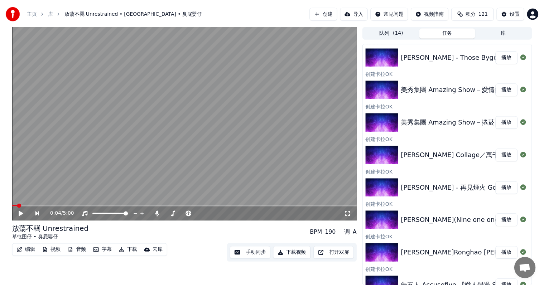
scroll to position [183, 0]
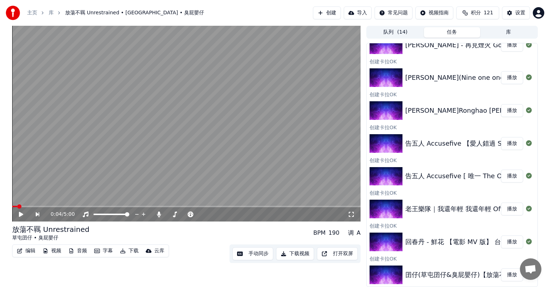
click at [502, 274] on button "播放" at bounding box center [512, 275] width 22 height 13
click at [231, 162] on video at bounding box center [186, 124] width 349 height 196
click at [186, 262] on div "编辑 视频 音频 字幕 下载 云库 手动同步 下载视频 打开双屏" at bounding box center [186, 254] width 349 height 19
click at [246, 252] on button "手动同步" at bounding box center [253, 254] width 41 height 13
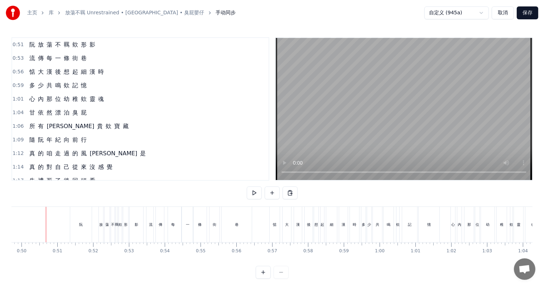
scroll to position [0, 1780]
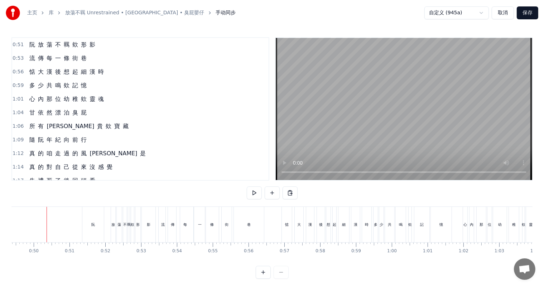
scroll to position [0, 1769]
click at [92, 223] on div "阮" at bounding box center [94, 224] width 22 height 35
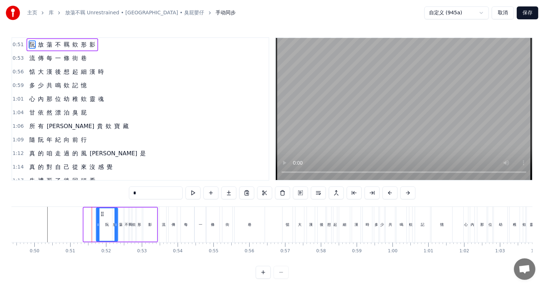
drag, startPoint x: 90, startPoint y: 212, endPoint x: 110, endPoint y: 216, distance: 20.5
click at [102, 214] on icon at bounding box center [103, 214] width 6 height 6
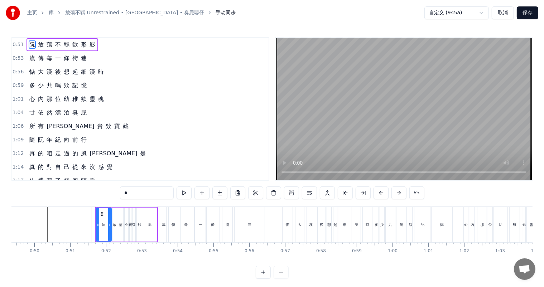
drag, startPoint x: 115, startPoint y: 224, endPoint x: 109, endPoint y: 225, distance: 6.3
click at [109, 225] on icon at bounding box center [109, 225] width 3 height 6
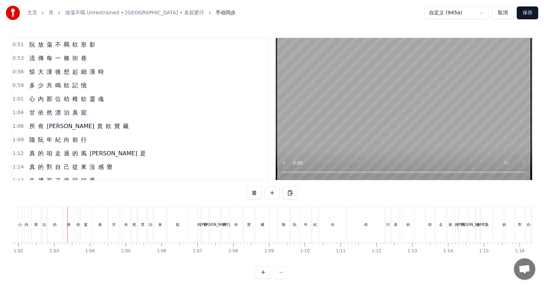
scroll to position [0, 2216]
click at [279, 277] on div at bounding box center [272, 272] width 33 height 13
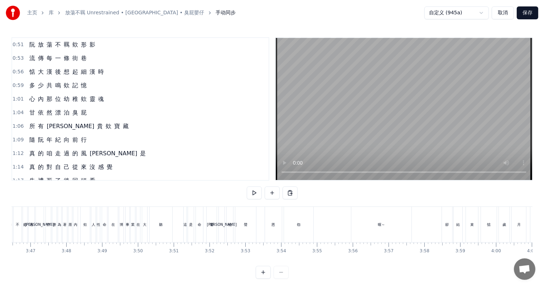
scroll to position [0, 8128]
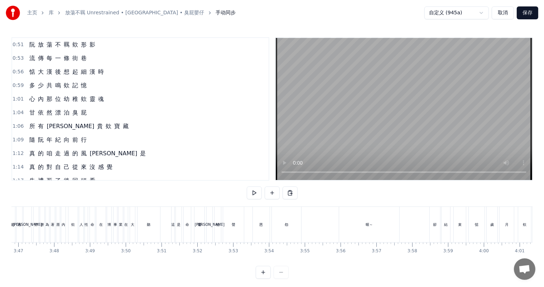
click at [265, 233] on div "恩" at bounding box center [261, 224] width 17 height 35
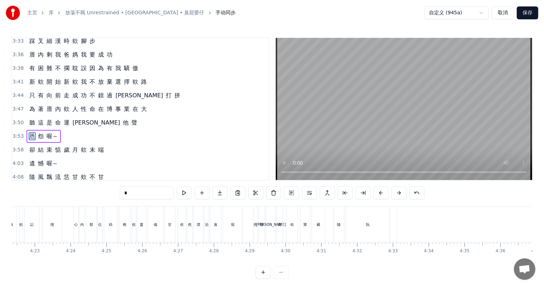
scroll to position [0, 9365]
click at [291, 229] on div "所" at bounding box center [292, 224] width 4 height 35
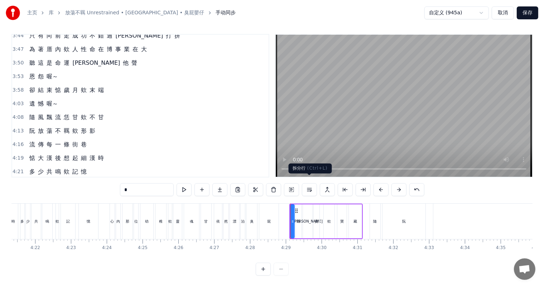
scroll to position [833, 0]
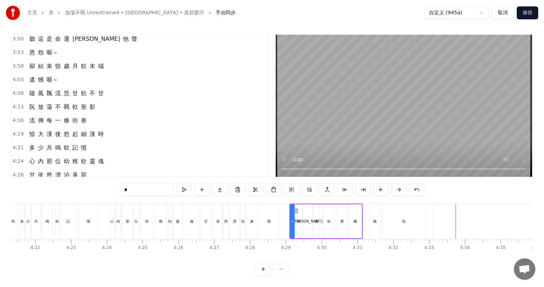
click at [374, 219] on div "隨" at bounding box center [375, 221] width 4 height 5
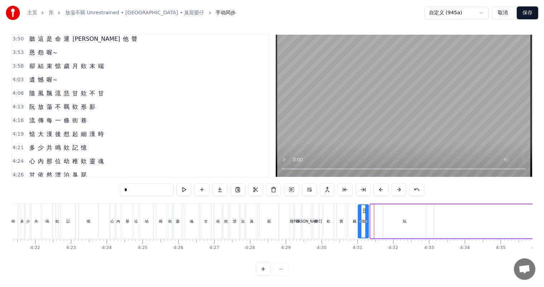
drag, startPoint x: 371, startPoint y: 202, endPoint x: 363, endPoint y: 201, distance: 8.3
click at [363, 208] on icon at bounding box center [365, 211] width 6 height 6
click at [407, 215] on div "阮" at bounding box center [404, 222] width 43 height 34
drag, startPoint x: 423, startPoint y: 215, endPoint x: 392, endPoint y: 208, distance: 31.6
click at [396, 219] on icon at bounding box center [397, 222] width 3 height 6
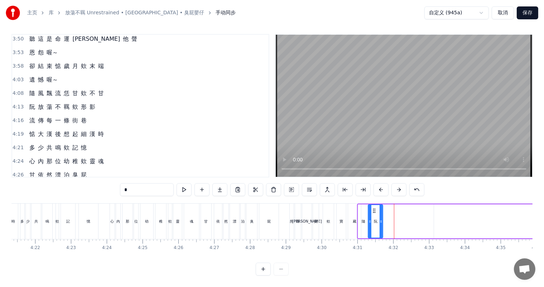
drag, startPoint x: 389, startPoint y: 202, endPoint x: 374, endPoint y: 202, distance: 14.7
click at [374, 208] on icon at bounding box center [375, 211] width 6 height 6
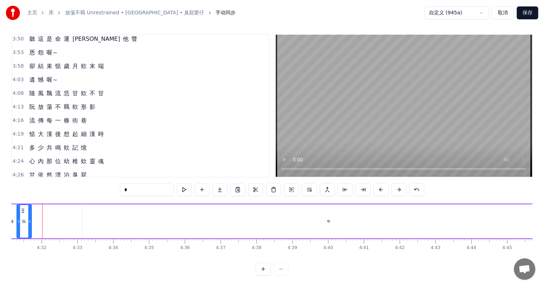
scroll to position [0, 9711]
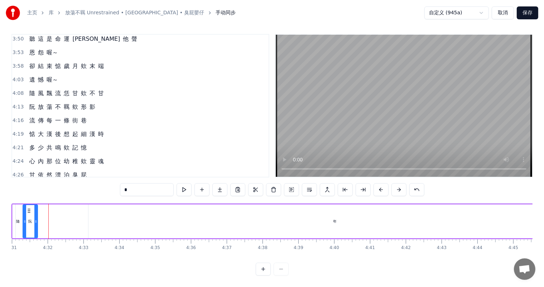
click at [344, 217] on div "年" at bounding box center [335, 222] width 493 height 34
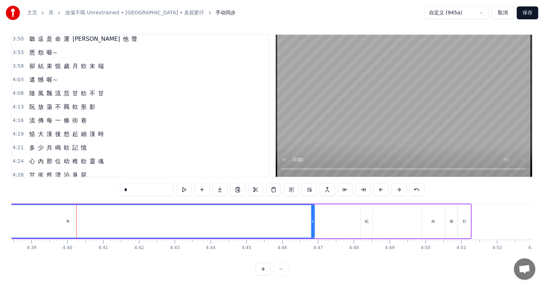
scroll to position [0, 9941]
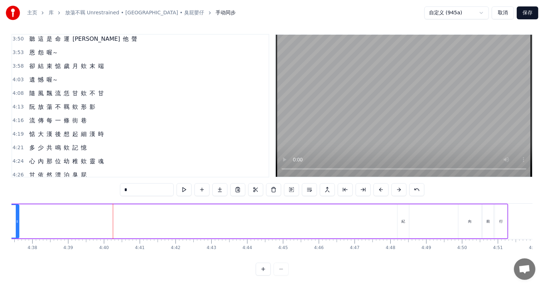
drag, startPoint x: 349, startPoint y: 214, endPoint x: 16, endPoint y: 223, distance: 332.3
click at [16, 223] on div at bounding box center [17, 221] width 3 height 33
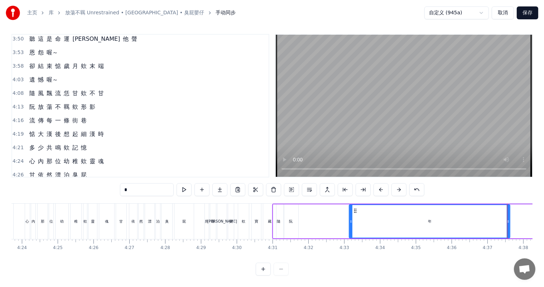
scroll to position [0, 9462]
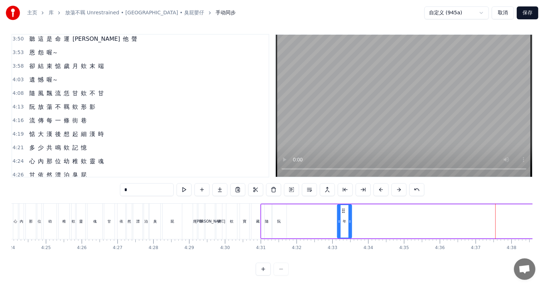
drag, startPoint x: 497, startPoint y: 213, endPoint x: 350, endPoint y: 210, distance: 146.6
click at [350, 211] on div at bounding box center [350, 221] width 3 height 33
drag, startPoint x: 328, startPoint y: 204, endPoint x: 288, endPoint y: 203, distance: 40.2
click at [288, 208] on icon at bounding box center [288, 211] width 6 height 6
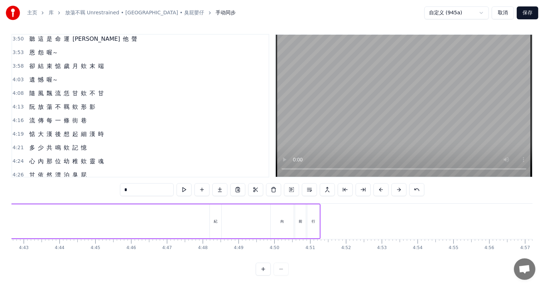
scroll to position [0, 10117]
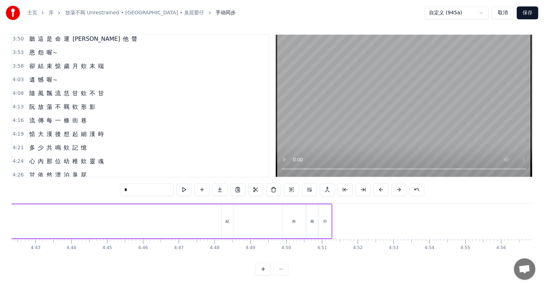
click at [228, 219] on div "紀" at bounding box center [228, 221] width 4 height 5
type input "*"
drag, startPoint x: 228, startPoint y: 204, endPoint x: 50, endPoint y: 205, distance: 177.4
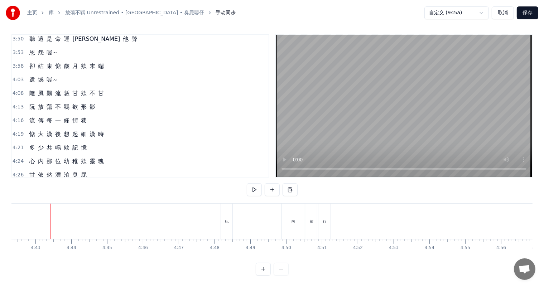
click at [227, 219] on div "紀" at bounding box center [227, 221] width 4 height 5
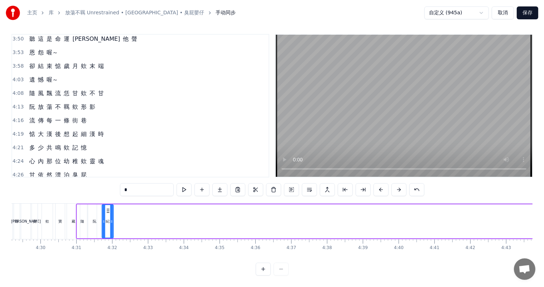
scroll to position [0, 9640]
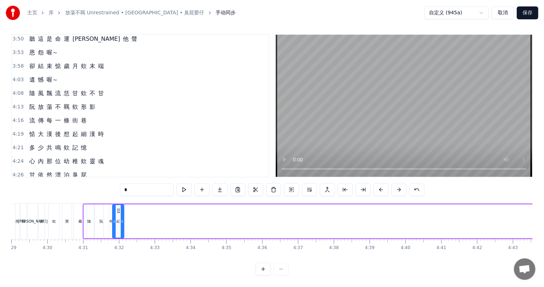
drag, startPoint x: 229, startPoint y: 203, endPoint x: 119, endPoint y: 204, distance: 109.3
click at [119, 208] on icon at bounding box center [119, 211] width 6 height 6
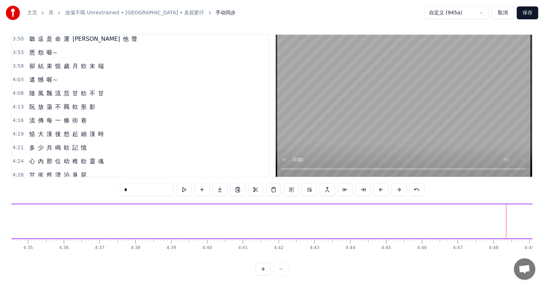
scroll to position [0, 10039]
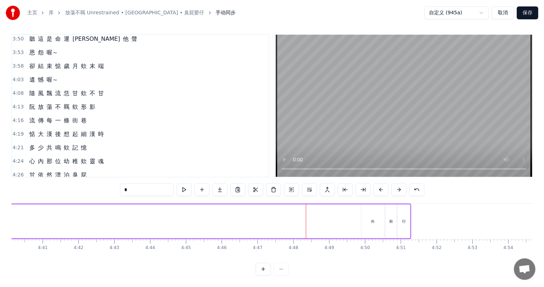
click at [372, 218] on div "向" at bounding box center [373, 222] width 23 height 34
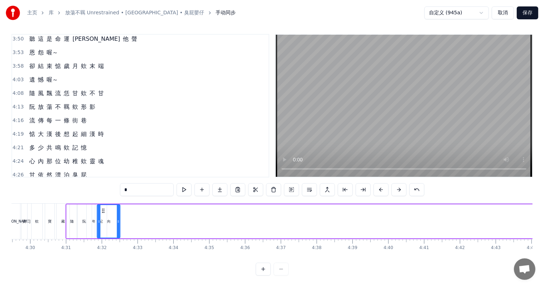
scroll to position [0, 9647]
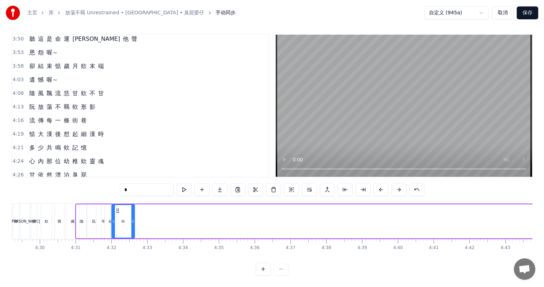
drag, startPoint x: 366, startPoint y: 204, endPoint x: 116, endPoint y: 208, distance: 250.2
click at [116, 208] on div "向" at bounding box center [123, 221] width 22 height 33
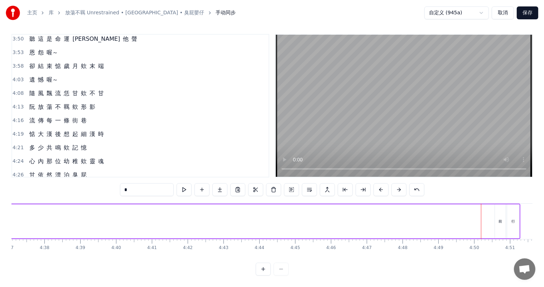
scroll to position [0, 9954]
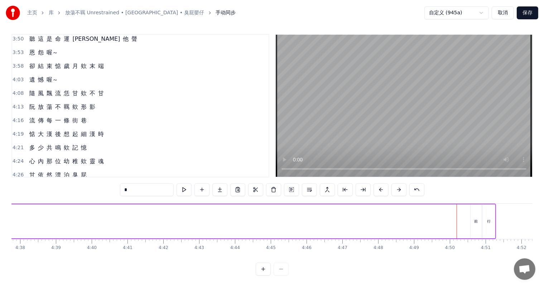
click at [479, 214] on div "前" at bounding box center [476, 222] width 11 height 34
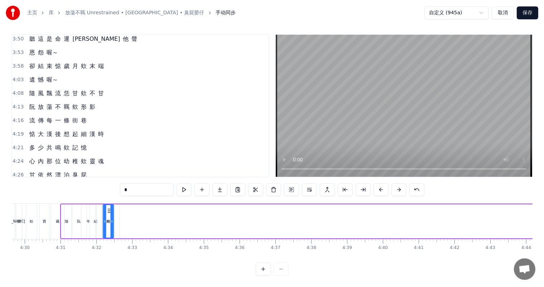
scroll to position [0, 9658]
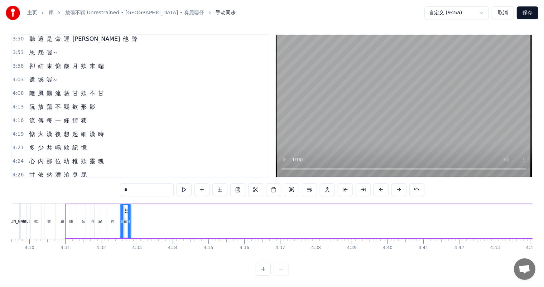
drag, startPoint x: 476, startPoint y: 204, endPoint x: 125, endPoint y: 206, distance: 350.8
click at [125, 208] on icon at bounding box center [127, 211] width 6 height 6
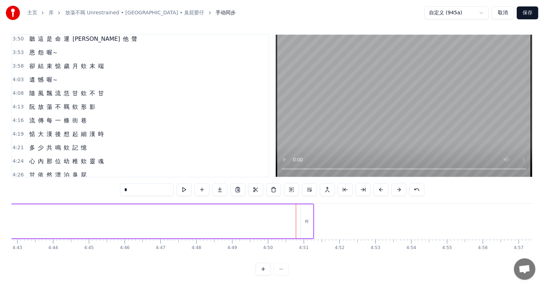
scroll to position [0, 10257]
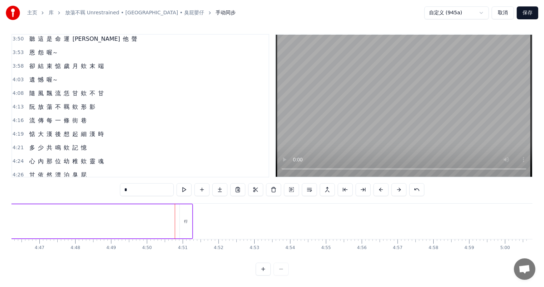
click at [186, 219] on div "行" at bounding box center [186, 221] width 4 height 5
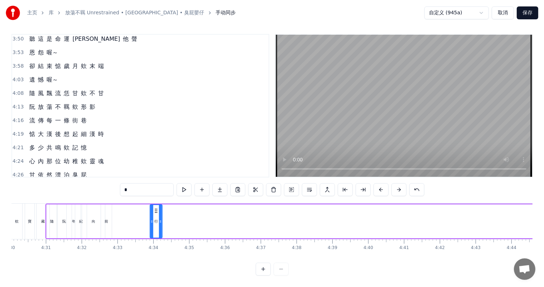
scroll to position [0, 9677]
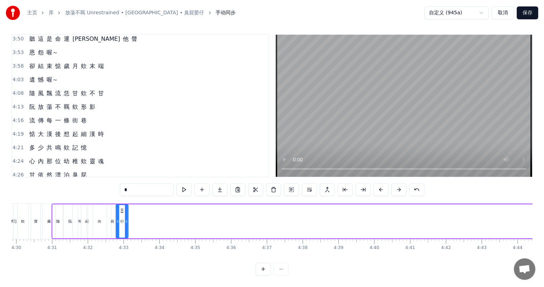
drag, startPoint x: 185, startPoint y: 202, endPoint x: 115, endPoint y: 201, distance: 69.2
click at [119, 208] on icon at bounding box center [122, 211] width 6 height 6
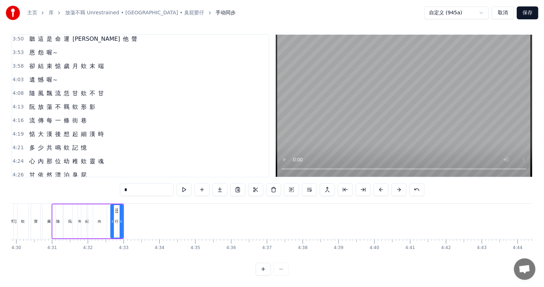
scroll to position [0, 9671]
click at [24, 219] on div "欸" at bounding box center [24, 221] width 4 height 5
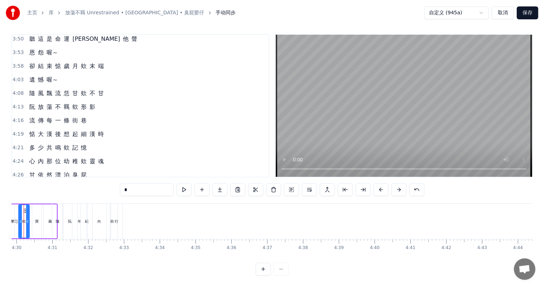
scroll to position [0, 9647]
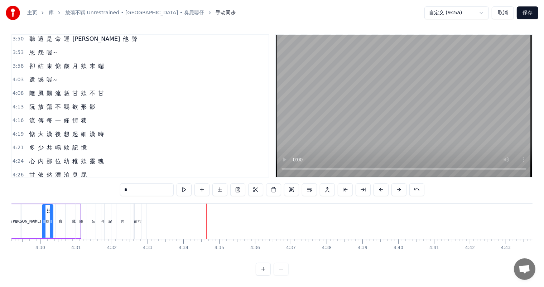
click at [138, 219] on div "行" at bounding box center [140, 221] width 4 height 5
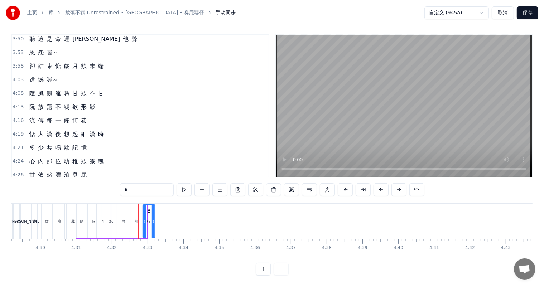
drag, startPoint x: 140, startPoint y: 203, endPoint x: 149, endPoint y: 203, distance: 9.3
click at [148, 209] on circle at bounding box center [148, 209] width 0 height 0
drag, startPoint x: 154, startPoint y: 216, endPoint x: 205, endPoint y: 213, distance: 51.0
click at [205, 219] on icon at bounding box center [205, 222] width 3 height 6
click at [82, 219] on div "隨" at bounding box center [82, 221] width 4 height 5
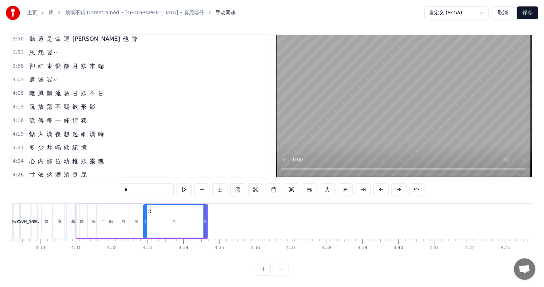
type input "*"
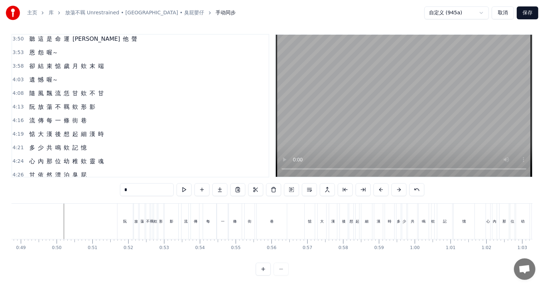
scroll to position [0, 1753]
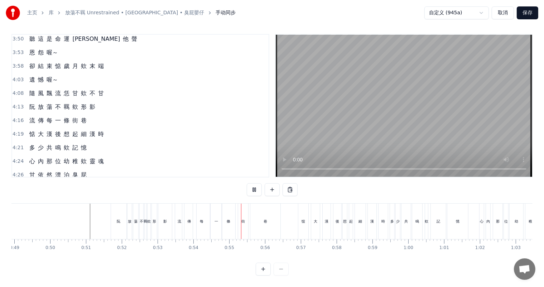
click at [532, 12] on button "保存" at bounding box center [528, 12] width 22 height 13
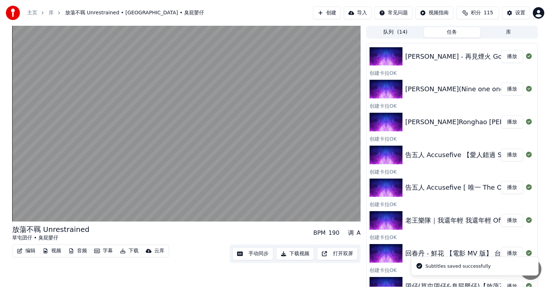
scroll to position [183, 0]
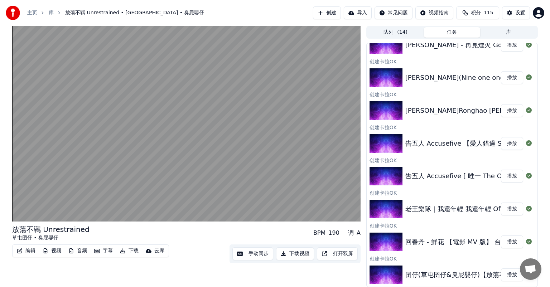
click at [295, 255] on button "下载视频" at bounding box center [295, 254] width 38 height 13
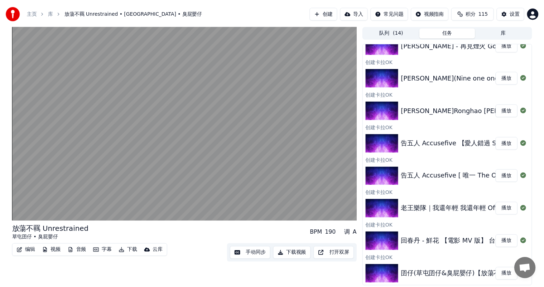
scroll to position [216, 0]
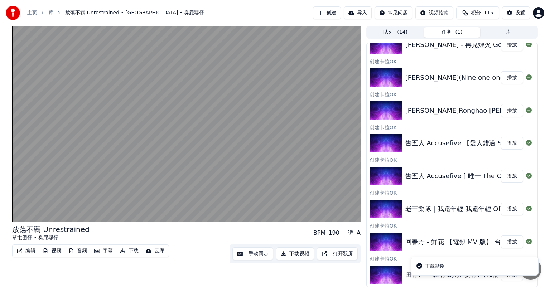
click at [506, 242] on button "播放" at bounding box center [512, 242] width 22 height 13
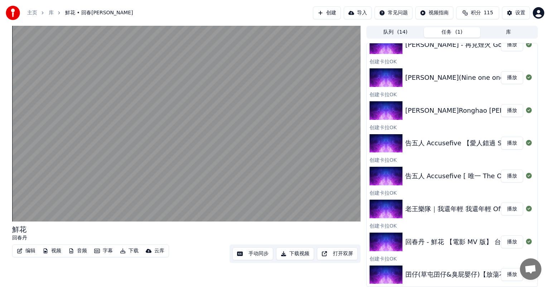
click at [262, 255] on button "手动同步" at bounding box center [253, 254] width 41 height 13
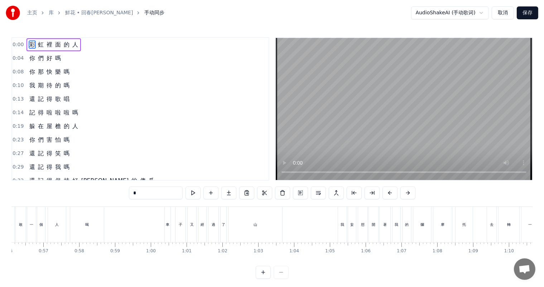
scroll to position [0, 2022]
click at [156, 225] on div "車" at bounding box center [157, 224] width 4 height 5
type input "*"
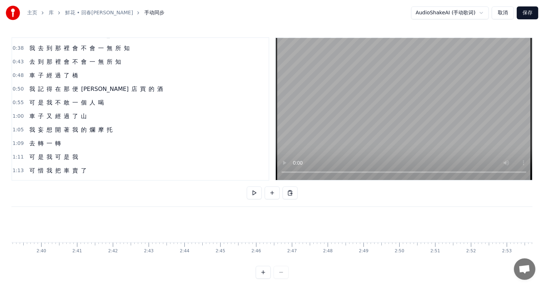
scroll to position [0, 5643]
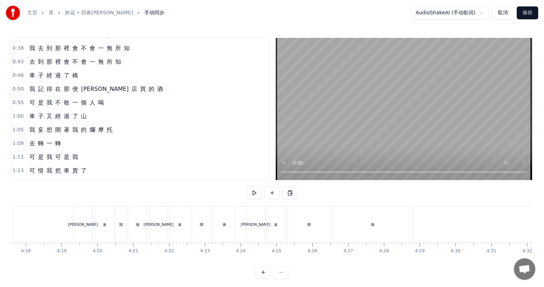
scroll to position [0, 9237]
click at [158, 230] on div "永" at bounding box center [153, 224] width 18 height 35
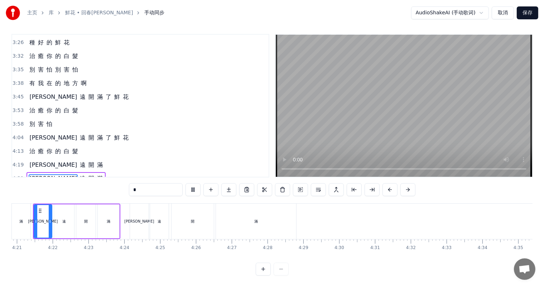
scroll to position [0, 9348]
click at [531, 11] on button "保存" at bounding box center [528, 12] width 22 height 13
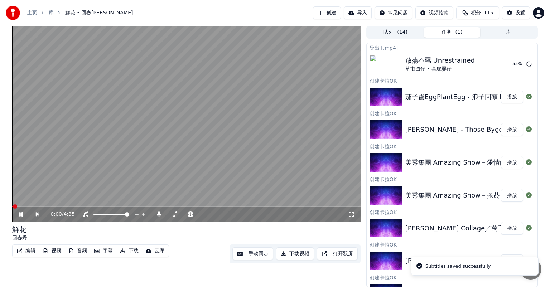
click at [296, 255] on button "下载视频" at bounding box center [295, 254] width 38 height 13
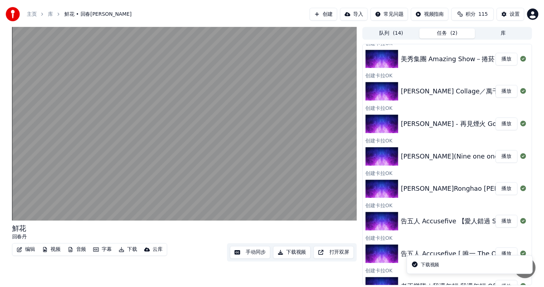
scroll to position [249, 0]
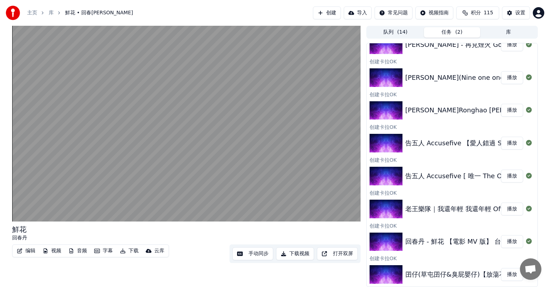
click at [509, 211] on button "播放" at bounding box center [512, 209] width 22 height 13
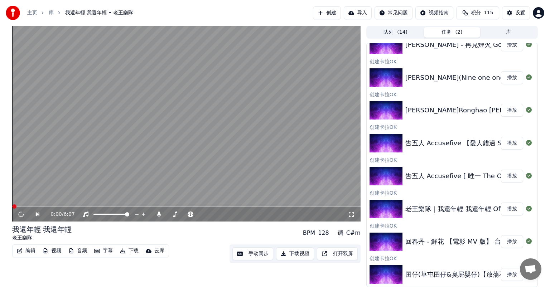
click at [244, 253] on button "手动同步" at bounding box center [253, 254] width 41 height 13
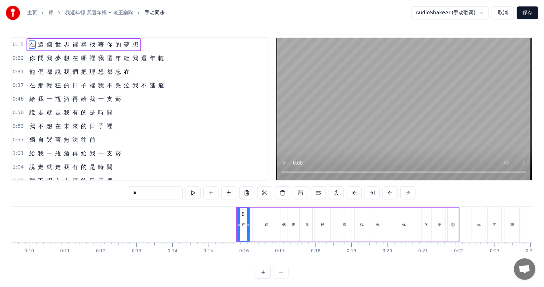
scroll to position [0, 333]
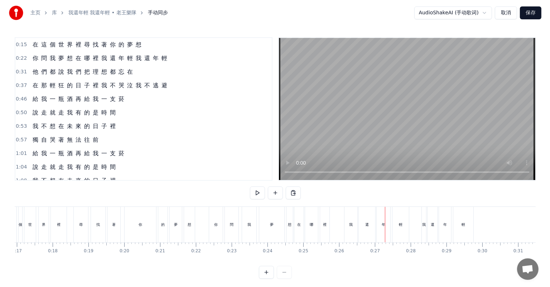
scroll to position [0, 733]
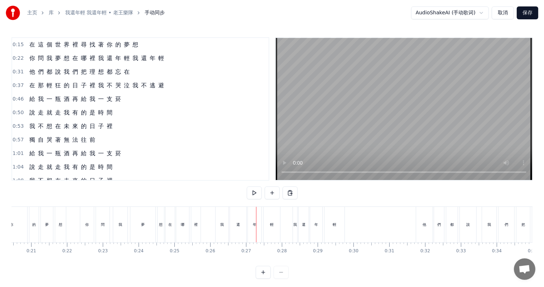
click at [503, 13] on button "取消" at bounding box center [503, 12] width 22 height 13
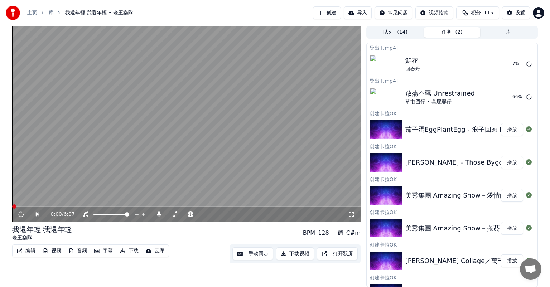
click at [174, 238] on div "我還年輕 我還年輕 老王樂隊 BPM 128 调 C#m" at bounding box center [186, 233] width 349 height 17
click at [24, 214] on icon at bounding box center [26, 215] width 16 height 6
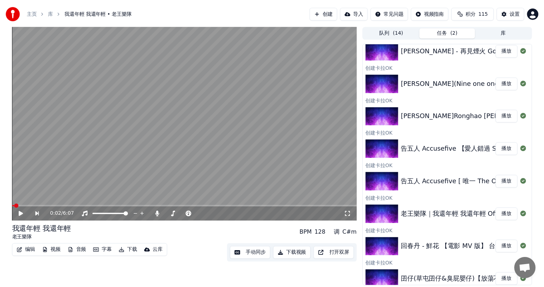
scroll to position [249, 0]
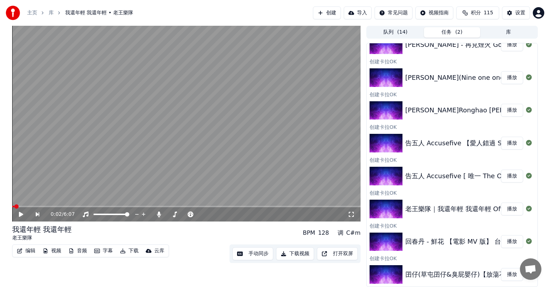
click at [251, 254] on button "手动同步" at bounding box center [253, 254] width 41 height 13
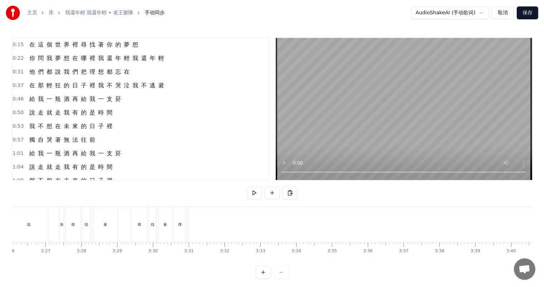
scroll to position [0, 7436]
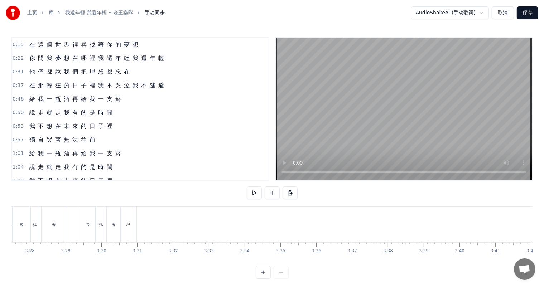
click at [84, 228] on div "尋" at bounding box center [87, 224] width 15 height 35
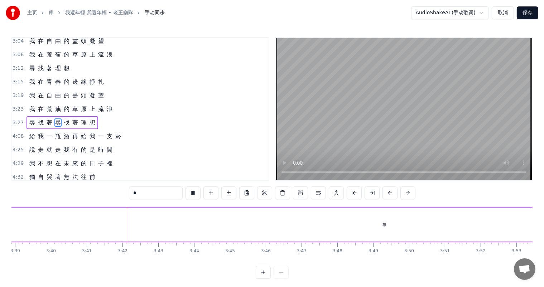
scroll to position [0, 7894]
click at [336, 226] on div "想" at bounding box center [335, 224] width 4 height 5
type input "*"
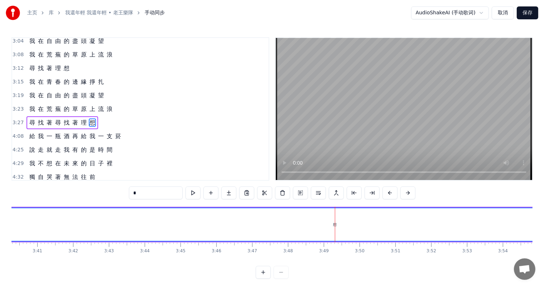
click at [313, 223] on div "想" at bounding box center [335, 225] width 1311 height 33
click at [337, 225] on div "想" at bounding box center [335, 225] width 1311 height 33
click at [305, 222] on div "想" at bounding box center [335, 225] width 1311 height 33
click at [334, 222] on div "想" at bounding box center [335, 224] width 4 height 5
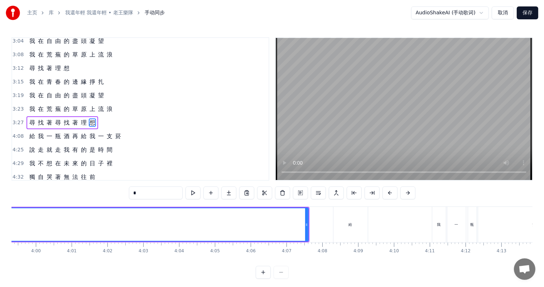
scroll to position [0, 8613]
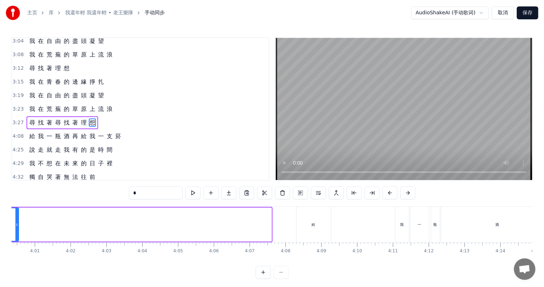
drag, startPoint x: 269, startPoint y: 225, endPoint x: 243, endPoint y: 254, distance: 39.1
click at [17, 224] on icon at bounding box center [16, 225] width 3 height 6
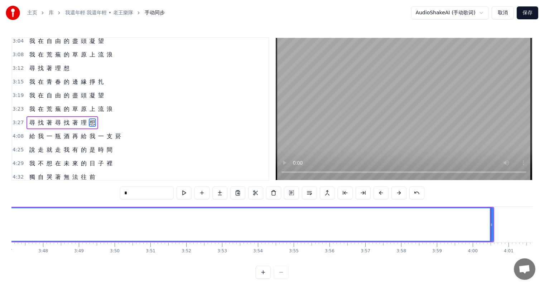
scroll to position [0, 8146]
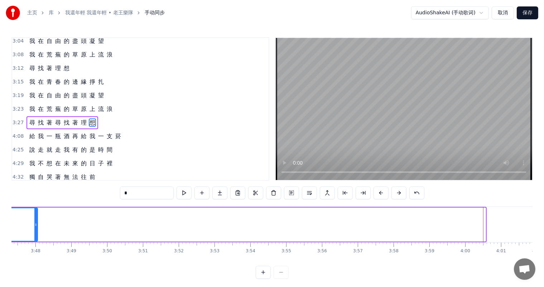
drag, startPoint x: 484, startPoint y: 225, endPoint x: 32, endPoint y: 224, distance: 451.9
click at [34, 224] on icon at bounding box center [35, 225] width 3 height 6
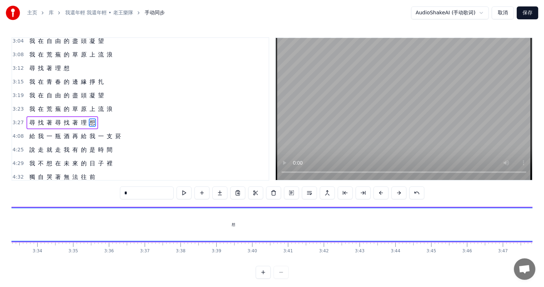
scroll to position [0, 7650]
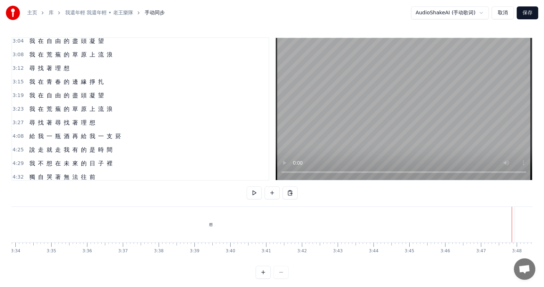
scroll to position [0, 7554]
click at [322, 231] on div "想" at bounding box center [321, 224] width 607 height 35
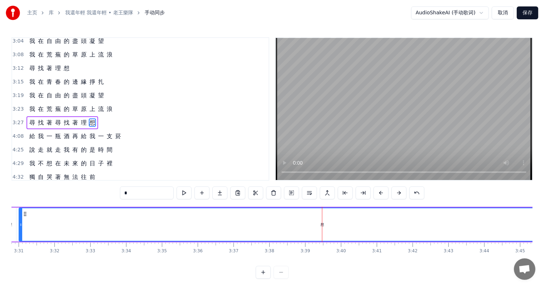
scroll to position [0, 7725]
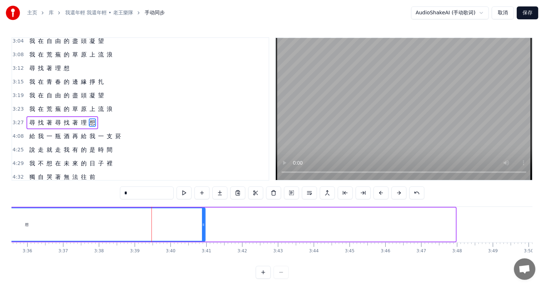
drag, startPoint x: 454, startPoint y: 225, endPoint x: 203, endPoint y: 229, distance: 250.5
click at [203, 229] on div at bounding box center [203, 225] width 3 height 33
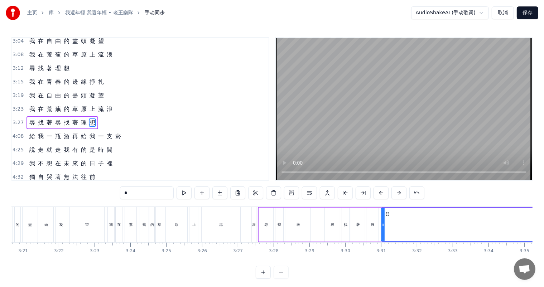
scroll to position [0, 7221]
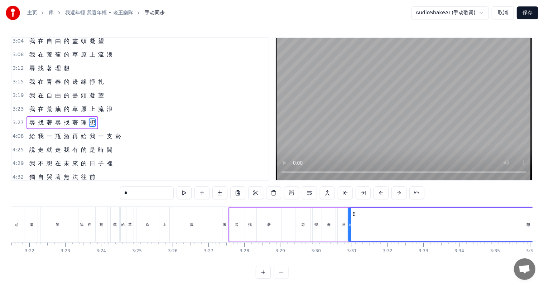
drag, startPoint x: 354, startPoint y: 225, endPoint x: 350, endPoint y: 225, distance: 3.9
click at [350, 225] on icon at bounding box center [350, 225] width 3 height 6
click at [271, 225] on div "著" at bounding box center [269, 225] width 24 height 34
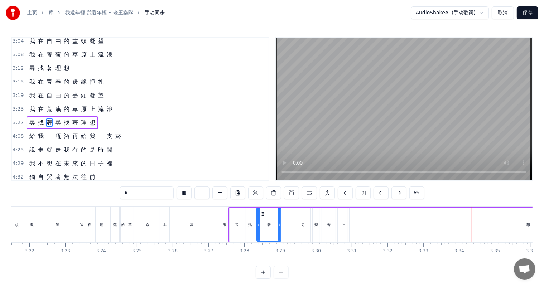
click at [300, 226] on div "尋" at bounding box center [303, 225] width 15 height 34
type input "*"
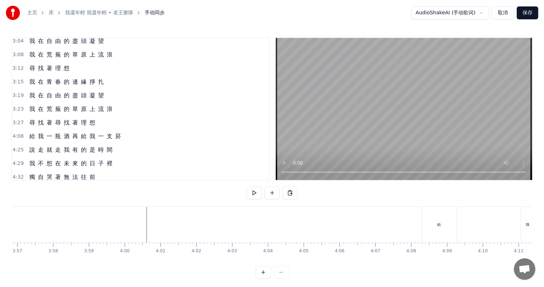
scroll to position [0, 8420]
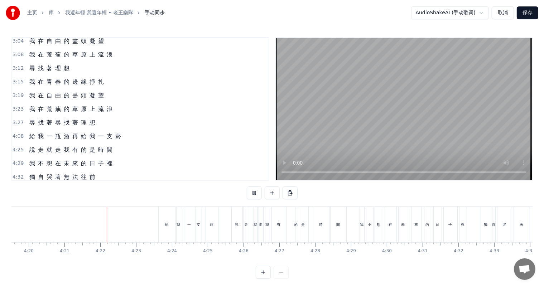
scroll to position [0, 9335]
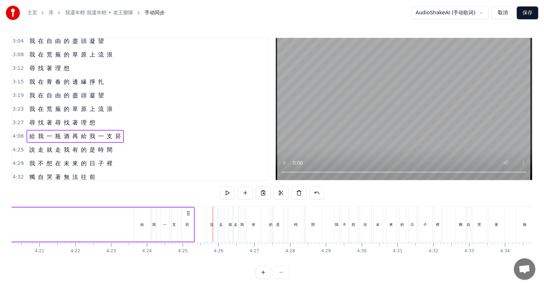
scroll to position [0, 9324]
click at [140, 228] on div "給" at bounding box center [143, 225] width 16 height 34
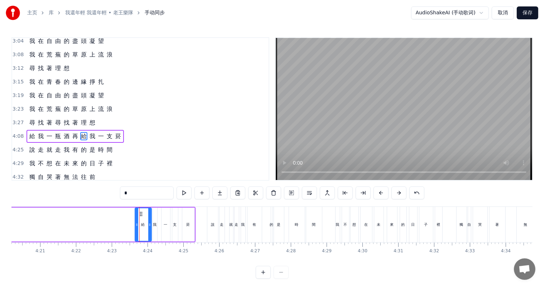
scroll to position [357, 0]
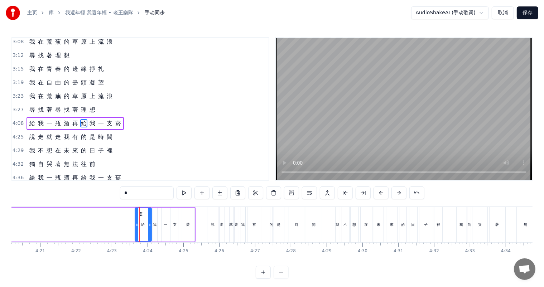
drag, startPoint x: 140, startPoint y: 210, endPoint x: 89, endPoint y: 214, distance: 51.7
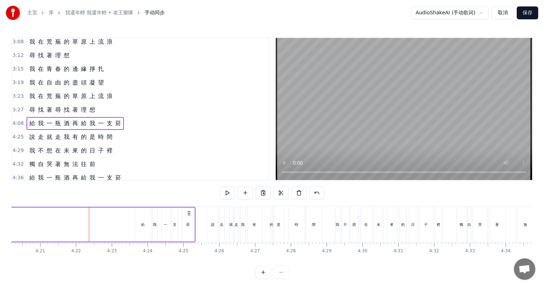
click at [143, 226] on div "給" at bounding box center [144, 224] width 4 height 5
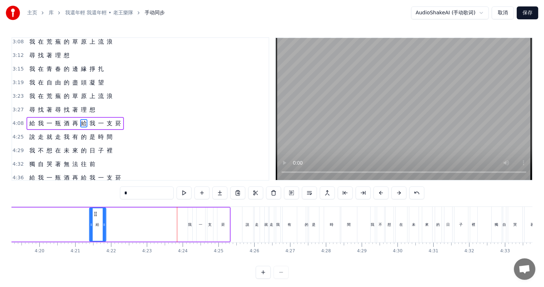
scroll to position [0, 9279]
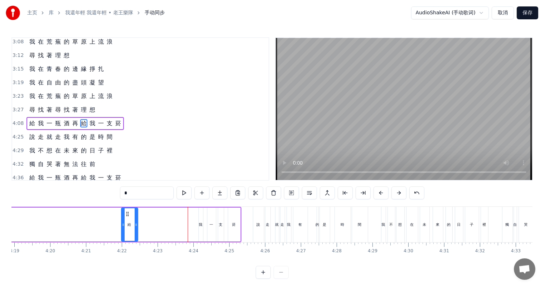
drag, startPoint x: 140, startPoint y: 212, endPoint x: 140, endPoint y: 218, distance: 5.7
click at [126, 214] on icon at bounding box center [128, 214] width 6 height 6
click at [200, 225] on div "我" at bounding box center [201, 224] width 4 height 5
drag, startPoint x: 204, startPoint y: 213, endPoint x: 162, endPoint y: 213, distance: 41.2
click at [162, 213] on icon at bounding box center [164, 214] width 6 height 6
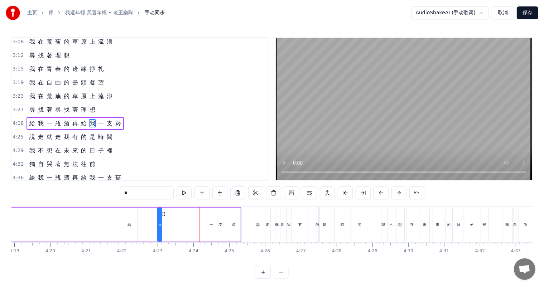
click at [211, 223] on div "一" at bounding box center [212, 224] width 4 height 5
drag, startPoint x: 211, startPoint y: 212, endPoint x: 194, endPoint y: 212, distance: 17.2
click at [194, 212] on icon at bounding box center [196, 214] width 6 height 6
click at [220, 224] on div "支" at bounding box center [221, 224] width 4 height 5
type input "*"
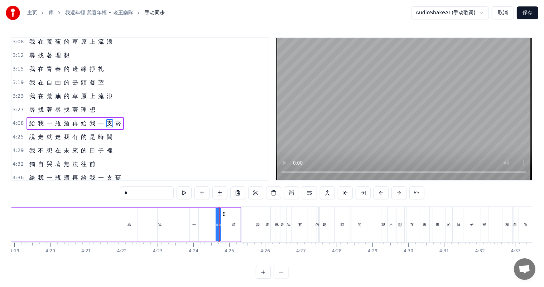
drag, startPoint x: 222, startPoint y: 214, endPoint x: 215, endPoint y: 214, distance: 7.2
click at [216, 214] on div at bounding box center [217, 225] width 3 height 33
drag, startPoint x: 216, startPoint y: 220, endPoint x: 210, endPoint y: 220, distance: 6.5
click at [217, 225] on div "支" at bounding box center [218, 224] width 4 height 5
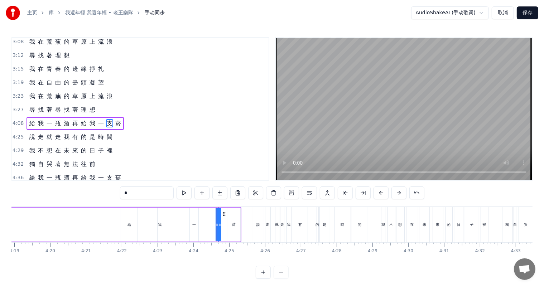
drag, startPoint x: 216, startPoint y: 225, endPoint x: 211, endPoint y: 225, distance: 4.7
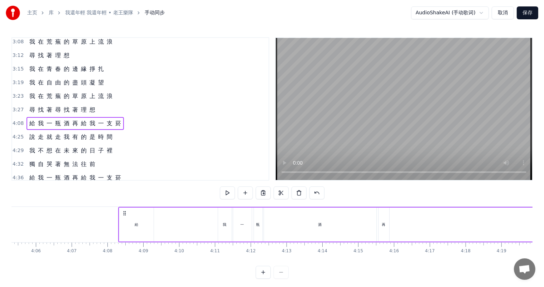
scroll to position [0, 8805]
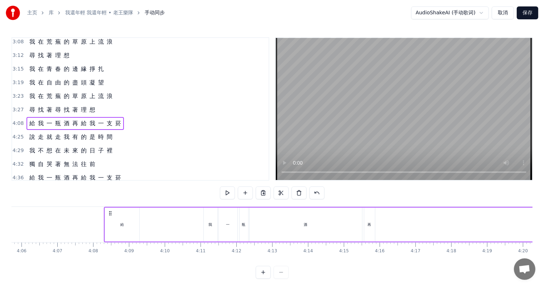
click at [368, 224] on div "再" at bounding box center [370, 224] width 4 height 5
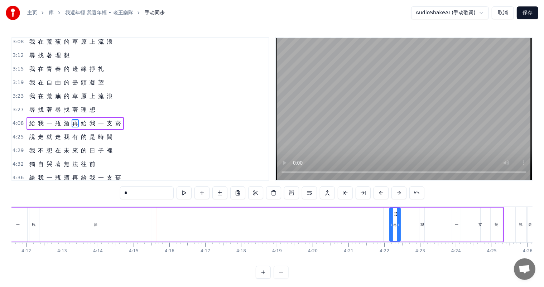
scroll to position [0, 9019]
drag, startPoint x: 374, startPoint y: 212, endPoint x: 359, endPoint y: 215, distance: 15.0
click at [359, 215] on icon at bounding box center [362, 214] width 6 height 6
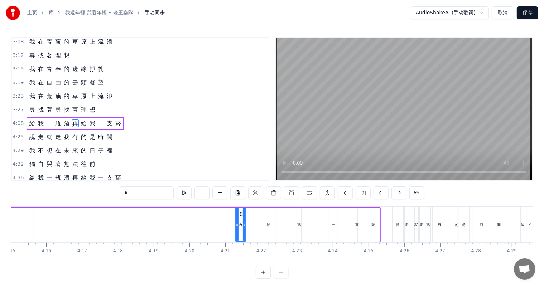
scroll to position [0, 9154]
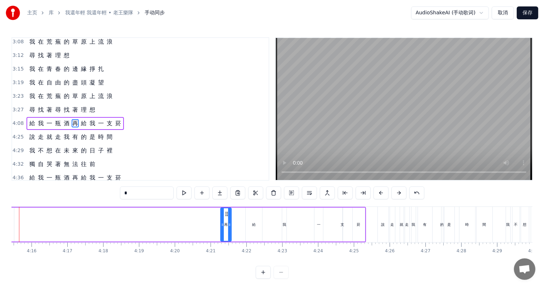
click at [318, 226] on div "一" at bounding box center [319, 224] width 4 height 5
drag, startPoint x: 319, startPoint y: 214, endPoint x: 337, endPoint y: 219, distance: 18.7
click at [330, 212] on icon at bounding box center [332, 214] width 6 height 6
click at [344, 224] on div "支" at bounding box center [343, 224] width 4 height 5
drag, startPoint x: 350, startPoint y: 214, endPoint x: 344, endPoint y: 218, distance: 6.6
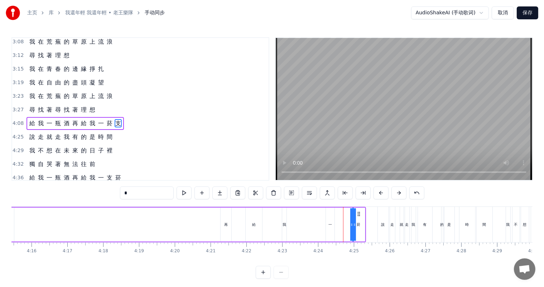
click at [329, 224] on div "一" at bounding box center [331, 224] width 4 height 5
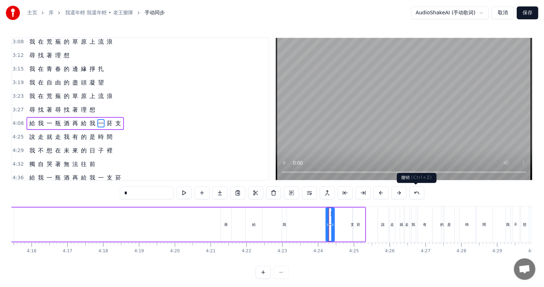
click at [415, 193] on button at bounding box center [417, 193] width 15 height 13
click at [425, 192] on button at bounding box center [426, 193] width 15 height 13
click at [425, 192] on div "0:15 在 這 個 世 界 裡 尋 找 著 你 的 夢 想 0:22 你 問 我 夢 想 在 哪 裡 我 還 年 輕 我 還 年 輕 0:31 他 們 都 …" at bounding box center [271, 158] width 521 height 242
click at [413, 194] on button at bounding box center [417, 193] width 15 height 13
click at [416, 194] on div "*" at bounding box center [272, 193] width 323 height 13
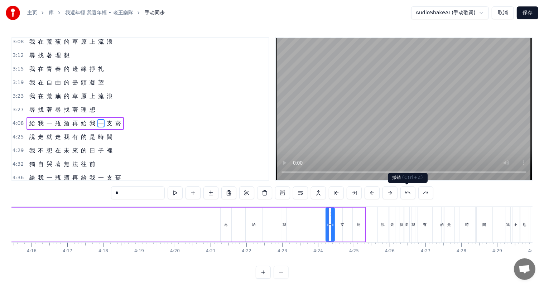
click at [410, 194] on button at bounding box center [408, 193] width 15 height 13
click at [407, 194] on button at bounding box center [408, 193] width 15 height 13
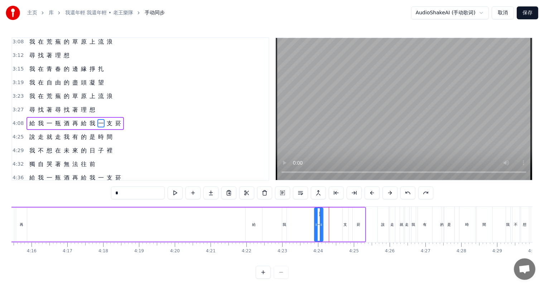
click at [407, 194] on button at bounding box center [408, 193] width 15 height 13
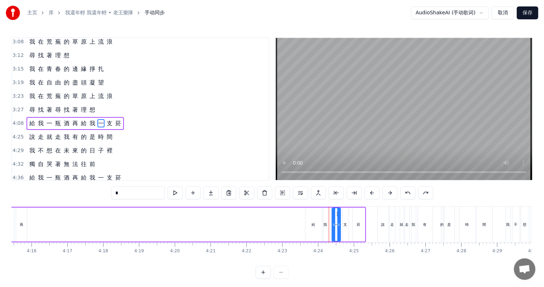
click at [407, 194] on button at bounding box center [408, 193] width 15 height 13
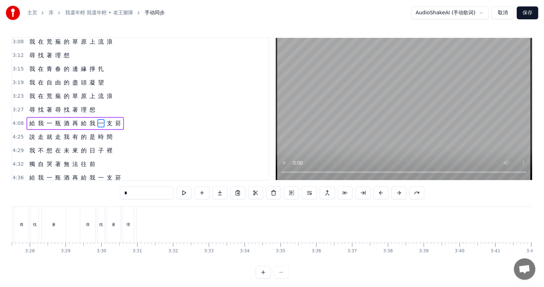
scroll to position [0, 7406]
click at [416, 195] on button at bounding box center [417, 193] width 15 height 13
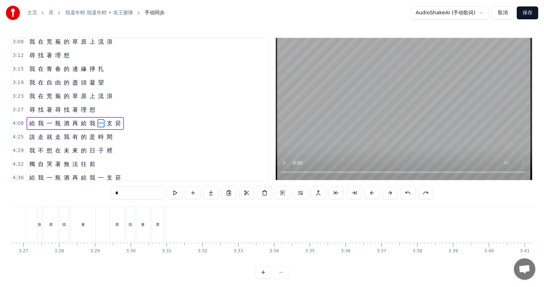
click at [416, 195] on div "*" at bounding box center [272, 193] width 323 height 13
click at [424, 192] on button at bounding box center [426, 193] width 15 height 13
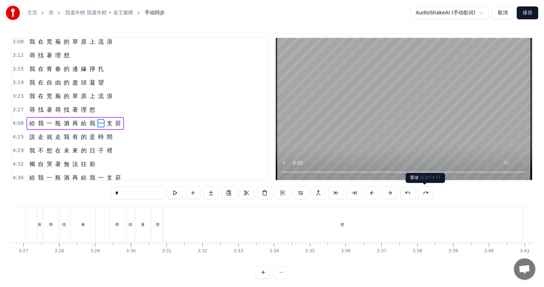
click at [423, 195] on button at bounding box center [426, 193] width 15 height 13
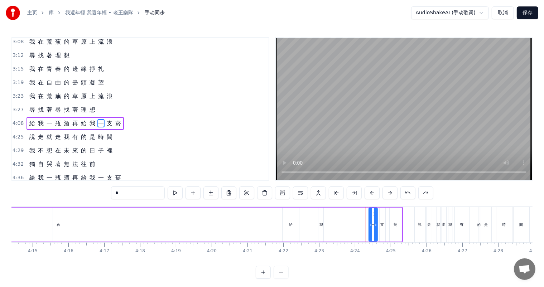
scroll to position [0, 9139]
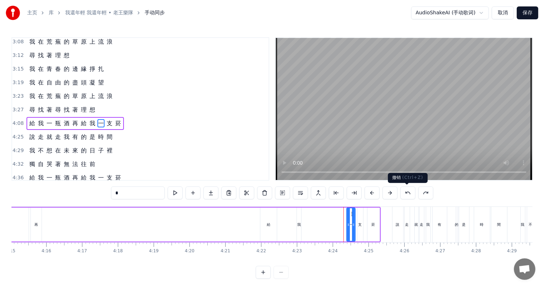
click at [407, 194] on button at bounding box center [408, 193] width 15 height 13
click at [408, 195] on button at bounding box center [408, 193] width 15 height 13
click at [423, 194] on button at bounding box center [426, 193] width 15 height 13
click at [34, 228] on div "再" at bounding box center [36, 225] width 11 height 34
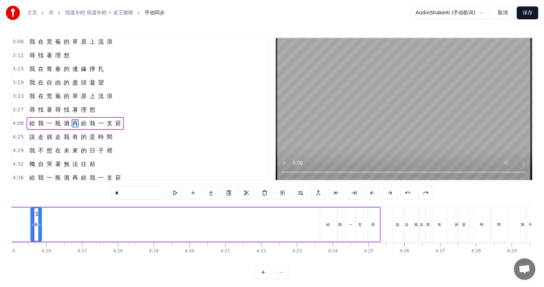
scroll to position [0, 9126]
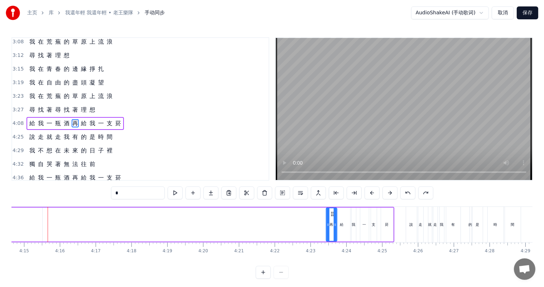
drag, startPoint x: 49, startPoint y: 213, endPoint x: 331, endPoint y: 215, distance: 282.0
click at [331, 215] on icon at bounding box center [333, 214] width 6 height 6
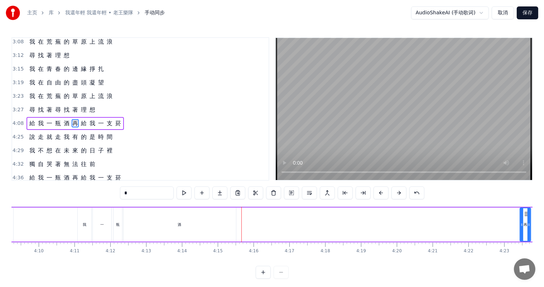
scroll to position [0, 8813]
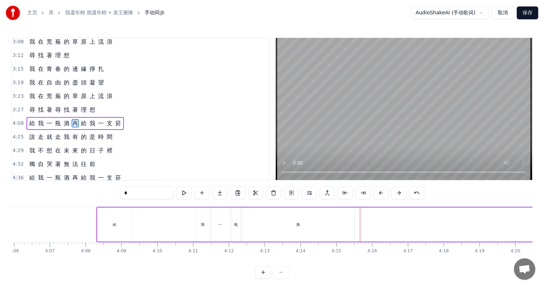
click at [296, 226] on div "酒" at bounding box center [298, 225] width 113 height 34
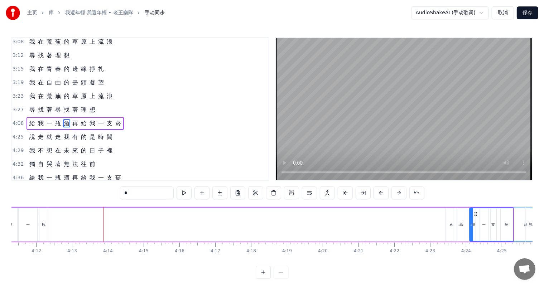
scroll to position [0, 9032]
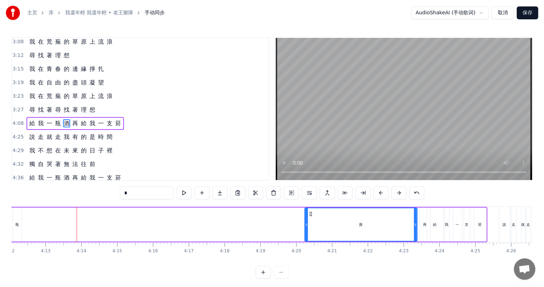
drag, startPoint x: 248, startPoint y: 215, endPoint x: 319, endPoint y: 222, distance: 71.7
click at [305, 221] on div "酒" at bounding box center [361, 225] width 112 height 33
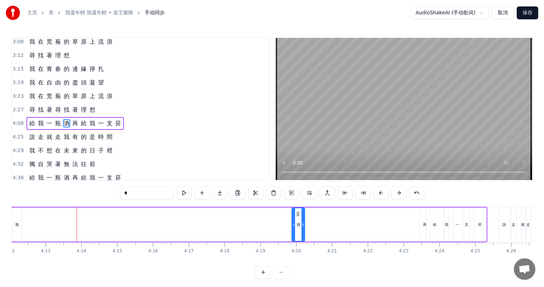
drag, startPoint x: 401, startPoint y: 225, endPoint x: 300, endPoint y: 224, distance: 101.4
click at [302, 224] on icon at bounding box center [303, 225] width 3 height 6
drag, startPoint x: 300, startPoint y: 213, endPoint x: 405, endPoint y: 215, distance: 105.4
click at [410, 214] on icon at bounding box center [412, 214] width 6 height 6
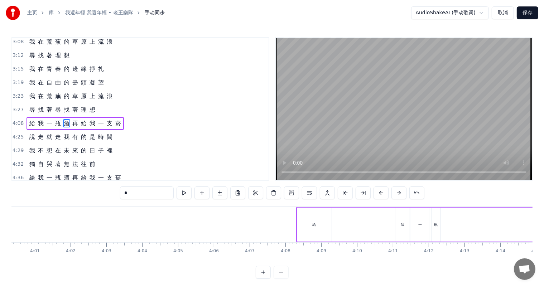
scroll to position [0, 8687]
click at [362, 229] on div "瓶" at bounding box center [362, 225] width 9 height 34
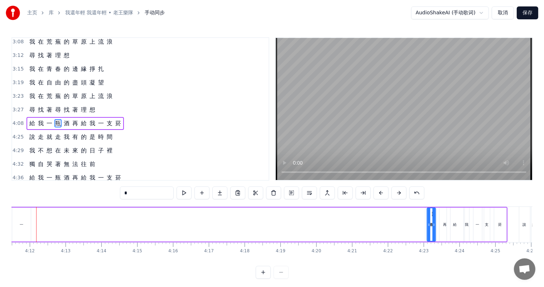
scroll to position [0, 9013]
drag, startPoint x: 363, startPoint y: 214, endPoint x: 423, endPoint y: 216, distance: 59.9
click at [423, 216] on div "瓶" at bounding box center [422, 225] width 8 height 33
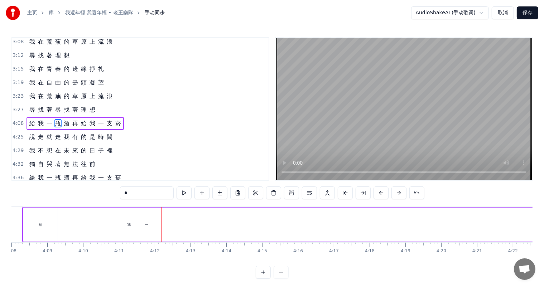
scroll to position [0, 8865]
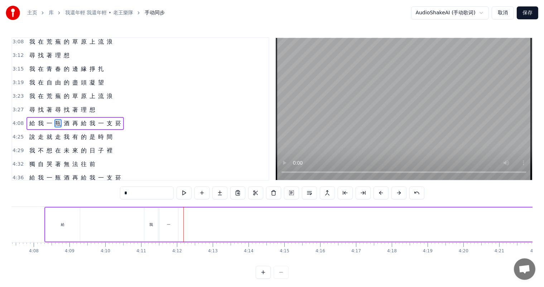
click at [169, 224] on div "一" at bounding box center [169, 224] width 4 height 5
drag, startPoint x: 175, startPoint y: 224, endPoint x: 170, endPoint y: 223, distance: 5.7
click at [170, 224] on icon at bounding box center [171, 225] width 3 height 6
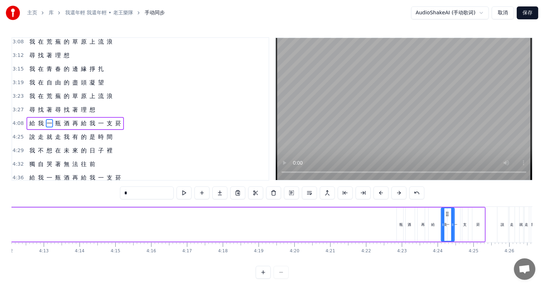
scroll to position [0, 9036]
drag, startPoint x: 202, startPoint y: 214, endPoint x: 390, endPoint y: 215, distance: 188.5
click at [390, 215] on icon at bounding box center [392, 214] width 6 height 6
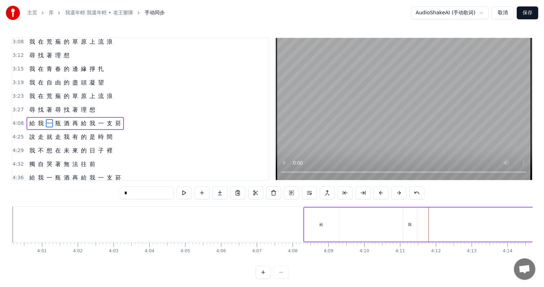
scroll to position [0, 8680]
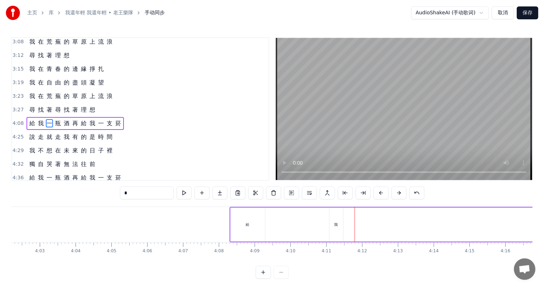
click at [339, 228] on div "我" at bounding box center [337, 225] width 14 height 34
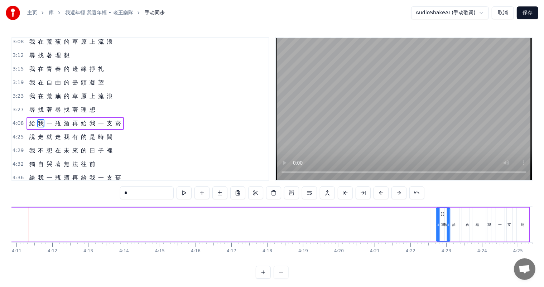
scroll to position [0, 8993]
drag, startPoint x: 338, startPoint y: 214, endPoint x: 423, endPoint y: 218, distance: 84.3
click at [423, 218] on div "我" at bounding box center [424, 225] width 13 height 33
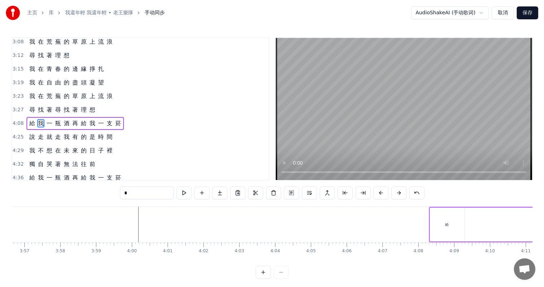
scroll to position [0, 8539]
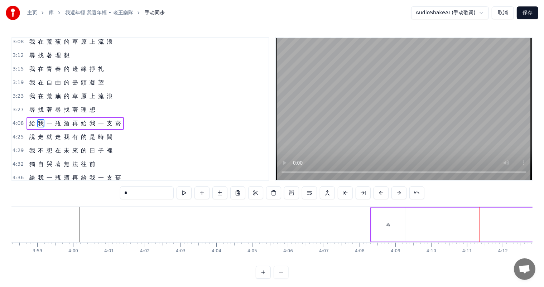
click at [388, 226] on div "給" at bounding box center [389, 224] width 4 height 5
type input "*"
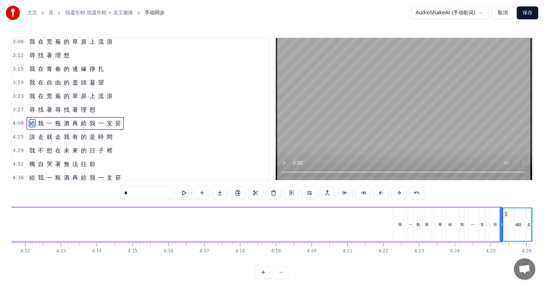
scroll to position [0, 9017]
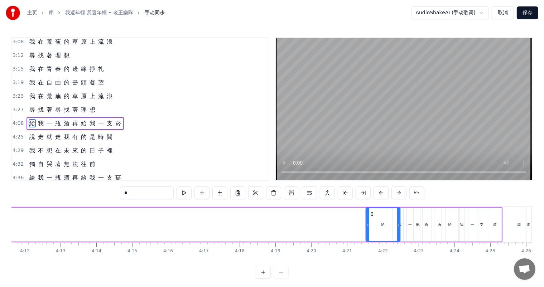
drag, startPoint x: 386, startPoint y: 213, endPoint x: 371, endPoint y: 219, distance: 17.2
click at [371, 219] on div "給" at bounding box center [384, 225] width 34 height 33
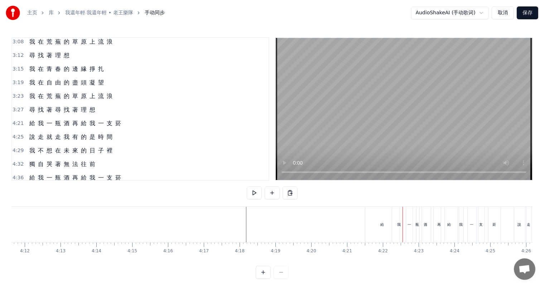
click at [383, 223] on div "給" at bounding box center [383, 224] width 4 height 5
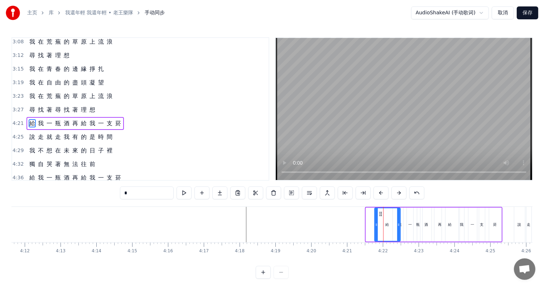
drag, startPoint x: 367, startPoint y: 225, endPoint x: 376, endPoint y: 225, distance: 9.0
click at [376, 225] on icon at bounding box center [376, 225] width 3 height 6
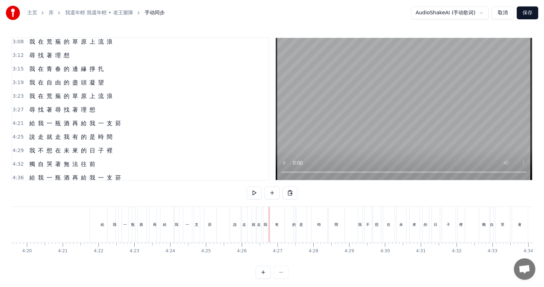
scroll to position [0, 9169]
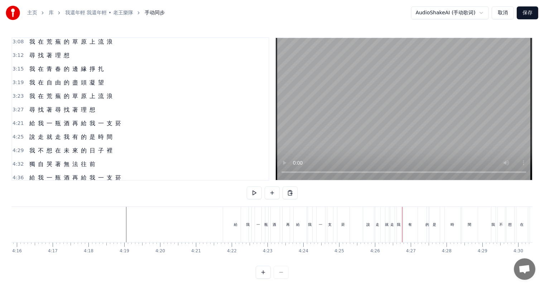
click at [342, 224] on div "菸" at bounding box center [344, 224] width 4 height 5
click at [343, 225] on div "菸" at bounding box center [344, 224] width 4 height 5
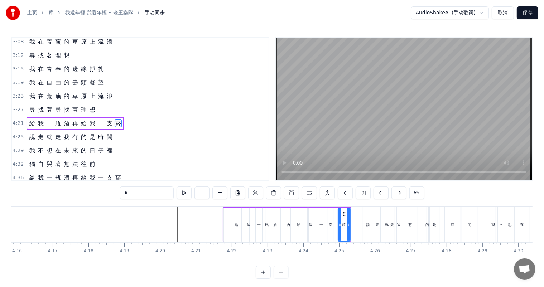
click at [331, 223] on div "支" at bounding box center [331, 224] width 4 height 5
click at [343, 223] on div "菸" at bounding box center [345, 224] width 4 height 5
drag, startPoint x: 343, startPoint y: 212, endPoint x: 338, endPoint y: 213, distance: 5.4
click at [338, 213] on icon at bounding box center [339, 214] width 6 height 6
click at [301, 224] on div "給" at bounding box center [299, 225] width 16 height 34
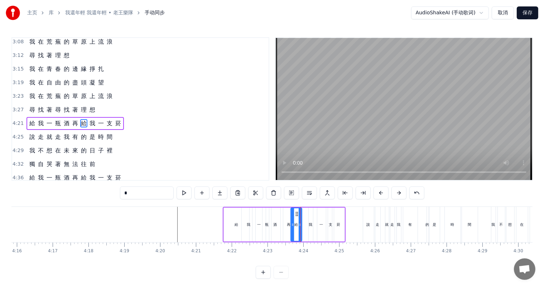
drag, startPoint x: 304, startPoint y: 224, endPoint x: 299, endPoint y: 225, distance: 5.4
click at [299, 225] on icon at bounding box center [300, 225] width 3 height 6
click at [310, 225] on div "我" at bounding box center [311, 224] width 4 height 5
drag, startPoint x: 314, startPoint y: 213, endPoint x: 309, endPoint y: 214, distance: 5.2
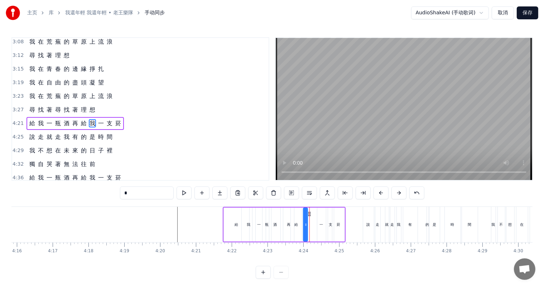
drag, startPoint x: 321, startPoint y: 225, endPoint x: 321, endPoint y: 220, distance: 5.0
click at [320, 225] on div "一" at bounding box center [322, 224] width 4 height 5
click at [322, 213] on div at bounding box center [323, 225] width 3 height 33
click at [326, 215] on div at bounding box center [326, 225] width 3 height 33
drag, startPoint x: 323, startPoint y: 213, endPoint x: 313, endPoint y: 213, distance: 9.3
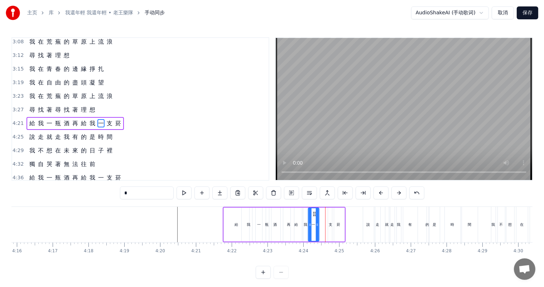
click at [313, 213] on icon at bounding box center [315, 214] width 6 height 6
click at [330, 223] on div "支" at bounding box center [331, 224] width 4 height 5
click at [335, 215] on div at bounding box center [335, 225] width 3 height 33
drag, startPoint x: 331, startPoint y: 213, endPoint x: 321, endPoint y: 213, distance: 10.8
click at [321, 213] on icon at bounding box center [323, 214] width 6 height 6
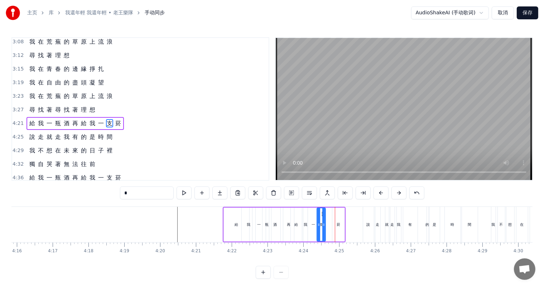
click at [338, 224] on div "菸" at bounding box center [339, 224] width 4 height 5
type input "*"
drag, startPoint x: 333, startPoint y: 225, endPoint x: 326, endPoint y: 224, distance: 6.5
click at [326, 224] on icon at bounding box center [327, 225] width 3 height 6
drag, startPoint x: 330, startPoint y: 214, endPoint x: 325, endPoint y: 216, distance: 5.0
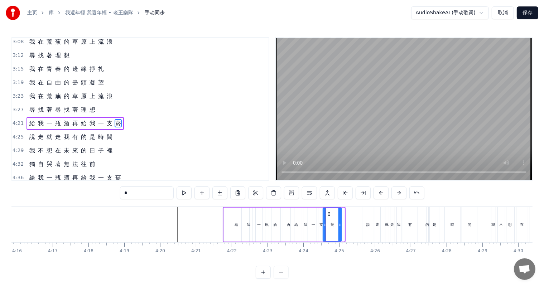
click at [329, 214] on circle at bounding box center [329, 214] width 0 height 0
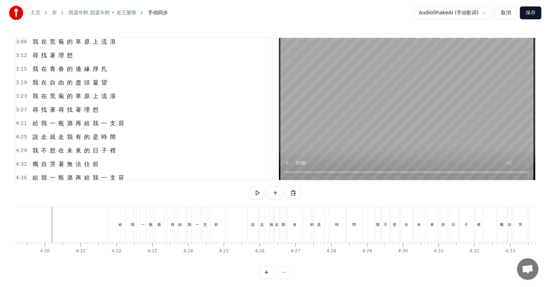
scroll to position [0, 9272]
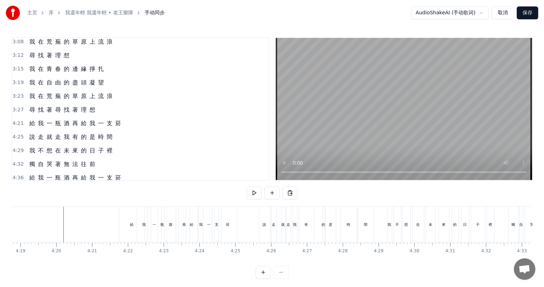
click at [226, 225] on div "菸" at bounding box center [228, 224] width 4 height 5
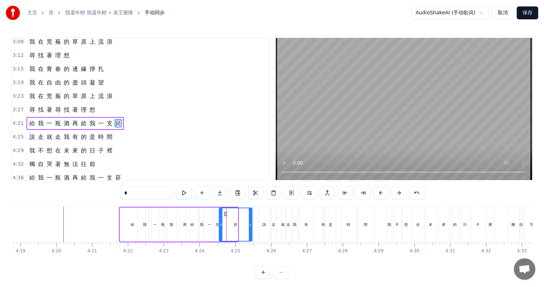
drag, startPoint x: 237, startPoint y: 226, endPoint x: 242, endPoint y: 226, distance: 5.4
click at [251, 225] on icon at bounding box center [250, 225] width 3 height 6
click at [216, 226] on div "支" at bounding box center [218, 224] width 4 height 5
click at [208, 222] on div "一" at bounding box center [210, 224] width 4 height 5
type input "*"
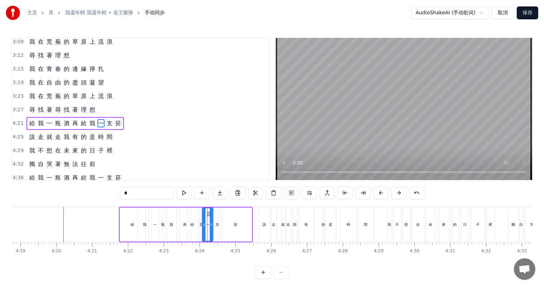
click at [207, 213] on icon at bounding box center [209, 214] width 6 height 6
click at [199, 224] on div "給 我 一 瓶 酒 再 給 我 一 支 菸" at bounding box center [186, 224] width 134 height 35
click at [194, 225] on div "給" at bounding box center [193, 224] width 4 height 5
click at [183, 225] on div "再" at bounding box center [185, 224] width 4 height 5
click at [173, 224] on div "酒" at bounding box center [171, 225] width 11 height 34
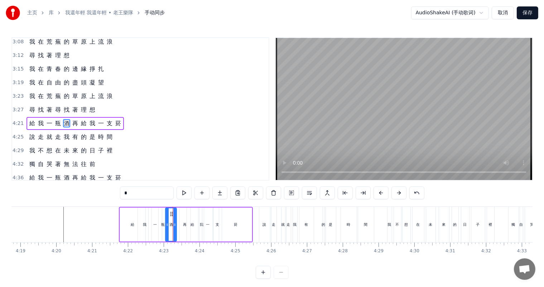
click at [183, 225] on div "再" at bounding box center [185, 224] width 4 height 5
drag, startPoint x: 183, startPoint y: 213, endPoint x: 178, endPoint y: 214, distance: 5.8
click at [178, 214] on icon at bounding box center [180, 214] width 6 height 6
drag, startPoint x: 192, startPoint y: 224, endPoint x: 189, endPoint y: 217, distance: 7.4
click at [192, 224] on div "給" at bounding box center [193, 224] width 4 height 5
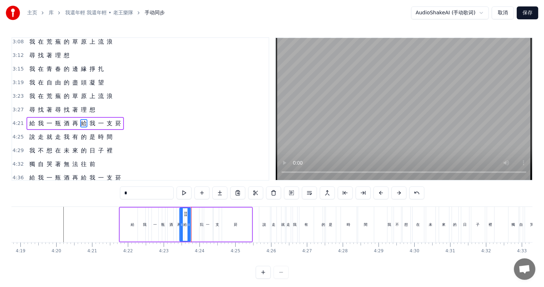
drag, startPoint x: 191, startPoint y: 212, endPoint x: 184, endPoint y: 214, distance: 7.3
click at [184, 214] on icon at bounding box center [186, 214] width 6 height 6
click at [200, 224] on div "我" at bounding box center [202, 224] width 4 height 5
drag, startPoint x: 205, startPoint y: 214, endPoint x: 195, endPoint y: 215, distance: 10.4
click at [195, 215] on icon at bounding box center [195, 214] width 6 height 6
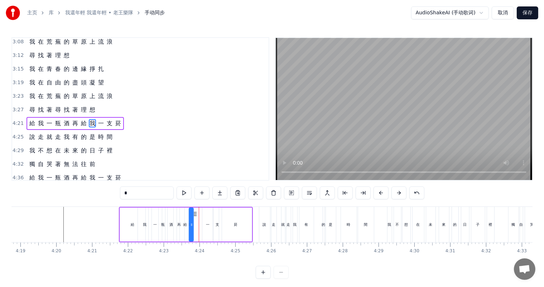
click at [207, 220] on div "一" at bounding box center [207, 225] width 11 height 34
drag, startPoint x: 207, startPoint y: 214, endPoint x: 199, endPoint y: 214, distance: 7.5
click at [199, 214] on icon at bounding box center [201, 214] width 6 height 6
click at [217, 225] on div "支" at bounding box center [218, 224] width 4 height 5
type input "*"
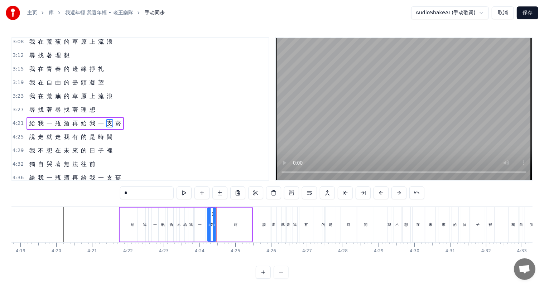
drag, startPoint x: 217, startPoint y: 213, endPoint x: 212, endPoint y: 213, distance: 5.4
click at [212, 213] on icon at bounding box center [214, 214] width 6 height 6
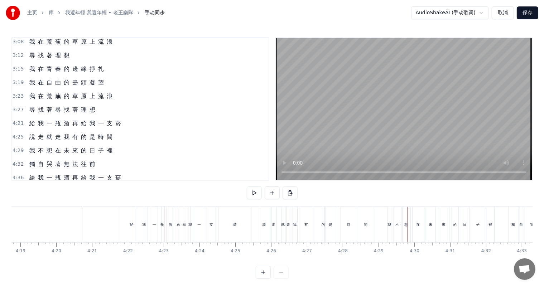
click at [525, 14] on button "保存" at bounding box center [528, 12] width 22 height 13
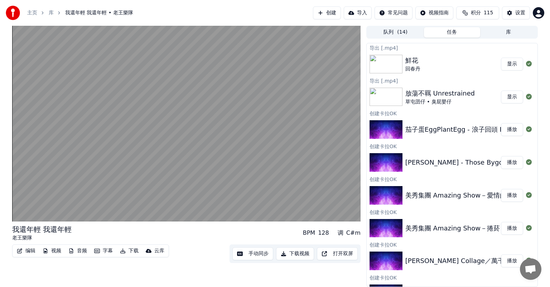
click at [295, 255] on button "下载视频" at bounding box center [295, 254] width 38 height 13
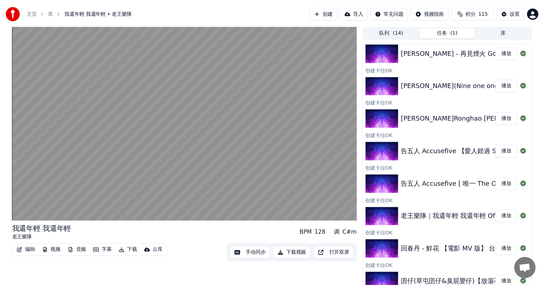
scroll to position [282, 0]
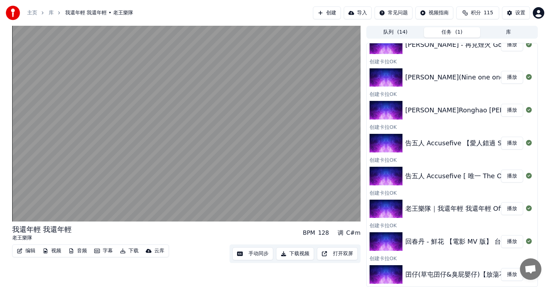
click at [505, 175] on button "播放" at bounding box center [512, 176] width 22 height 13
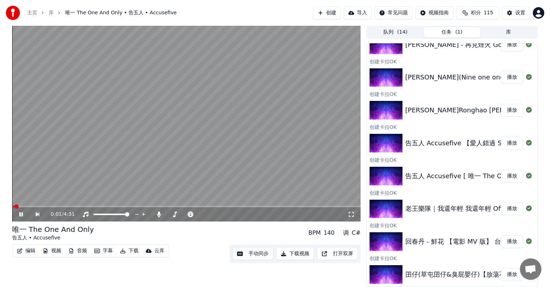
click at [21, 215] on icon at bounding box center [26, 215] width 16 height 6
click at [255, 255] on button "手动同步" at bounding box center [253, 254] width 41 height 13
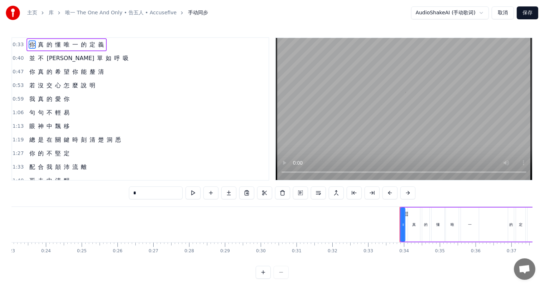
scroll to position [0, 1066]
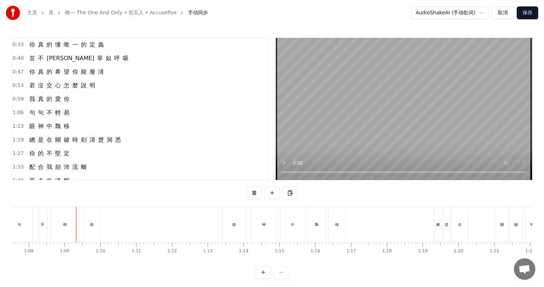
scroll to position [0, 2424]
drag, startPoint x: 218, startPoint y: 195, endPoint x: 254, endPoint y: 196, distance: 35.5
click at [218, 195] on div "0:33 你 真 的 懂 唯 一 的 定 義 0:40 並 不 簡 單 如 呼 吸 0:47 你 真 的 希 望 你 能 釐 清 0:53 若 沒 交 心 怎…" at bounding box center [271, 158] width 521 height 242
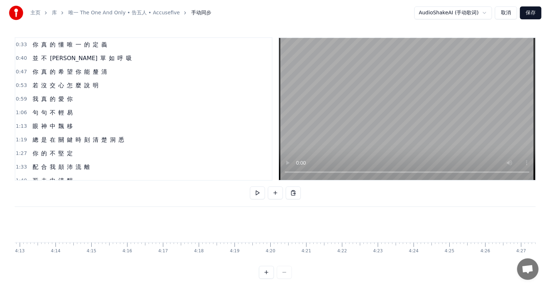
scroll to position [0, 9198]
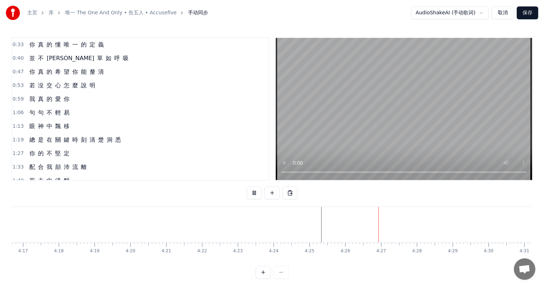
click at [525, 14] on button "保存" at bounding box center [528, 12] width 22 height 13
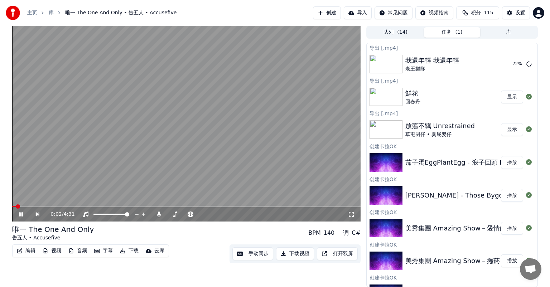
click at [304, 254] on button "下载视频" at bounding box center [295, 254] width 38 height 13
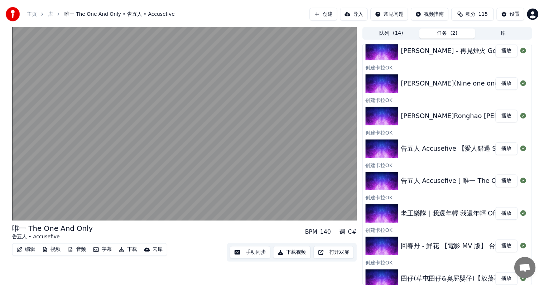
scroll to position [315, 0]
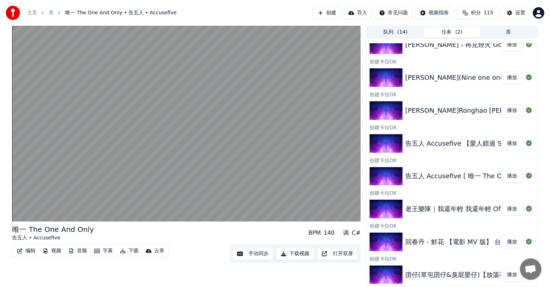
click at [447, 149] on div "告五人 Accusefive 【愛人錯過 Somewhere in tim… 播放" at bounding box center [452, 144] width 171 height 24
click at [505, 142] on button "播放" at bounding box center [512, 143] width 22 height 13
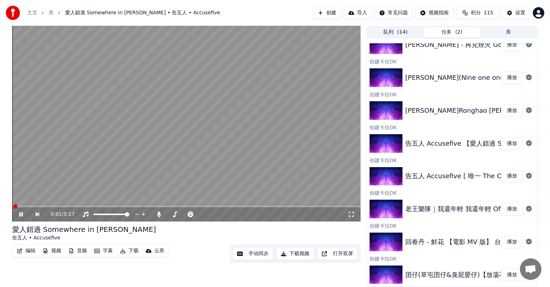
click at [20, 214] on icon at bounding box center [21, 215] width 4 height 4
click at [258, 257] on button "手动同步" at bounding box center [253, 254] width 41 height 13
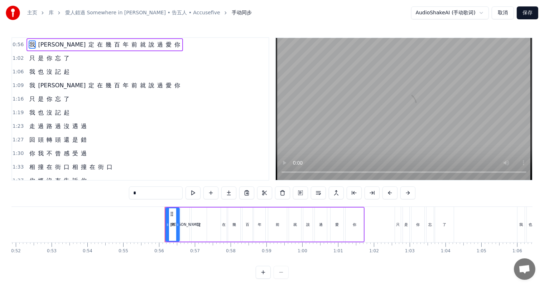
scroll to position [0, 1977]
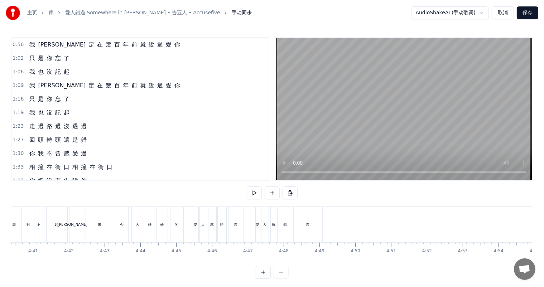
scroll to position [0, 10061]
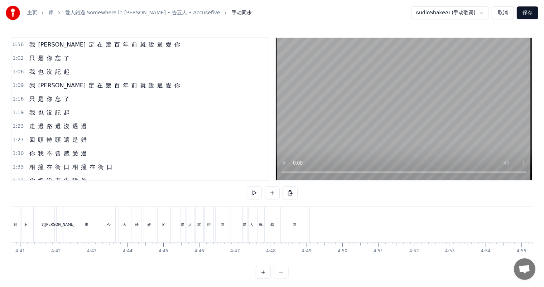
click at [181, 238] on div "愛" at bounding box center [183, 224] width 5 height 35
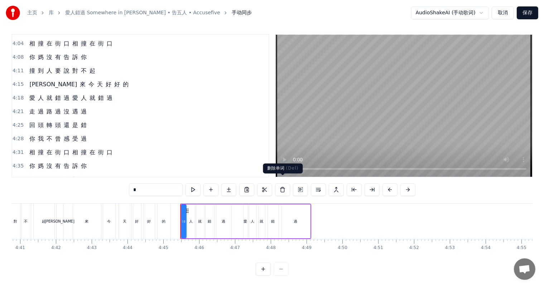
scroll to position [530, 0]
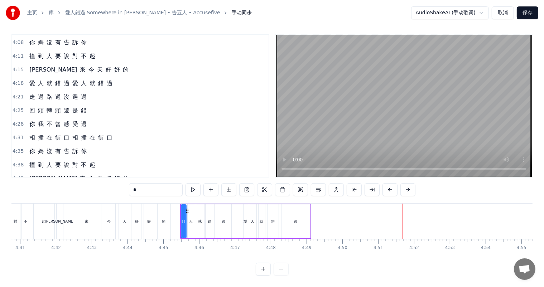
click at [526, 13] on button "保存" at bounding box center [528, 12] width 22 height 13
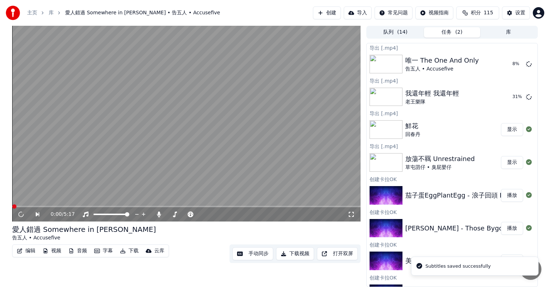
click at [292, 252] on button "下载视频" at bounding box center [295, 254] width 38 height 13
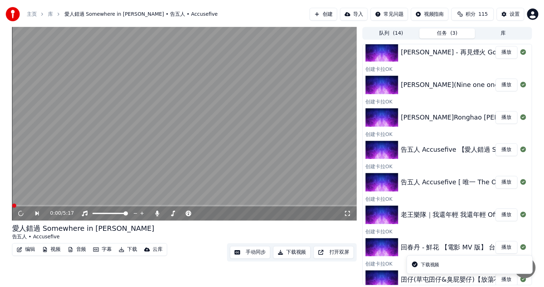
scroll to position [348, 0]
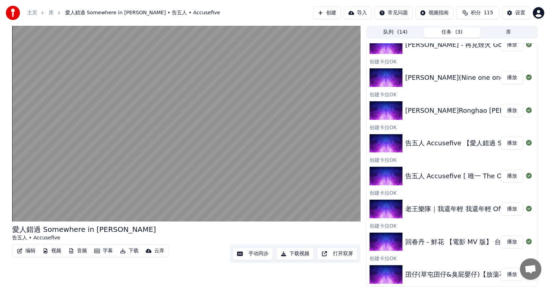
click at [506, 109] on button "播放" at bounding box center [512, 110] width 22 height 13
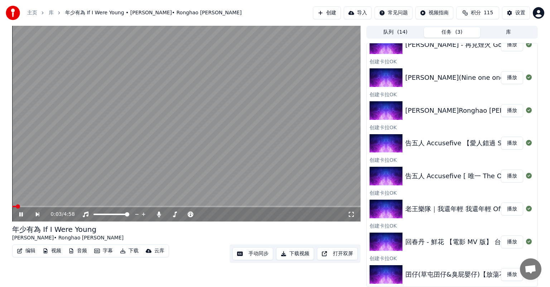
click at [23, 213] on icon at bounding box center [26, 215] width 16 height 6
click at [247, 255] on button "手动同步" at bounding box center [253, 254] width 41 height 13
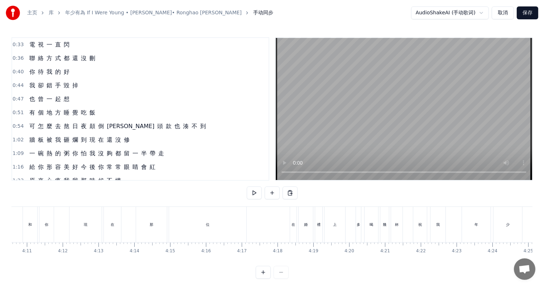
scroll to position [0, 8937]
click at [401, 226] on div "多" at bounding box center [401, 224] width 4 height 5
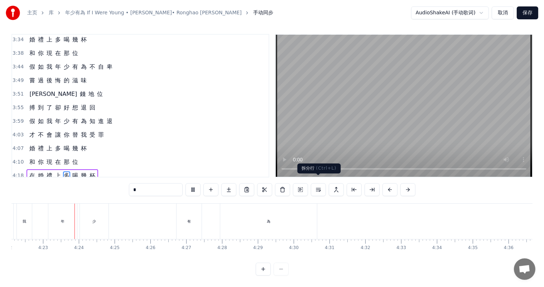
scroll to position [0, 9396]
click at [92, 219] on div "少" at bounding box center [91, 221] width 29 height 35
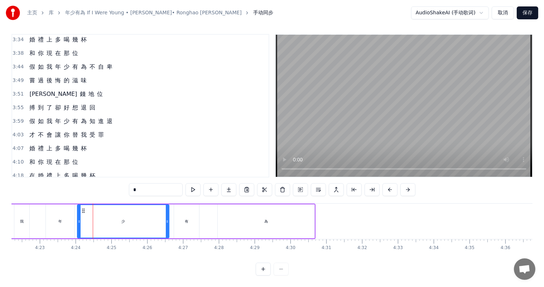
drag, startPoint x: 104, startPoint y: 217, endPoint x: 165, endPoint y: 216, distance: 60.9
click at [167, 219] on icon at bounding box center [167, 222] width 3 height 6
click at [52, 218] on div "年" at bounding box center [60, 222] width 29 height 34
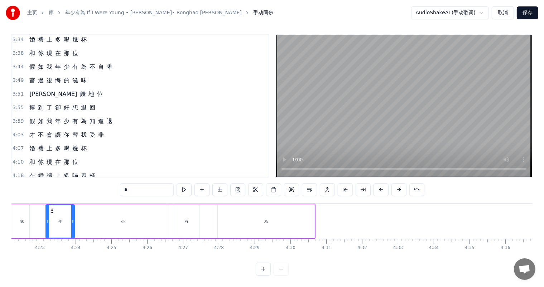
click at [24, 214] on div "我" at bounding box center [21, 222] width 15 height 34
type input "*"
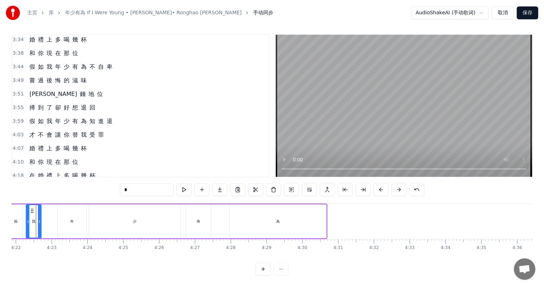
scroll to position [0, 9373]
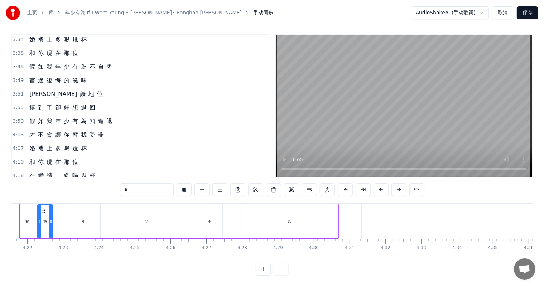
click at [529, 15] on button "保存" at bounding box center [528, 12] width 22 height 13
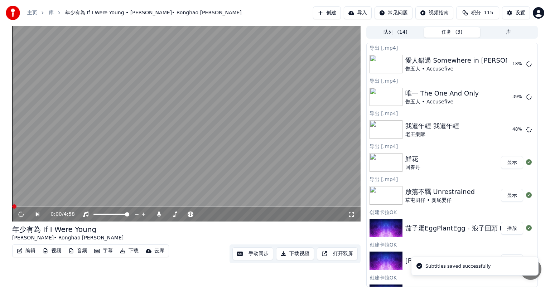
click at [297, 255] on button "下载视频" at bounding box center [295, 254] width 38 height 13
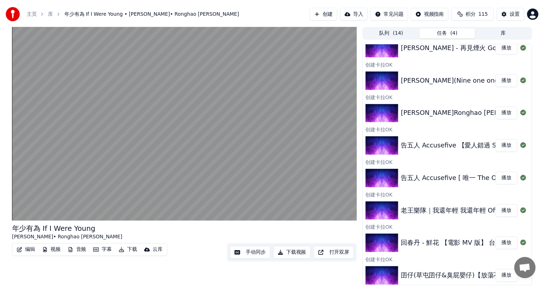
scroll to position [381, 0]
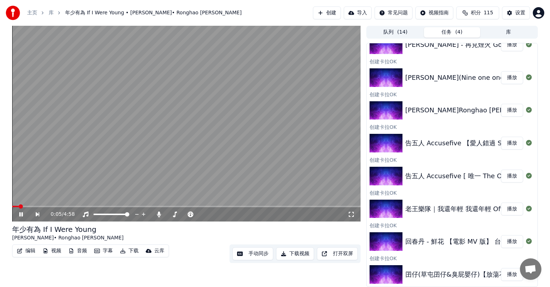
click at [23, 213] on icon at bounding box center [21, 215] width 4 height 4
click at [506, 78] on button "播放" at bounding box center [512, 77] width 22 height 13
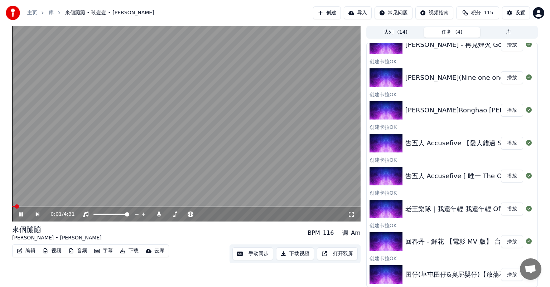
click at [18, 215] on icon at bounding box center [26, 215] width 16 height 6
click at [256, 252] on button "手动同步" at bounding box center [253, 254] width 41 height 13
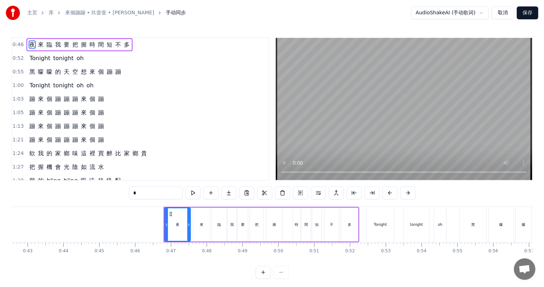
scroll to position [0, 1641]
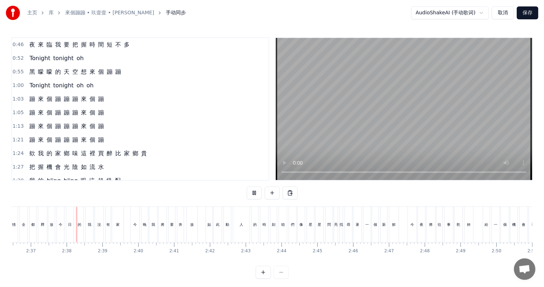
scroll to position [0, 5613]
click at [524, 270] on span "打開聊天" at bounding box center [525, 270] width 12 height 10
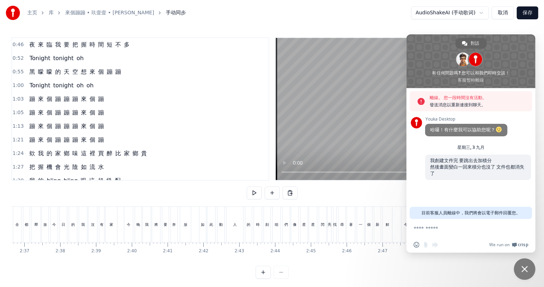
click at [526, 269] on span "關閉聊天" at bounding box center [525, 269] width 6 height 6
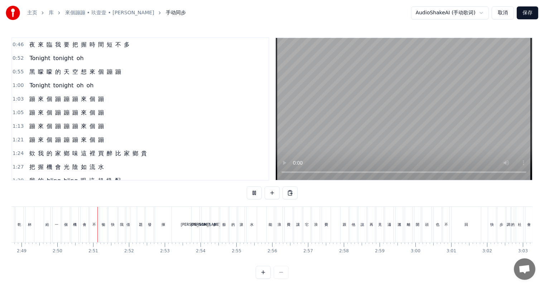
scroll to position [0, 6068]
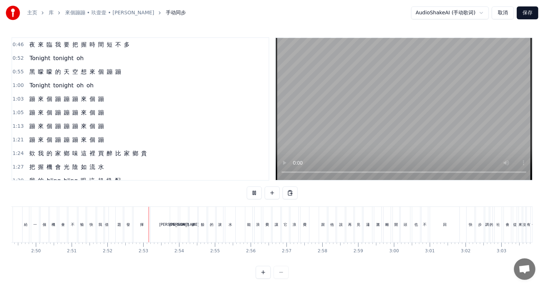
click at [321, 195] on div "0:46 夜 來 臨 我 要 把 握 時 間 短 不 多 0:52 Tonight tonight oh 0:55 黑 矇 矇 的 天 空 想 來 個 蹦 蹦…" at bounding box center [271, 158] width 521 height 242
click at [230, 223] on div "水" at bounding box center [231, 224] width 4 height 5
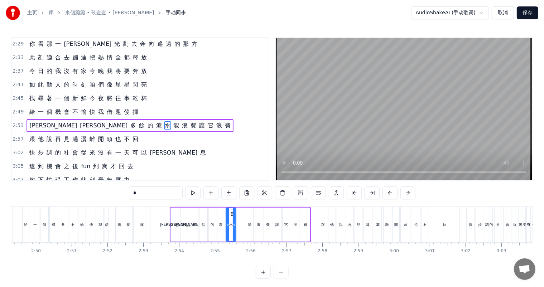
scroll to position [410, 0]
click at [195, 194] on button at bounding box center [193, 193] width 15 height 13
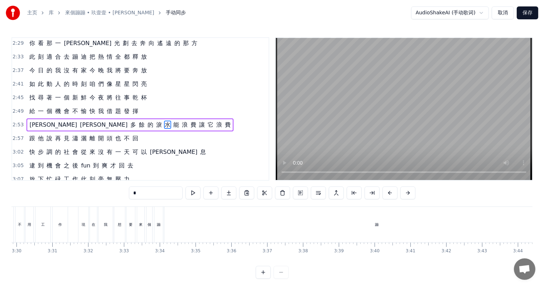
scroll to position [0, 7488]
click at [404, 222] on div "蹦" at bounding box center [409, 224] width 425 height 35
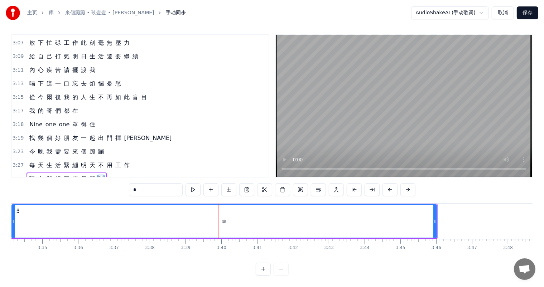
scroll to position [0, 7657]
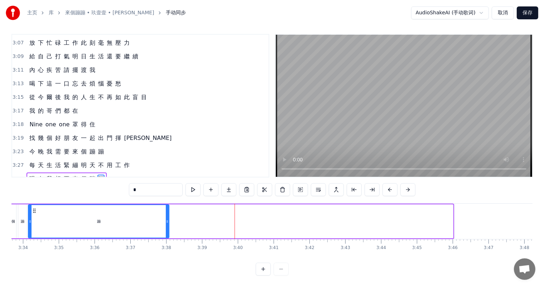
drag, startPoint x: 452, startPoint y: 215, endPoint x: 168, endPoint y: 212, distance: 284.5
click at [168, 219] on icon at bounding box center [167, 222] width 3 height 6
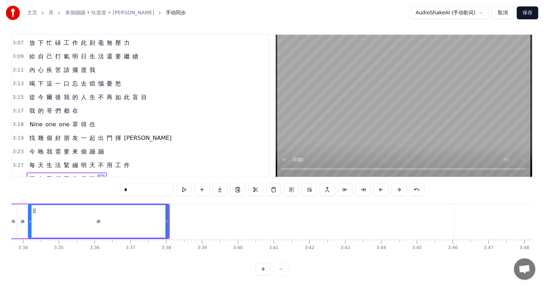
scroll to position [0, 7323]
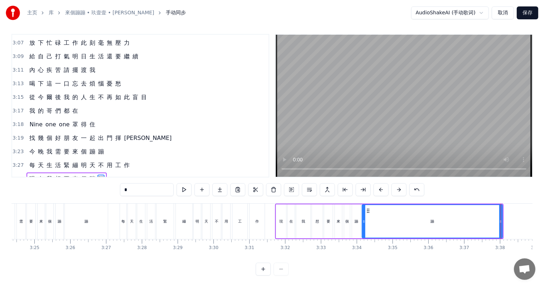
click at [285, 217] on div "現" at bounding box center [281, 222] width 10 height 34
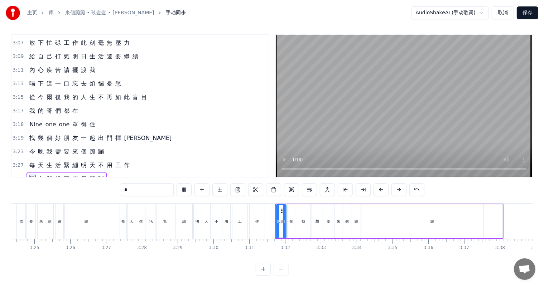
click at [453, 217] on div "蹦" at bounding box center [432, 222] width 140 height 34
drag, startPoint x: 500, startPoint y: 215, endPoint x: 386, endPoint y: 215, distance: 113.6
click at [386, 219] on icon at bounding box center [387, 222] width 3 height 6
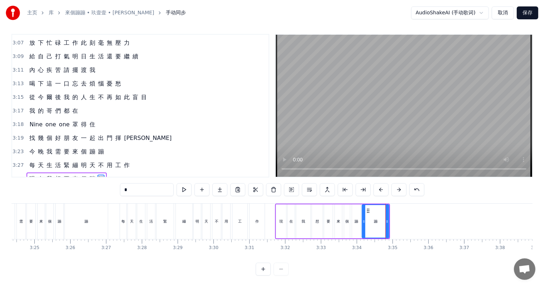
click at [282, 211] on div "現" at bounding box center [281, 222] width 10 height 34
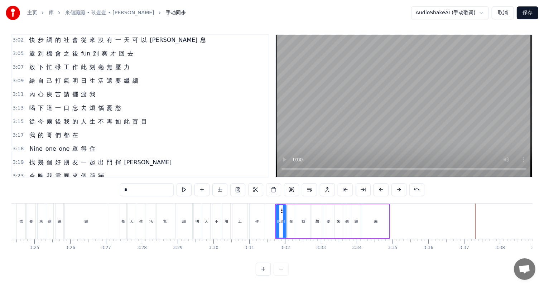
scroll to position [543, 0]
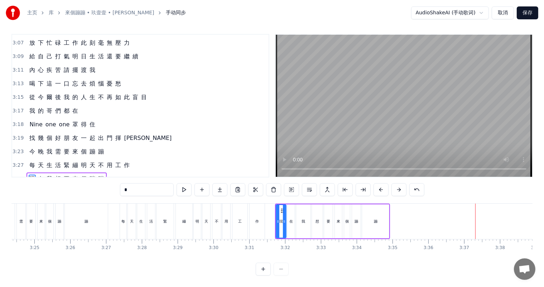
click at [254, 220] on div "作" at bounding box center [257, 221] width 15 height 35
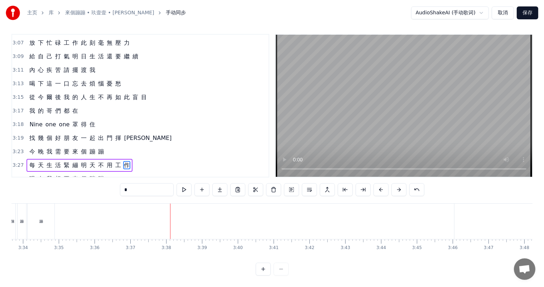
scroll to position [0, 7428]
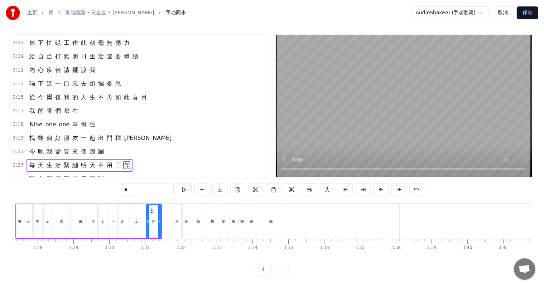
click at [273, 224] on div "蹦" at bounding box center [270, 221] width 27 height 35
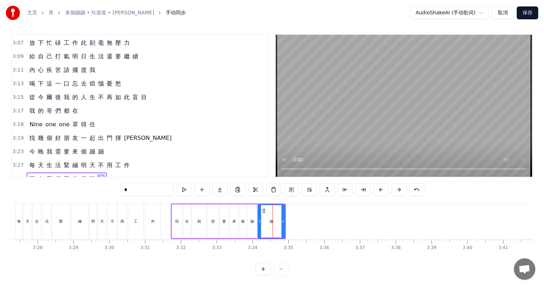
scroll to position [9, 0]
drag, startPoint x: 284, startPoint y: 215, endPoint x: 273, endPoint y: 215, distance: 10.4
click at [273, 219] on icon at bounding box center [272, 222] width 3 height 6
click at [180, 218] on div "現" at bounding box center [177, 222] width 10 height 34
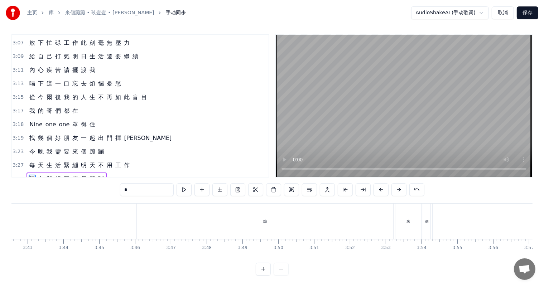
scroll to position [0, 7986]
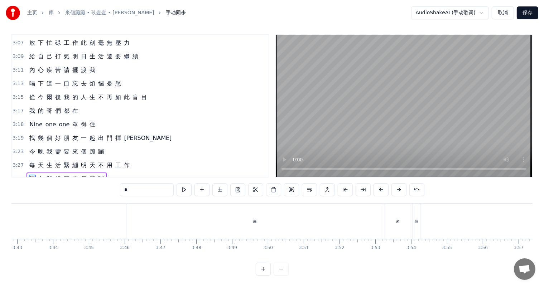
click at [396, 226] on div "來" at bounding box center [398, 221] width 26 height 35
type input "*"
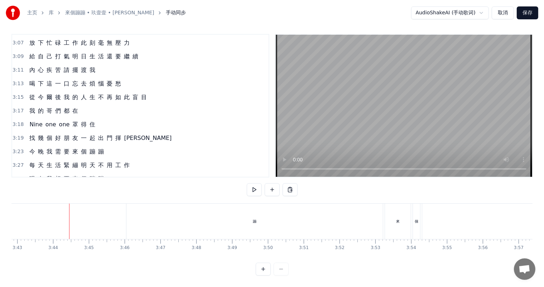
click at [232, 217] on div "蹦" at bounding box center [254, 221] width 257 height 35
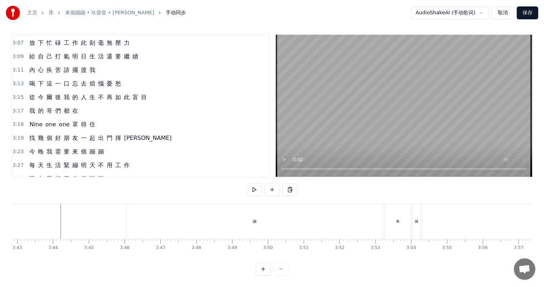
click at [283, 219] on div "蹦" at bounding box center [254, 221] width 257 height 35
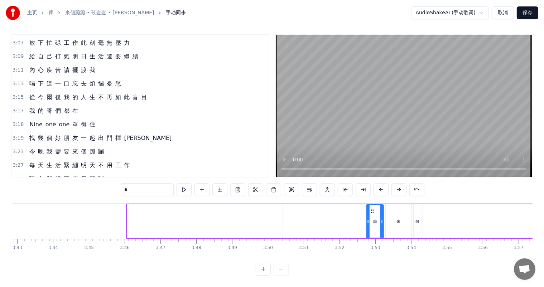
drag, startPoint x: 128, startPoint y: 215, endPoint x: 369, endPoint y: 209, distance: 240.9
click at [367, 219] on icon at bounding box center [368, 222] width 3 height 6
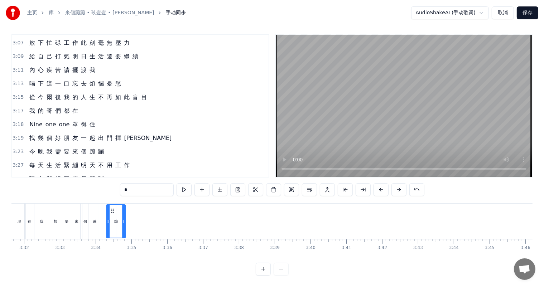
scroll to position [0, 7582]
drag, startPoint x: 370, startPoint y: 204, endPoint x: 135, endPoint y: 208, distance: 235.1
click at [135, 208] on div "蹦" at bounding box center [139, 221] width 18 height 33
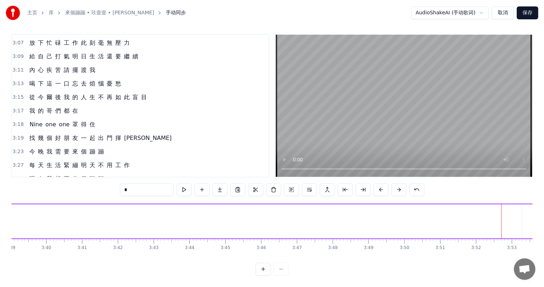
scroll to position [0, 8024]
click at [361, 219] on div "來" at bounding box center [360, 221] width 4 height 5
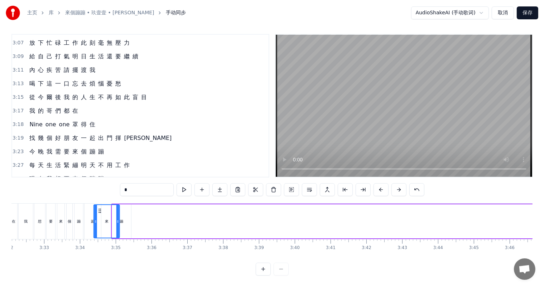
scroll to position [0, 7596]
drag, startPoint x: 353, startPoint y: 202, endPoint x: 127, endPoint y: 209, distance: 225.5
click at [127, 209] on div "來" at bounding box center [135, 221] width 25 height 33
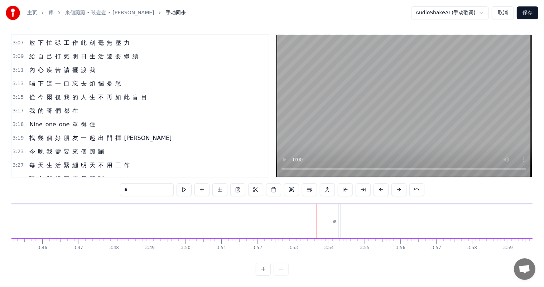
scroll to position [0, 8040]
click at [363, 219] on div "個" at bounding box center [363, 221] width 4 height 5
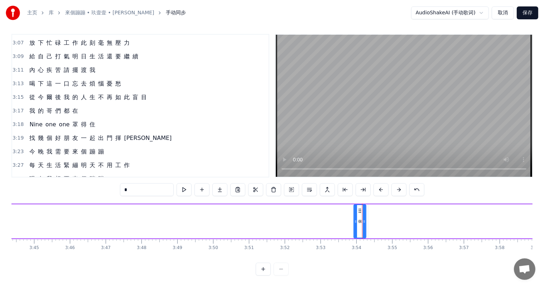
click at [354, 206] on div at bounding box center [355, 221] width 3 height 33
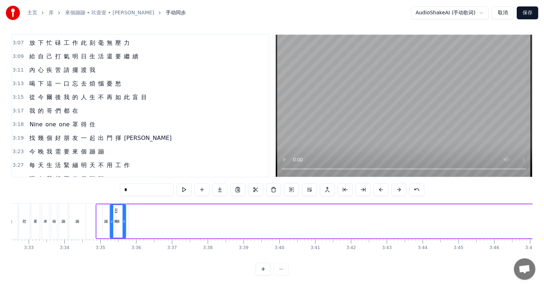
scroll to position [0, 7606]
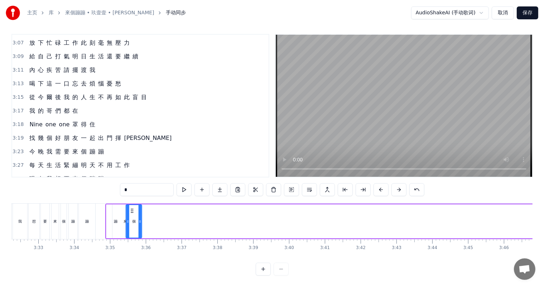
drag, startPoint x: 357, startPoint y: 204, endPoint x: 132, endPoint y: 207, distance: 224.7
click at [132, 208] on icon at bounding box center [132, 211] width 6 height 6
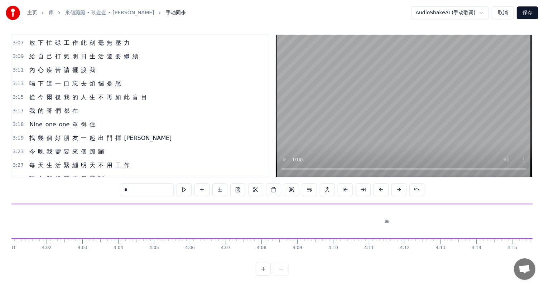
scroll to position [0, 8659]
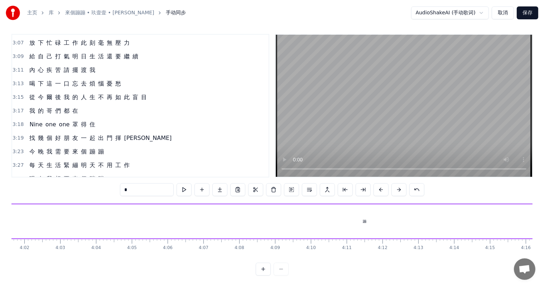
drag, startPoint x: 389, startPoint y: 220, endPoint x: 385, endPoint y: 220, distance: 4.3
click at [388, 220] on div "蹦" at bounding box center [365, 222] width 1231 height 34
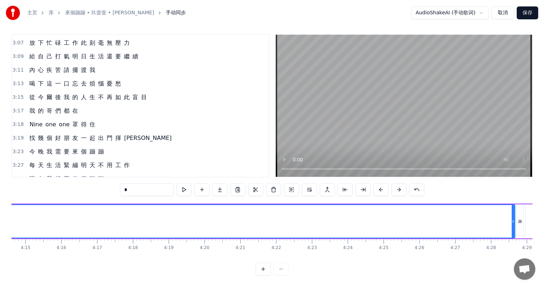
scroll to position [0, 9206]
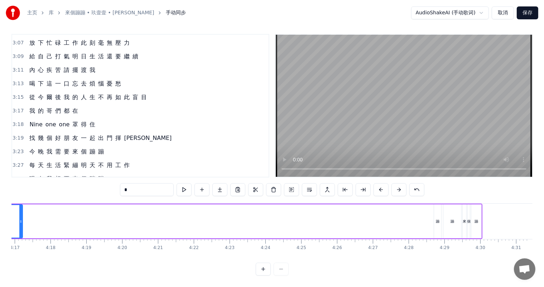
drag, startPoint x: 430, startPoint y: 216, endPoint x: 95, endPoint y: 224, distance: 335.9
click at [22, 218] on div at bounding box center [20, 221] width 3 height 33
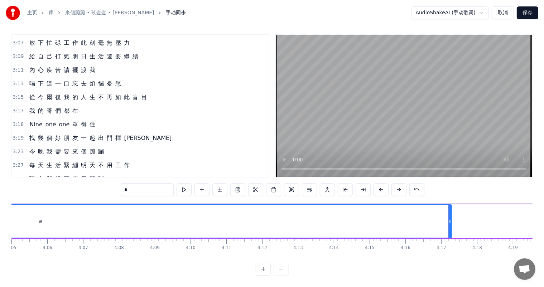
scroll to position [0, 8774]
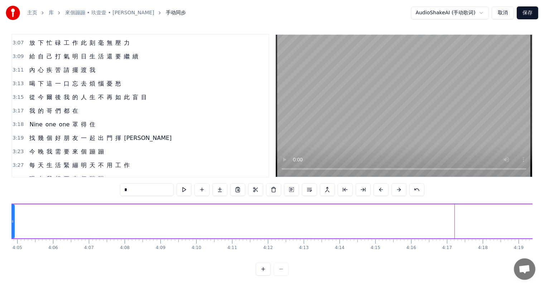
drag, startPoint x: 457, startPoint y: 216, endPoint x: 13, endPoint y: 216, distance: 443.3
click at [13, 219] on icon at bounding box center [12, 222] width 3 height 6
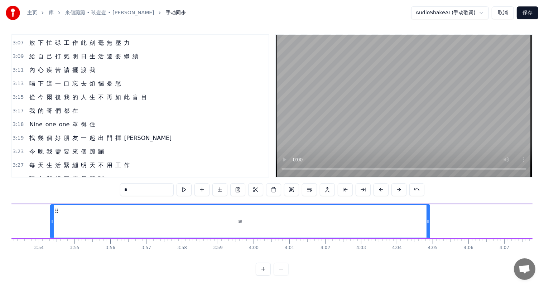
scroll to position [0, 8353]
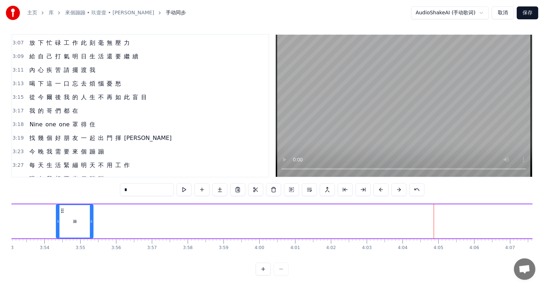
drag, startPoint x: 434, startPoint y: 217, endPoint x: 160, endPoint y: 230, distance: 274.4
click at [90, 218] on div at bounding box center [91, 221] width 3 height 33
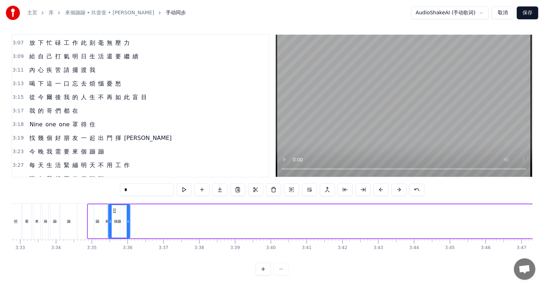
scroll to position [0, 7623]
drag, startPoint x: 257, startPoint y: 205, endPoint x: 122, endPoint y: 196, distance: 135.7
click at [122, 196] on div "0:46 夜 來 臨 我 要 把 握 時 間 短 不 多 0:52 Tonight tonight oh 0:55 黑 矇 矇 的 天 空 想 來 個 蹦 蹦…" at bounding box center [271, 155] width 521 height 242
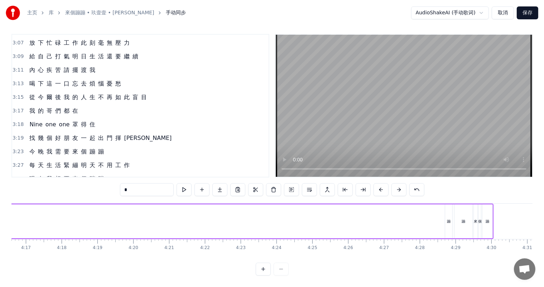
scroll to position [0, 9206]
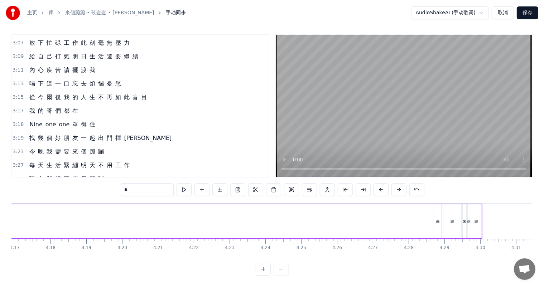
click at [436, 218] on div "蹦" at bounding box center [437, 222] width 7 height 34
click at [442, 208] on div at bounding box center [441, 221] width 3 height 33
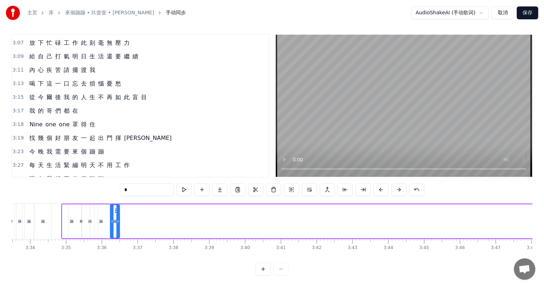
scroll to position [0, 7649]
drag, startPoint x: 438, startPoint y: 204, endPoint x: 384, endPoint y: 223, distance: 57.2
click at [124, 208] on icon at bounding box center [127, 211] width 6 height 6
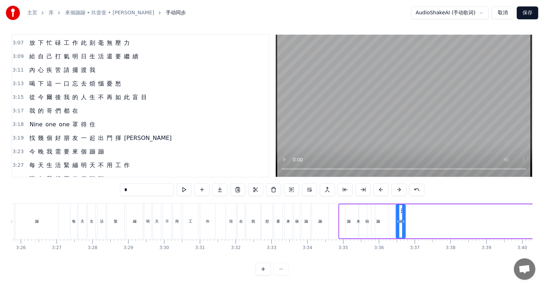
scroll to position [0, 9206]
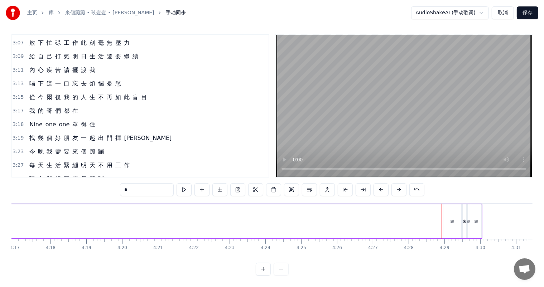
click at [452, 211] on div "蹦" at bounding box center [453, 222] width 18 height 34
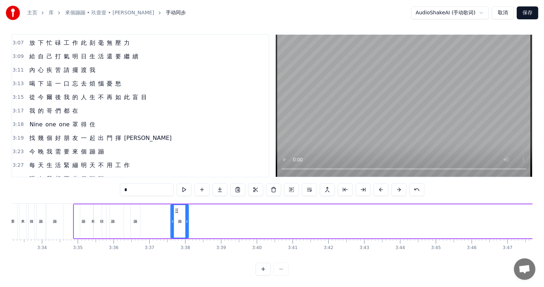
scroll to position [0, 7636]
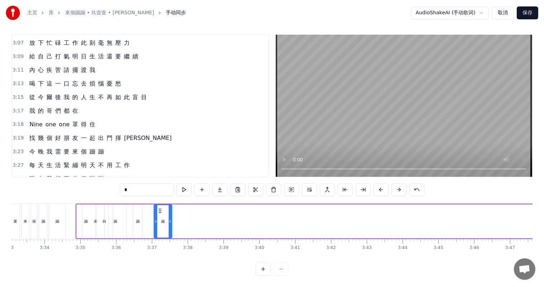
drag, startPoint x: 448, startPoint y: 203, endPoint x: 299, endPoint y: 228, distance: 151.1
click at [155, 212] on div "蹦" at bounding box center [162, 221] width 17 height 33
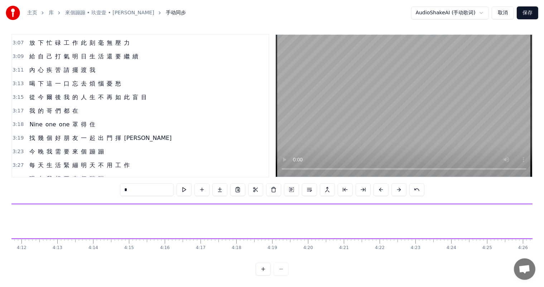
scroll to position [0, 9206]
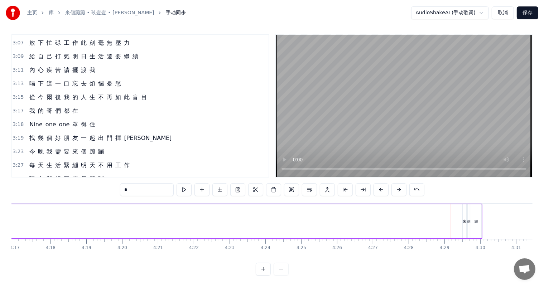
click at [466, 212] on div "來" at bounding box center [465, 222] width 4 height 34
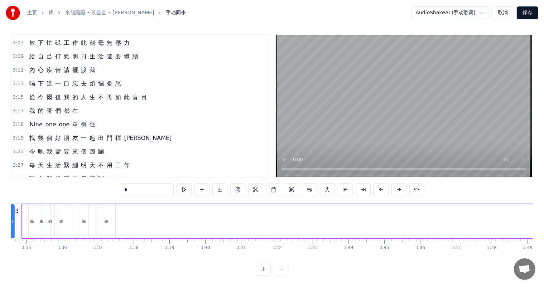
scroll to position [0, 7679]
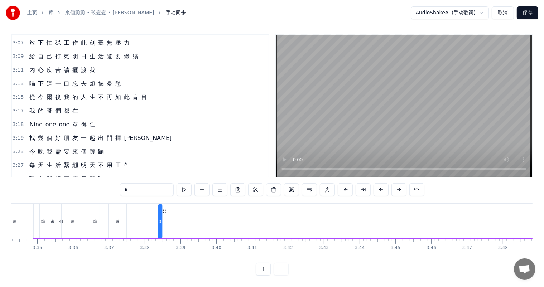
drag, startPoint x: 469, startPoint y: 205, endPoint x: 192, endPoint y: 215, distance: 276.8
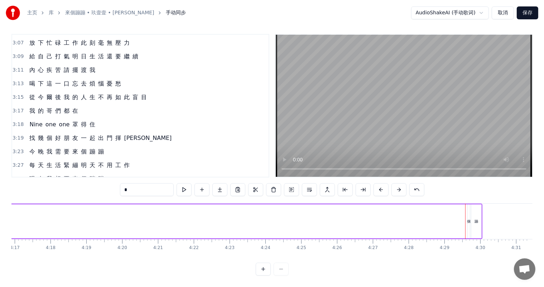
click at [469, 219] on div "個" at bounding box center [469, 221] width 4 height 5
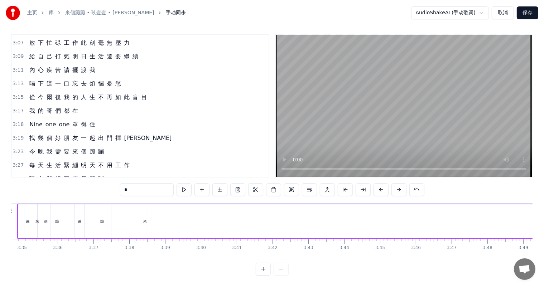
scroll to position [0, 7692]
drag, startPoint x: 474, startPoint y: 202, endPoint x: 162, endPoint y: 211, distance: 312.3
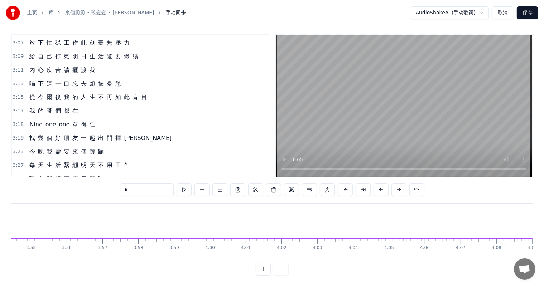
scroll to position [0, 9206]
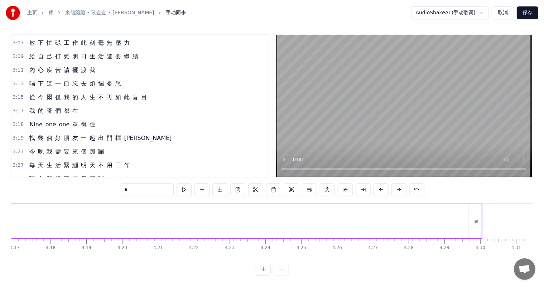
click at [474, 215] on div "蹦" at bounding box center [477, 222] width 10 height 34
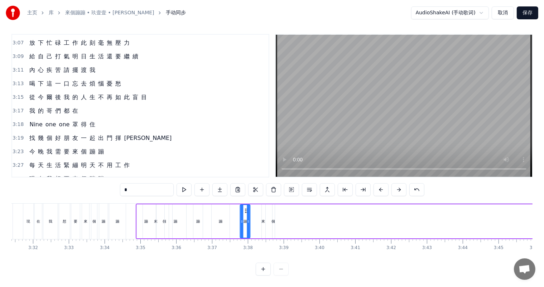
scroll to position [0, 7575]
drag, startPoint x: 476, startPoint y: 204, endPoint x: 214, endPoint y: 210, distance: 262.8
click at [290, 209] on div "蹦" at bounding box center [285, 221] width 9 height 33
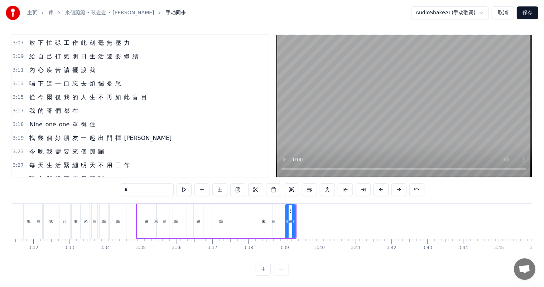
click at [145, 212] on div "來" at bounding box center [156, 222] width 26 height 34
click at [140, 216] on div "蹦" at bounding box center [146, 222] width 19 height 34
drag, startPoint x: 142, startPoint y: 203, endPoint x: 129, endPoint y: 204, distance: 12.2
click at [129, 208] on icon at bounding box center [131, 211] width 6 height 6
click at [154, 219] on div "來" at bounding box center [156, 221] width 4 height 5
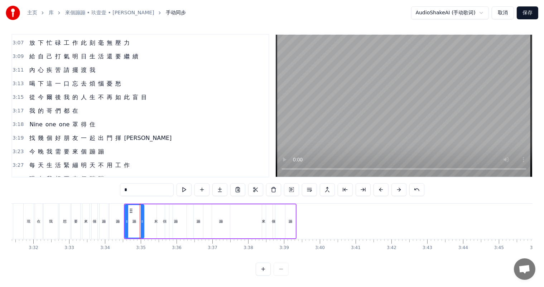
type input "*"
drag, startPoint x: 168, startPoint y: 213, endPoint x: 153, endPoint y: 213, distance: 14.3
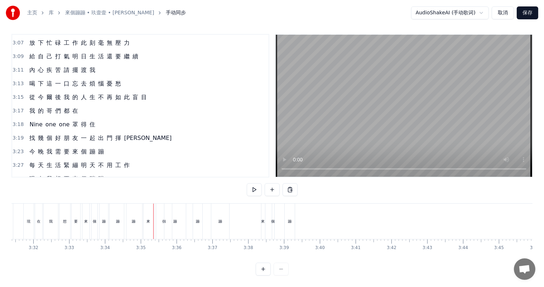
click at [161, 217] on div "個" at bounding box center [164, 221] width 16 height 35
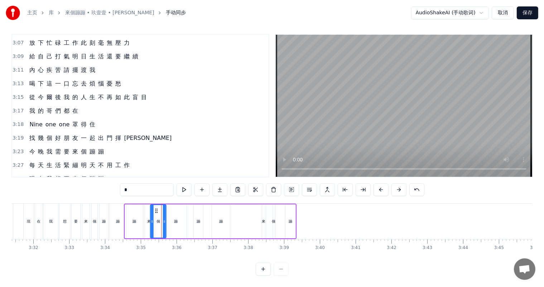
drag, startPoint x: 162, startPoint y: 204, endPoint x: 154, endPoint y: 203, distance: 7.6
click at [154, 208] on icon at bounding box center [156, 211] width 6 height 6
click at [178, 214] on div "蹦" at bounding box center [176, 222] width 22 height 34
type input "*"
drag, startPoint x: 185, startPoint y: 214, endPoint x: 173, endPoint y: 207, distance: 13.2
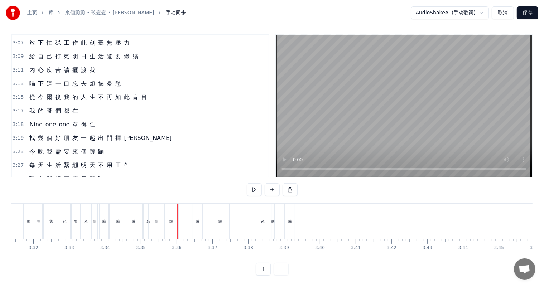
click at [171, 204] on div "蹦" at bounding box center [171, 221] width 14 height 35
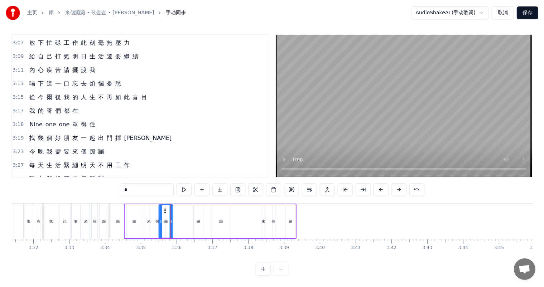
drag, startPoint x: 170, startPoint y: 204, endPoint x: 163, endPoint y: 203, distance: 6.5
click at [163, 208] on icon at bounding box center [165, 211] width 6 height 6
click at [197, 219] on div "蹦" at bounding box center [199, 221] width 4 height 5
drag, startPoint x: 198, startPoint y: 203, endPoint x: 175, endPoint y: 202, distance: 23.7
click at [175, 208] on icon at bounding box center [176, 211] width 6 height 6
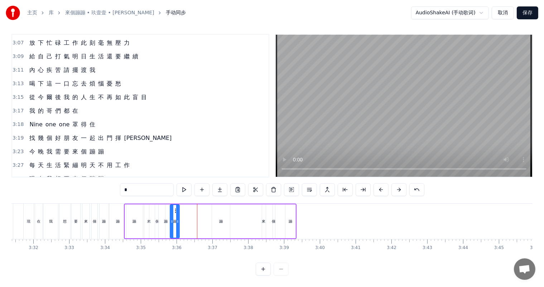
click at [221, 219] on div "蹦" at bounding box center [221, 221] width 4 height 5
drag, startPoint x: 217, startPoint y: 204, endPoint x: 178, endPoint y: 202, distance: 39.1
click at [178, 208] on icon at bounding box center [179, 211] width 6 height 6
click at [264, 219] on div "來" at bounding box center [264, 221] width 4 height 5
drag, startPoint x: 267, startPoint y: 205, endPoint x: 192, endPoint y: 202, distance: 74.9
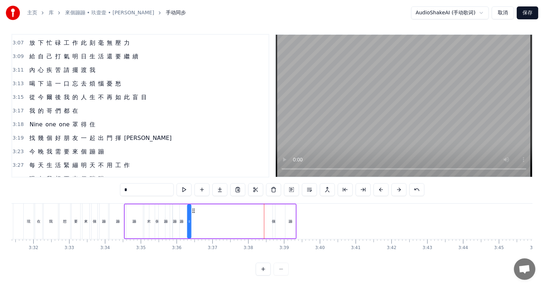
click at [192, 208] on icon at bounding box center [194, 211] width 6 height 6
click at [274, 219] on div "個" at bounding box center [274, 221] width 4 height 5
drag, startPoint x: 278, startPoint y: 204, endPoint x: 200, endPoint y: 201, distance: 78.2
click at [200, 204] on div "蹦 來 個 蹦 蹦 蹦 來 個 蹦" at bounding box center [210, 221] width 173 height 35
click at [289, 219] on div "蹦" at bounding box center [291, 221] width 4 height 5
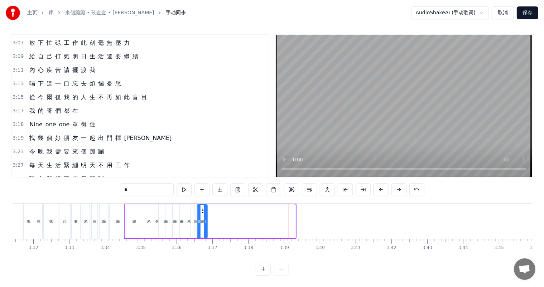
drag, startPoint x: 289, startPoint y: 203, endPoint x: 203, endPoint y: 203, distance: 86.0
click at [203, 208] on icon at bounding box center [204, 211] width 6 height 6
drag, startPoint x: 206, startPoint y: 215, endPoint x: 233, endPoint y: 215, distance: 26.5
click at [233, 219] on icon at bounding box center [232, 222] width 3 height 6
click at [32, 214] on div "現" at bounding box center [29, 221] width 10 height 35
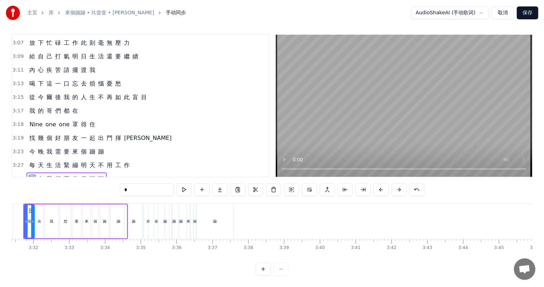
scroll to position [0, 7560]
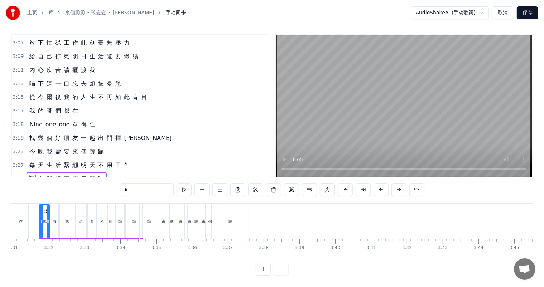
click at [209, 232] on div "個" at bounding box center [210, 221] width 3 height 35
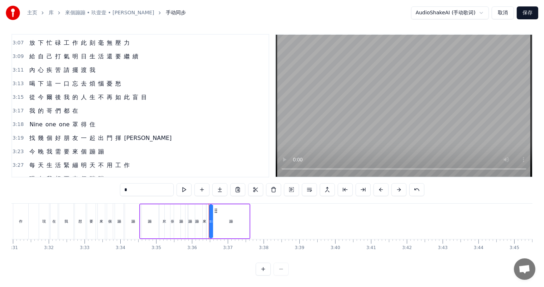
click at [147, 218] on div "蹦" at bounding box center [149, 222] width 19 height 34
drag, startPoint x: 156, startPoint y: 215, endPoint x: 151, endPoint y: 215, distance: 5.7
click at [151, 219] on icon at bounding box center [152, 222] width 3 height 6
click at [148, 208] on icon at bounding box center [150, 211] width 6 height 6
click at [162, 214] on div "來" at bounding box center [164, 222] width 11 height 34
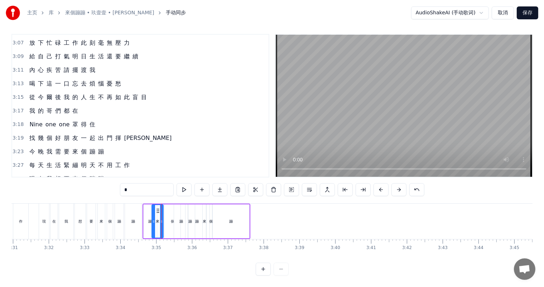
drag, startPoint x: 164, startPoint y: 204, endPoint x: 157, endPoint y: 204, distance: 6.8
click at [157, 208] on icon at bounding box center [158, 211] width 6 height 6
click at [172, 219] on div "個" at bounding box center [173, 221] width 4 height 5
type input "*"
drag, startPoint x: 178, startPoint y: 214, endPoint x: 171, endPoint y: 213, distance: 7.2
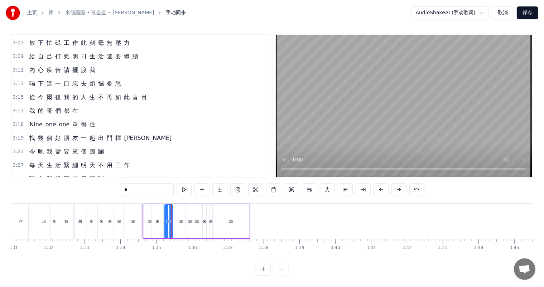
click at [171, 219] on icon at bounding box center [171, 222] width 3 height 6
click at [168, 219] on div "個" at bounding box center [169, 221] width 4 height 5
click at [169, 205] on div "個" at bounding box center [168, 221] width 7 height 33
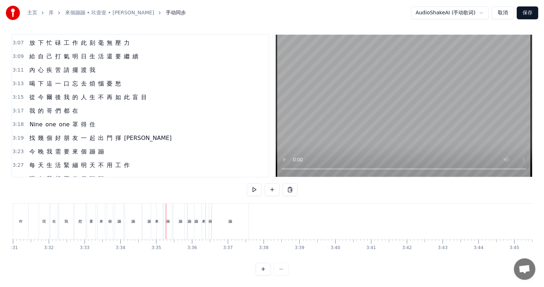
click at [168, 219] on div "個" at bounding box center [168, 221] width 4 height 5
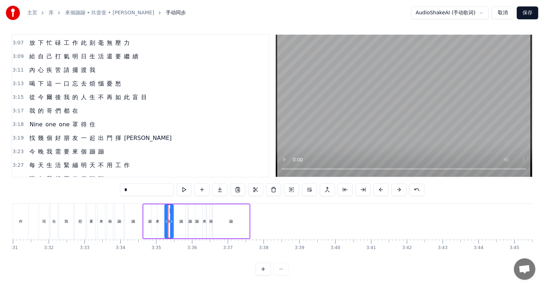
click at [172, 219] on icon at bounding box center [171, 222] width 3 height 6
drag, startPoint x: 170, startPoint y: 204, endPoint x: 163, endPoint y: 204, distance: 7.2
click at [163, 211] on circle at bounding box center [163, 211] width 0 height 0
click at [182, 219] on div "蹦" at bounding box center [182, 221] width 4 height 5
drag, startPoint x: 179, startPoint y: 202, endPoint x: 165, endPoint y: 203, distance: 14.0
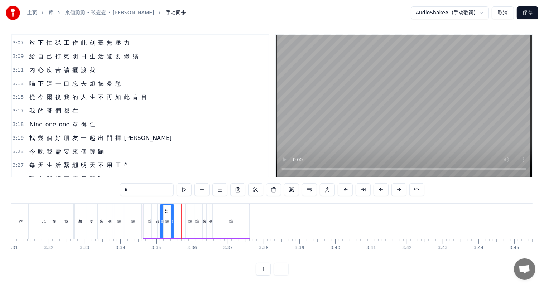
click at [165, 209] on circle at bounding box center [165, 209] width 0 height 0
click at [191, 214] on div "蹦" at bounding box center [197, 222] width 18 height 34
click at [186, 216] on div "蹦" at bounding box center [190, 222] width 9 height 34
drag, startPoint x: 190, startPoint y: 204, endPoint x: 173, endPoint y: 204, distance: 16.8
click at [173, 208] on icon at bounding box center [175, 211] width 6 height 6
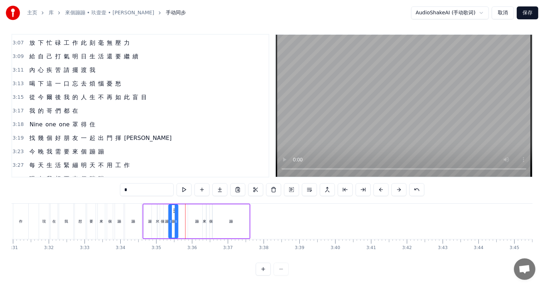
click at [197, 219] on div "蹦" at bounding box center [197, 221] width 4 height 5
drag, startPoint x: 188, startPoint y: 203, endPoint x: 178, endPoint y: 205, distance: 11.0
click at [174, 208] on icon at bounding box center [176, 211] width 6 height 6
click at [204, 219] on div "來" at bounding box center [205, 221] width 4 height 5
drag, startPoint x: 191, startPoint y: 204, endPoint x: 186, endPoint y: 203, distance: 4.4
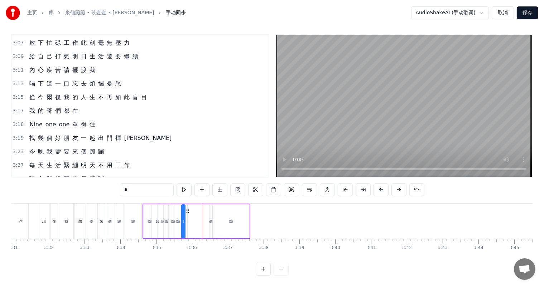
click at [186, 208] on icon at bounding box center [188, 211] width 6 height 6
click at [211, 219] on div "個" at bounding box center [211, 221] width 4 height 5
drag, startPoint x: 214, startPoint y: 204, endPoint x: 192, endPoint y: 204, distance: 21.9
click at [192, 208] on icon at bounding box center [193, 211] width 6 height 6
click at [230, 219] on div "蹦" at bounding box center [231, 221] width 4 height 5
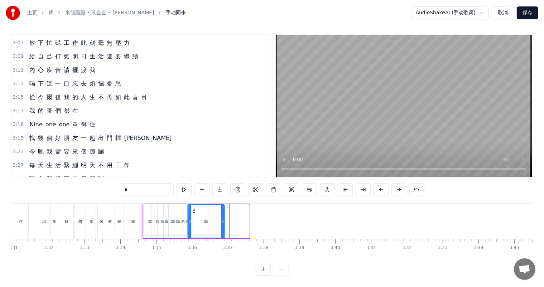
drag, startPoint x: 216, startPoint y: 205, endPoint x: 191, endPoint y: 204, distance: 25.1
click at [191, 208] on icon at bounding box center [194, 211] width 6 height 6
drag, startPoint x: 221, startPoint y: 214, endPoint x: 210, endPoint y: 218, distance: 11.9
click at [245, 219] on icon at bounding box center [246, 222] width 3 height 6
click at [59, 216] on div "我" at bounding box center [66, 221] width 14 height 35
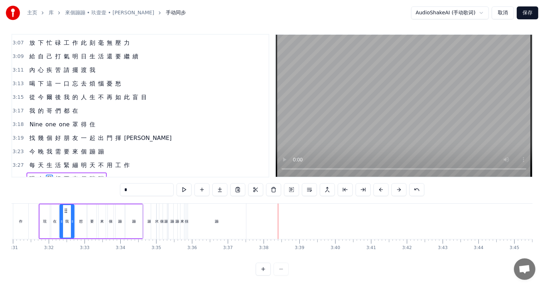
click at [156, 219] on div "來" at bounding box center [157, 221] width 4 height 5
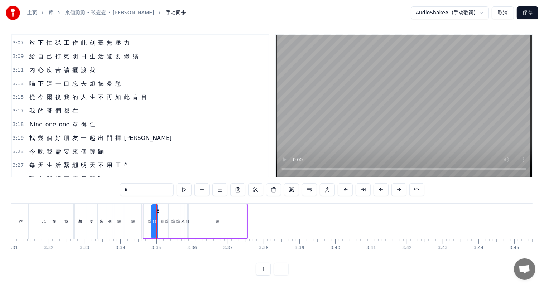
drag, startPoint x: 161, startPoint y: 218, endPoint x: 155, endPoint y: 218, distance: 5.7
click at [155, 219] on icon at bounding box center [155, 222] width 3 height 6
click at [164, 216] on div "蹦" at bounding box center [167, 222] width 14 height 34
type input "*"
drag, startPoint x: 172, startPoint y: 216, endPoint x: 163, endPoint y: 216, distance: 8.6
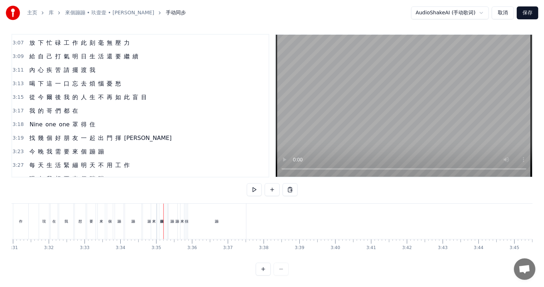
click at [162, 219] on div "蹦" at bounding box center [162, 221] width 4 height 5
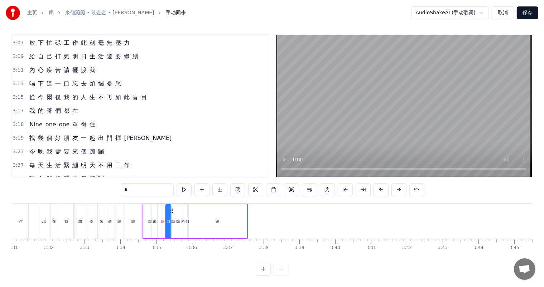
drag, startPoint x: 166, startPoint y: 205, endPoint x: 164, endPoint y: 213, distance: 7.9
click at [172, 208] on icon at bounding box center [172, 211] width 6 height 6
click at [161, 219] on div "個" at bounding box center [163, 221] width 4 height 5
drag, startPoint x: 165, startPoint y: 217, endPoint x: 159, endPoint y: 217, distance: 5.4
click at [159, 219] on icon at bounding box center [160, 222] width 3 height 6
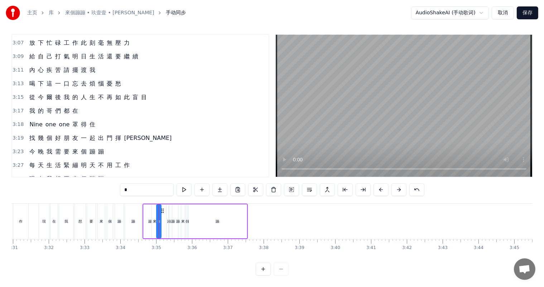
click at [163, 208] on icon at bounding box center [163, 211] width 6 height 6
click at [168, 219] on div "蹦" at bounding box center [169, 221] width 4 height 5
type input "*"
drag, startPoint x: 172, startPoint y: 202, endPoint x: 168, endPoint y: 204, distance: 4.4
click at [168, 208] on icon at bounding box center [169, 211] width 6 height 6
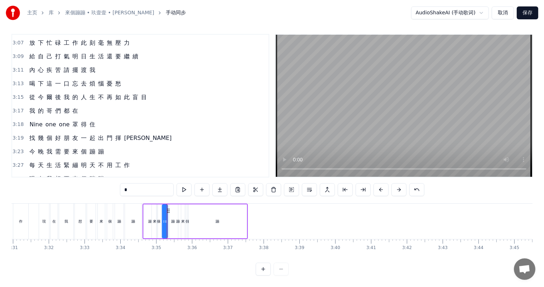
click at [211, 217] on div "蹦" at bounding box center [217, 222] width 59 height 34
click at [177, 219] on div "蹦" at bounding box center [179, 222] width 18 height 34
drag, startPoint x: 185, startPoint y: 215, endPoint x: 177, endPoint y: 209, distance: 10.0
click at [172, 219] on icon at bounding box center [173, 222] width 3 height 6
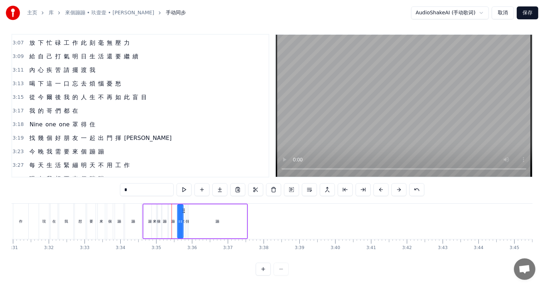
drag, startPoint x: 176, startPoint y: 203, endPoint x: 184, endPoint y: 204, distance: 7.9
click at [184, 208] on icon at bounding box center [184, 211] width 6 height 6
click at [173, 219] on div "蹦" at bounding box center [174, 221] width 4 height 5
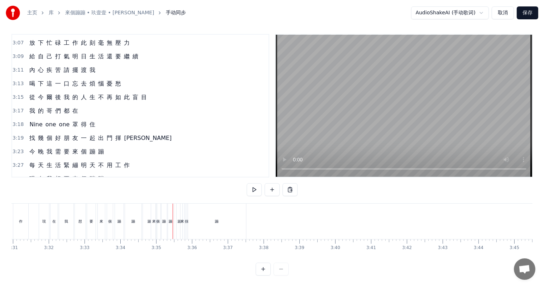
click at [172, 219] on div "蹦" at bounding box center [171, 221] width 4 height 5
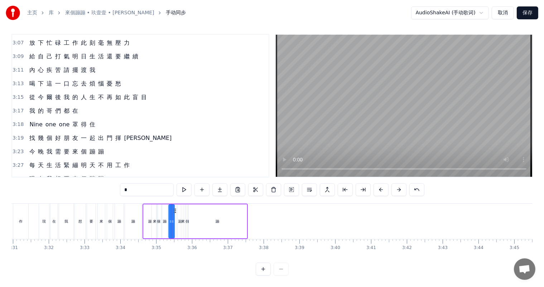
click at [175, 211] on circle at bounding box center [175, 211] width 0 height 0
click at [178, 219] on div "蹦" at bounding box center [180, 221] width 4 height 5
click at [181, 208] on icon at bounding box center [181, 211] width 6 height 6
click at [82, 219] on div "想" at bounding box center [80, 221] width 11 height 35
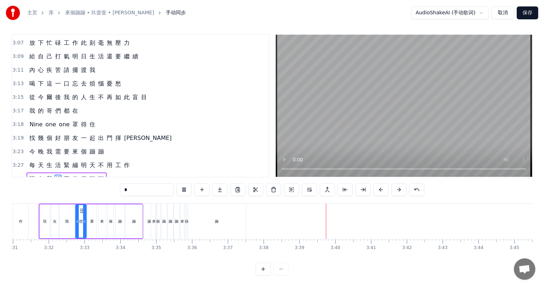
click at [54, 219] on div "在" at bounding box center [55, 221] width 4 height 5
type input "*"
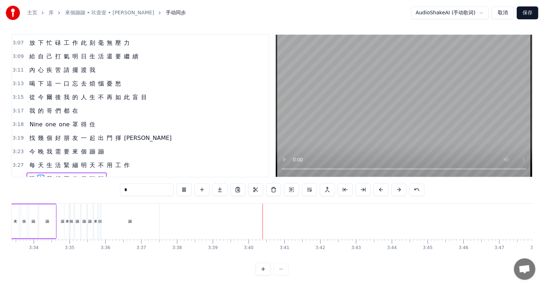
scroll to position [0, 7652]
click at [81, 229] on div "蹦 來 個 蹦 蹦 蹦 來 個 蹦" at bounding box center [103, 221] width 105 height 35
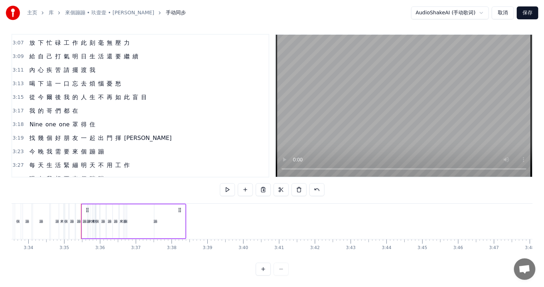
click at [164, 213] on div "蹦" at bounding box center [154, 221] width 59 height 35
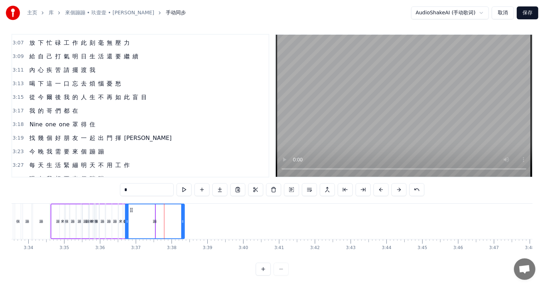
scroll to position [556, 0]
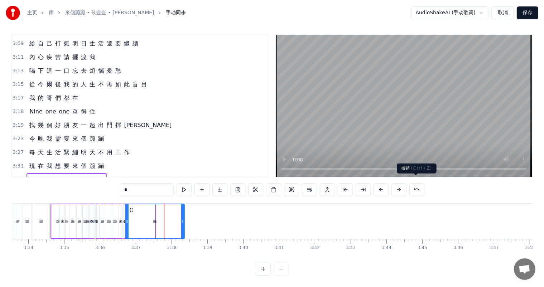
click at [415, 183] on button at bounding box center [417, 189] width 15 height 13
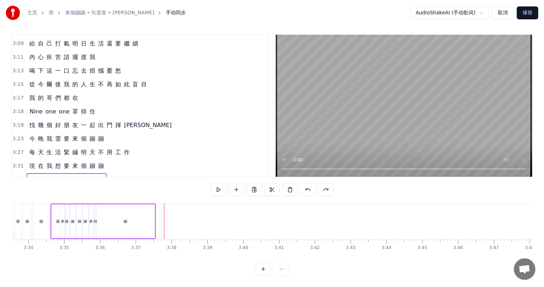
scroll to position [543, 0]
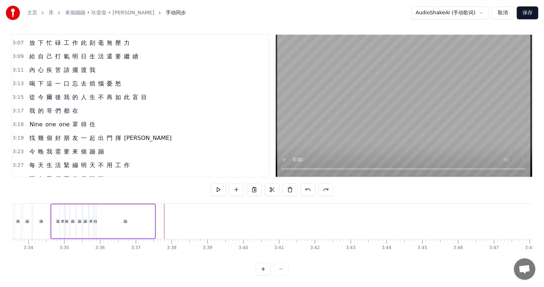
click at [139, 223] on div "蹦" at bounding box center [125, 222] width 59 height 34
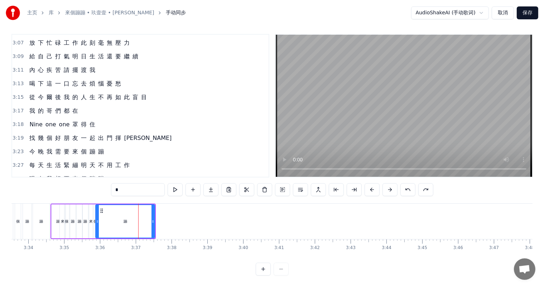
click at [88, 231] on div "蹦" at bounding box center [85, 222] width 6 height 34
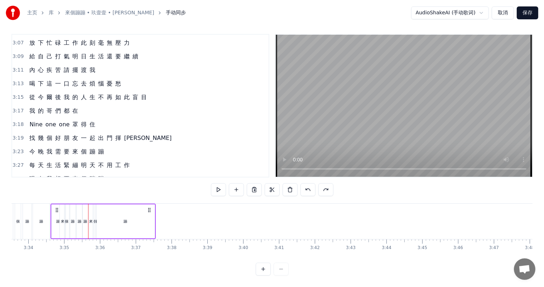
click at [42, 224] on div "蹦" at bounding box center [41, 221] width 16 height 35
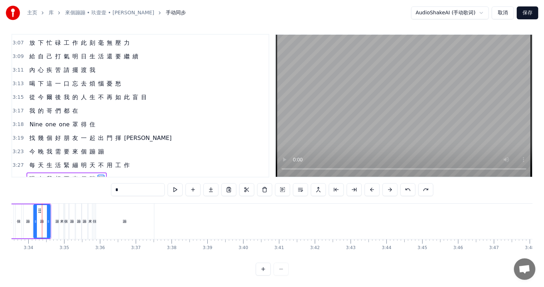
scroll to position [0, 7646]
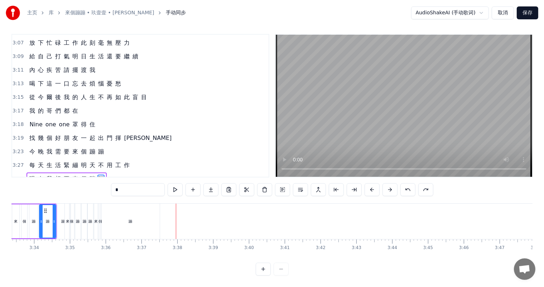
click at [98, 231] on div "蹦 來 個 蹦 蹦 蹦 來 個 蹦" at bounding box center [108, 221] width 105 height 35
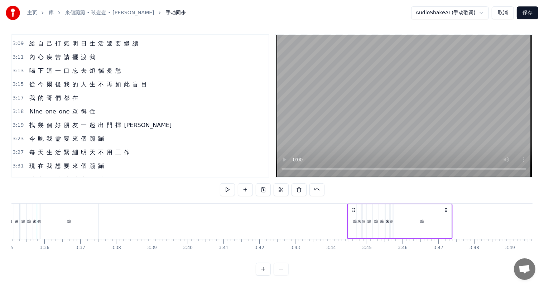
scroll to position [0, 7712]
drag, startPoint x: 196, startPoint y: 204, endPoint x: 436, endPoint y: 204, distance: 239.4
click at [436, 210] on circle at bounding box center [436, 210] width 0 height 0
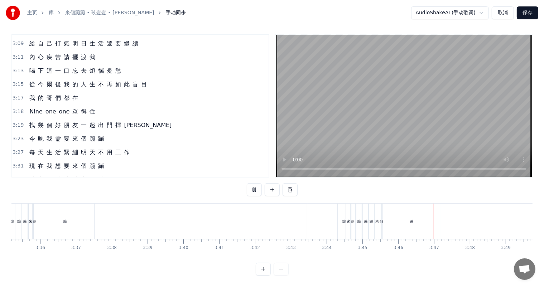
click at [357, 232] on div "蹦" at bounding box center [359, 221] width 6 height 35
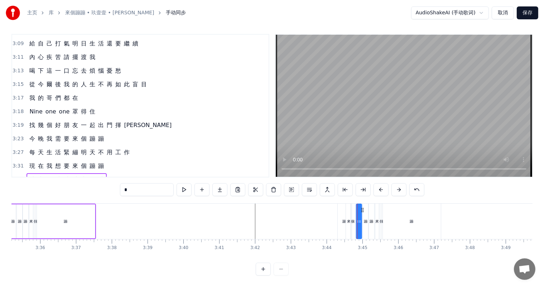
click at [349, 231] on div "來" at bounding box center [349, 221] width 6 height 35
click at [394, 232] on div "蹦" at bounding box center [411, 221] width 59 height 35
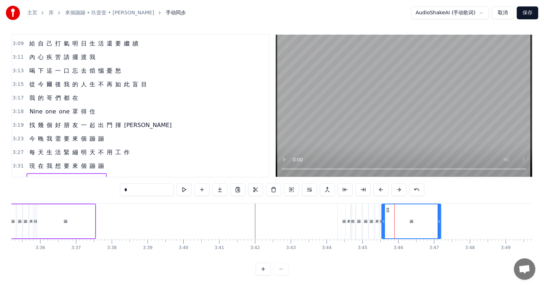
drag, startPoint x: 349, startPoint y: 229, endPoint x: 345, endPoint y: 231, distance: 4.2
click at [348, 230] on div "來" at bounding box center [349, 221] width 6 height 35
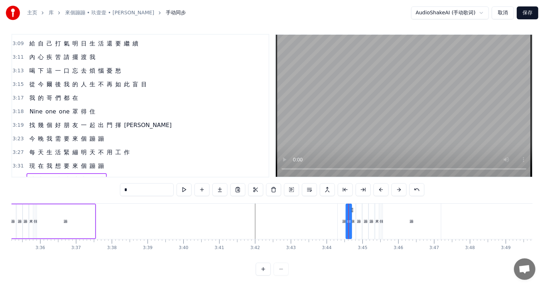
click at [342, 232] on div "蹦" at bounding box center [344, 221] width 13 height 35
type input "*"
click at [348, 233] on div "蹦" at bounding box center [345, 221] width 14 height 35
click at [359, 232] on div "蹦" at bounding box center [359, 221] width 5 height 35
click at [360, 233] on div "蹦" at bounding box center [359, 221] width 6 height 35
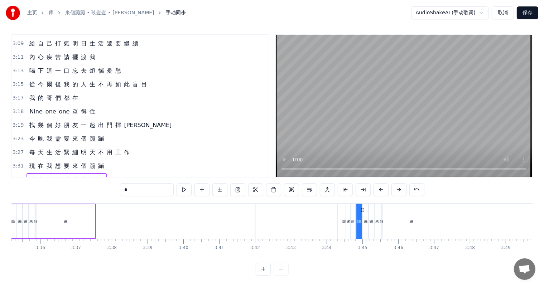
click at [387, 204] on div "蹦" at bounding box center [412, 221] width 60 height 35
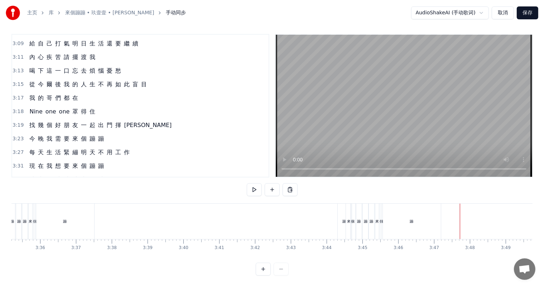
click at [371, 232] on div "蹦" at bounding box center [372, 221] width 6 height 35
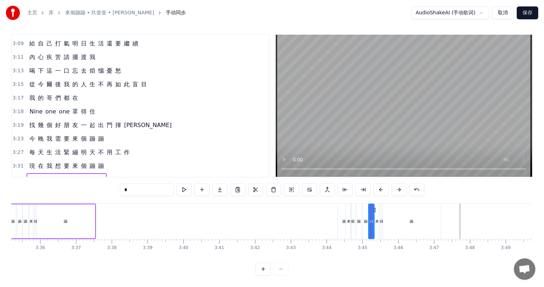
click at [376, 233] on div "來" at bounding box center [377, 221] width 4 height 35
click at [343, 219] on div "蹦" at bounding box center [345, 221] width 4 height 5
type input "*"
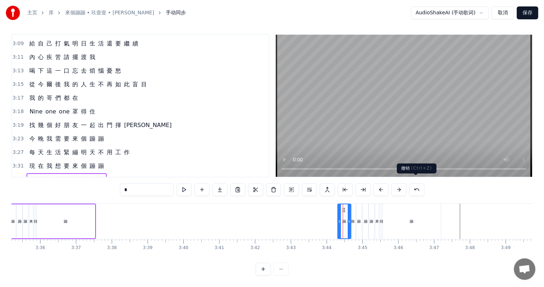
click at [415, 183] on button at bounding box center [417, 189] width 15 height 13
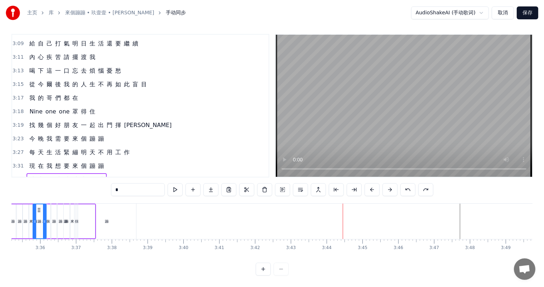
click at [116, 229] on div "蹦" at bounding box center [106, 221] width 59 height 35
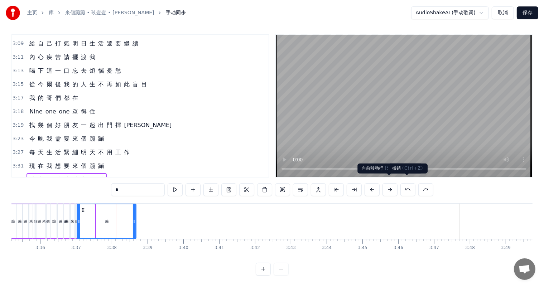
click at [405, 183] on button at bounding box center [408, 189] width 15 height 13
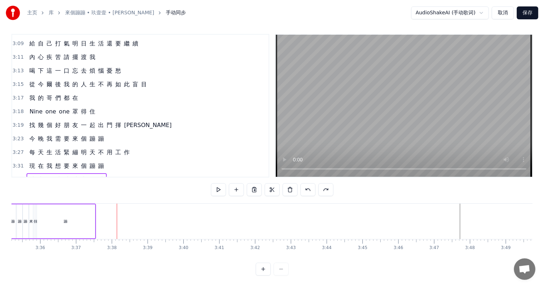
scroll to position [543, 0]
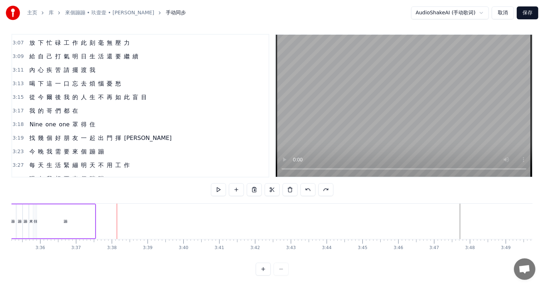
click at [91, 232] on div "蹦 來 個 蹦 蹦 蹦 來 個 蹦" at bounding box center [43, 221] width 105 height 35
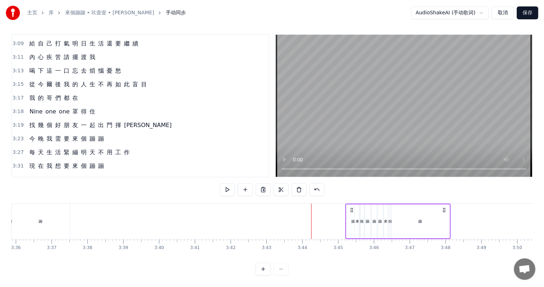
scroll to position [0, 7742]
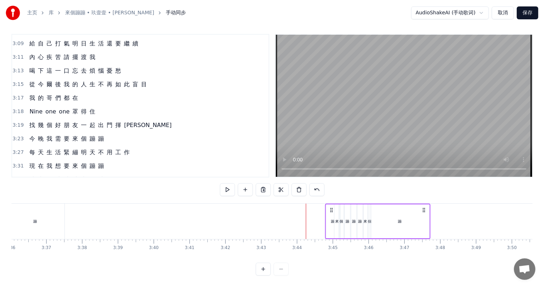
drag, startPoint x: 434, startPoint y: 204, endPoint x: 424, endPoint y: 203, distance: 10.4
click at [424, 207] on icon at bounding box center [424, 210] width 6 height 6
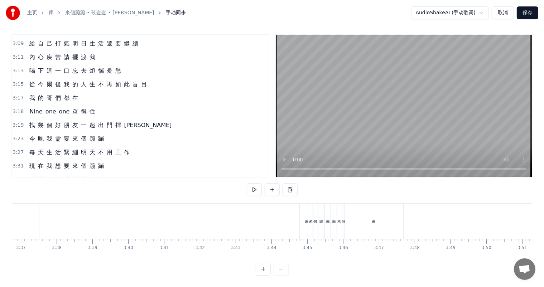
scroll to position [0, 7772]
drag, startPoint x: 349, startPoint y: 226, endPoint x: 340, endPoint y: 225, distance: 8.7
click at [349, 226] on div "蹦" at bounding box center [368, 221] width 59 height 35
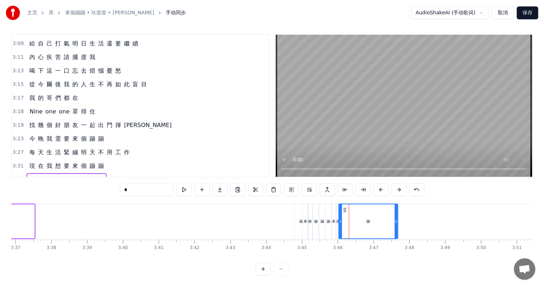
click at [334, 223] on div "來" at bounding box center [334, 221] width 4 height 35
type input "*"
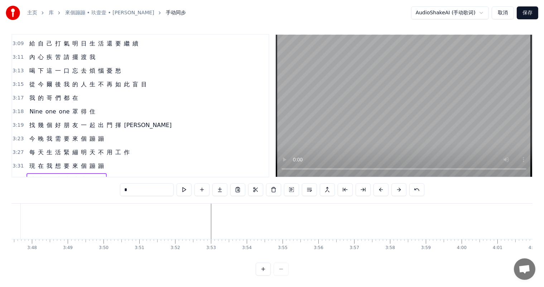
scroll to position [0, 8133]
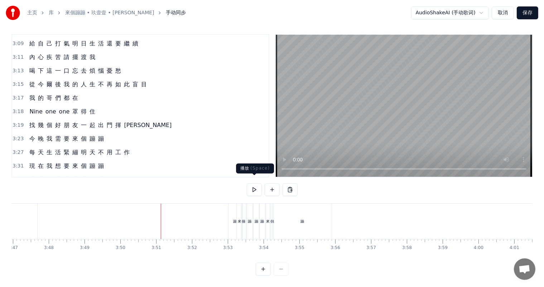
click at [250, 187] on button at bounding box center [254, 189] width 15 height 13
click at [529, 14] on button "保存" at bounding box center [528, 12] width 22 height 13
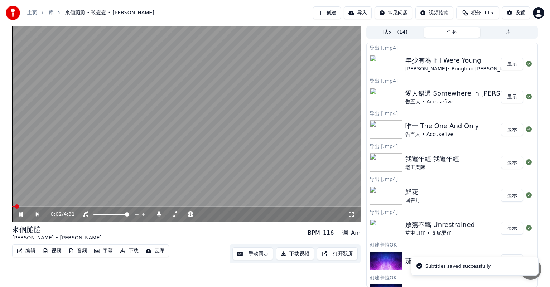
click at [296, 254] on button "下载视频" at bounding box center [295, 254] width 38 height 13
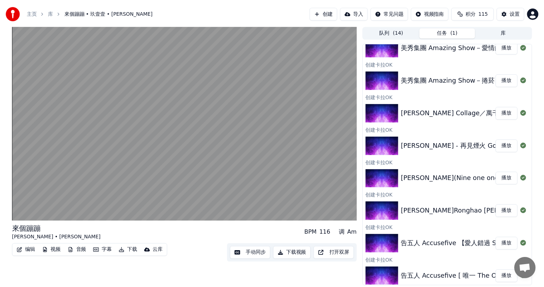
scroll to position [315, 0]
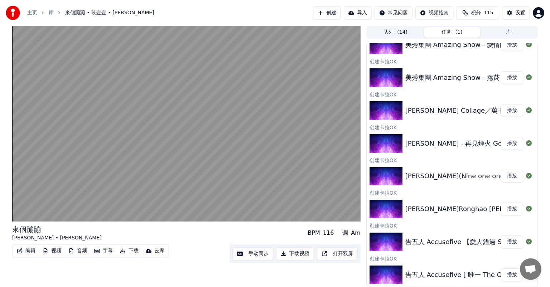
click at [506, 145] on button "播放" at bounding box center [512, 143] width 22 height 13
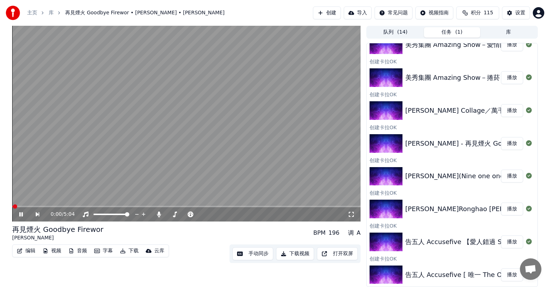
click at [23, 214] on icon at bounding box center [26, 215] width 16 height 6
click at [241, 254] on button "手动同步" at bounding box center [253, 254] width 41 height 13
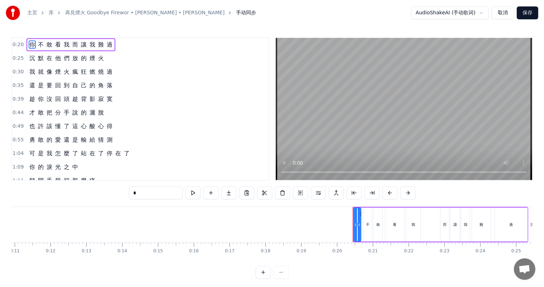
scroll to position [0, 696]
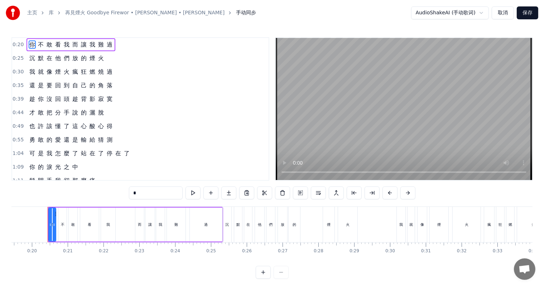
drag, startPoint x: 27, startPoint y: 229, endPoint x: 150, endPoint y: 212, distance: 124.1
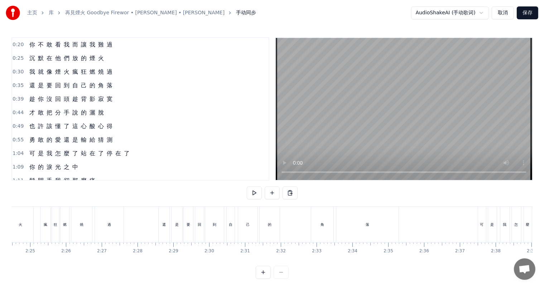
scroll to position [0, 5251]
click at [219, 224] on div "還 是 要 回 到 自 己 的 角 落" at bounding box center [206, 224] width 242 height 35
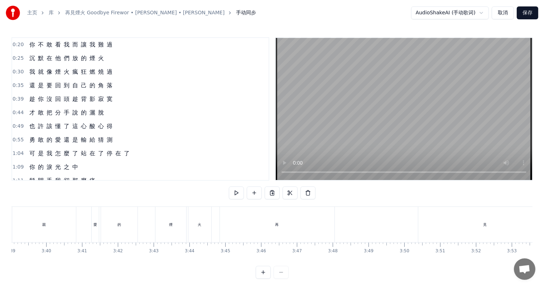
click at [173, 228] on div "煙" at bounding box center [171, 224] width 31 height 35
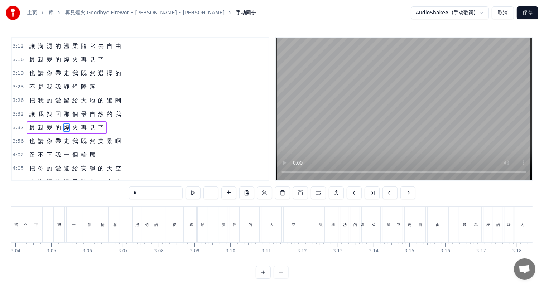
scroll to position [0, 6332]
click at [221, 227] on div "然" at bounding box center [220, 224] width 4 height 5
type input "*"
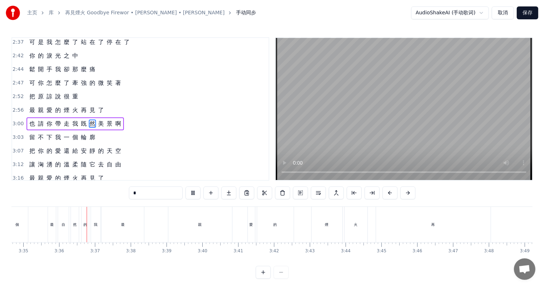
scroll to position [0, 7700]
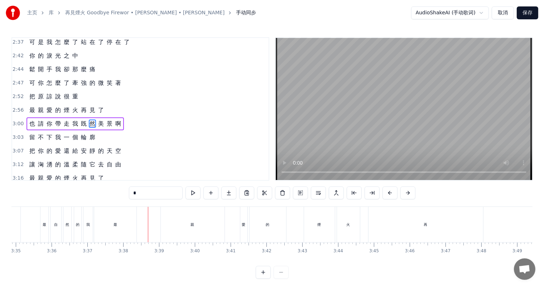
click at [18, 134] on span "3:03" at bounding box center [18, 137] width 11 height 7
click at [19, 134] on span "3:03" at bounding box center [18, 137] width 11 height 7
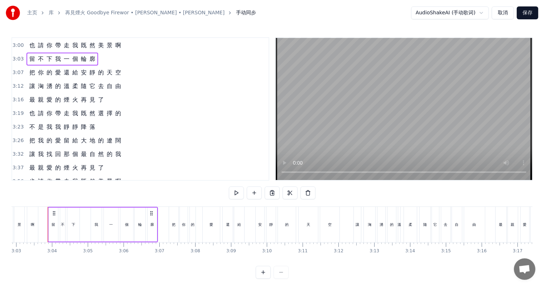
scroll to position [450, 0]
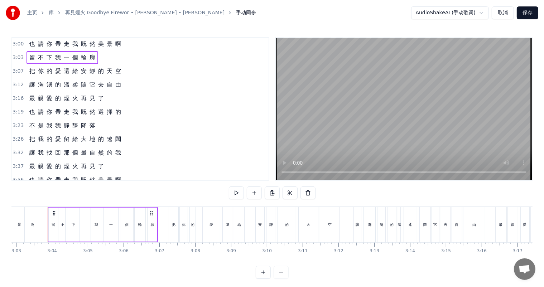
click at [19, 149] on span "3:32" at bounding box center [18, 152] width 11 height 7
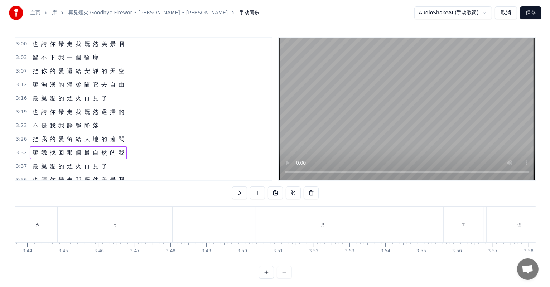
scroll to position [0, 8033]
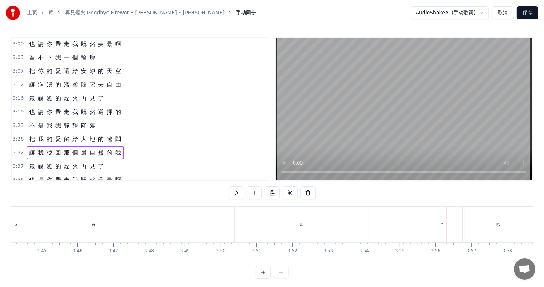
click at [500, 14] on button "取消" at bounding box center [503, 12] width 22 height 13
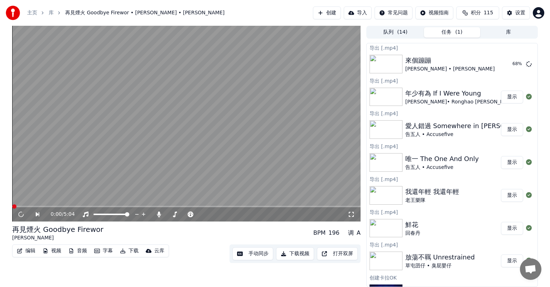
click at [27, 250] on button "编辑" at bounding box center [26, 251] width 24 height 10
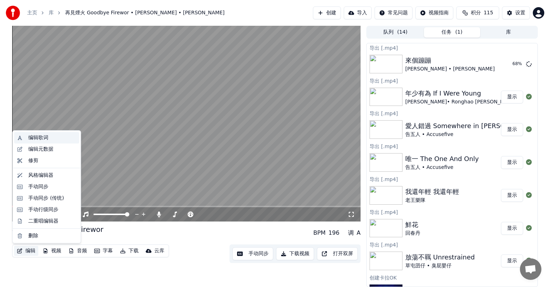
click at [47, 138] on div "编辑歌词" at bounding box center [38, 137] width 20 height 7
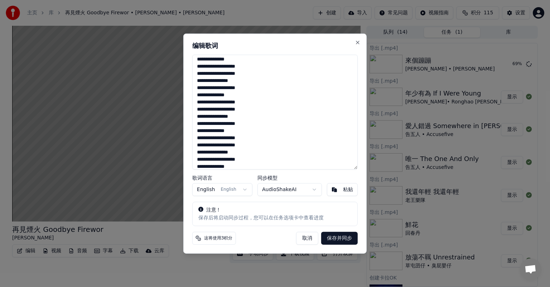
scroll to position [271, 0]
drag, startPoint x: 197, startPoint y: 125, endPoint x: 250, endPoint y: 127, distance: 53.1
click at [250, 127] on textarea "**********" at bounding box center [275, 112] width 166 height 115
click at [267, 121] on textarea "**********" at bounding box center [275, 112] width 166 height 115
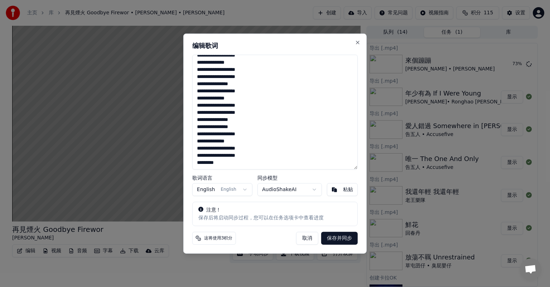
type textarea "**********"
click at [244, 192] on body "主页 库 再見煙火 Goodbye Firewor • 卓義峯 • Yifeng Zhuo 创建 导入 常见问题 视频指南 积分 115 设置 再見煙火 Go…" at bounding box center [275, 143] width 550 height 287
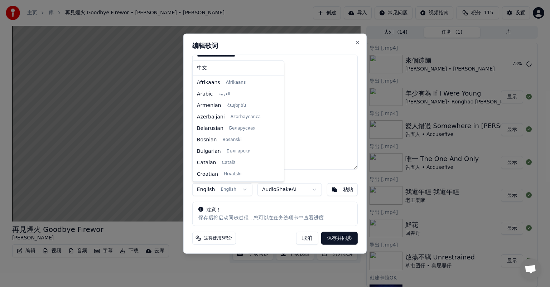
scroll to position [46, 0]
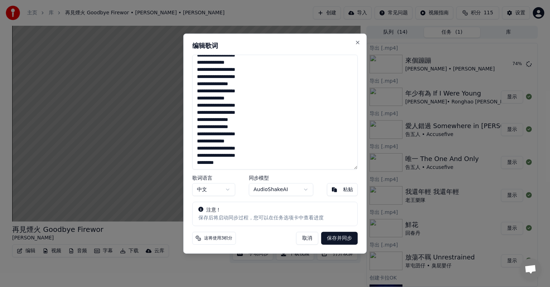
click at [340, 237] on button "保存并同步" at bounding box center [339, 238] width 37 height 13
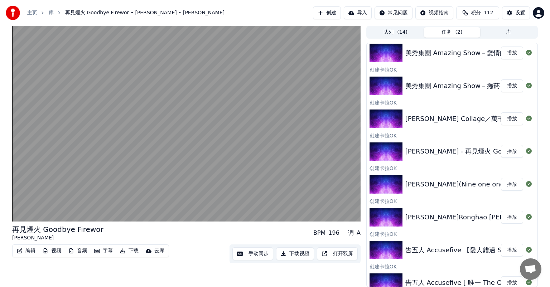
scroll to position [339, 0]
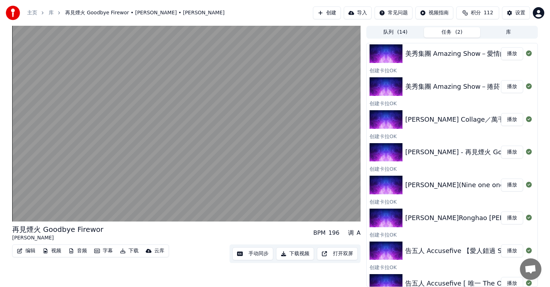
click at [454, 118] on div "[PERSON_NAME] Collage／萬千花蕊慈母悲哀 Mercy Merc…" at bounding box center [497, 120] width 183 height 10
click at [508, 121] on button "播放" at bounding box center [512, 119] width 22 height 13
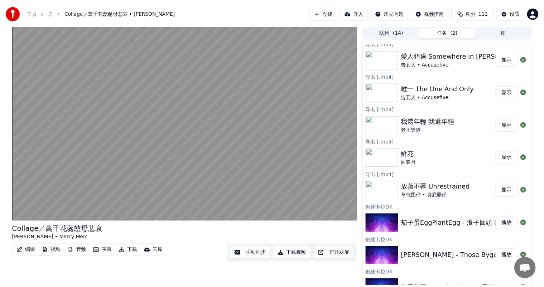
scroll to position [104, 0]
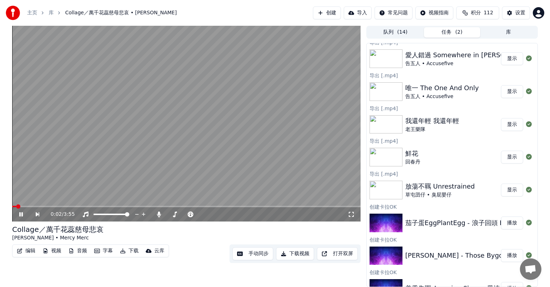
click at [23, 213] on icon at bounding box center [26, 215] width 16 height 6
click at [250, 257] on button "手动同步" at bounding box center [253, 254] width 41 height 13
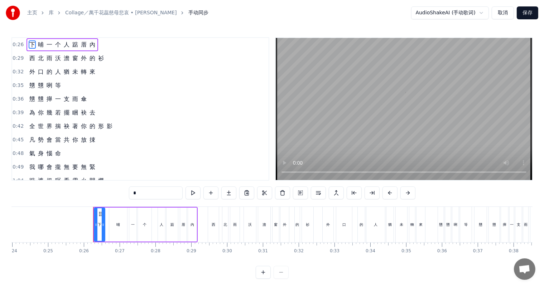
scroll to position [0, 905]
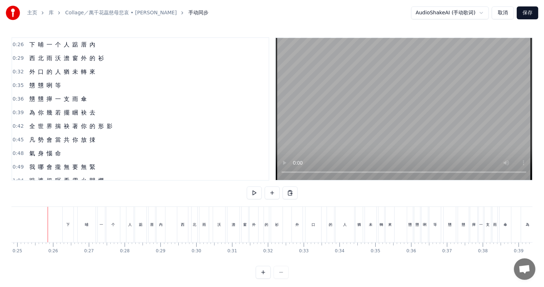
scroll to position [0, 890]
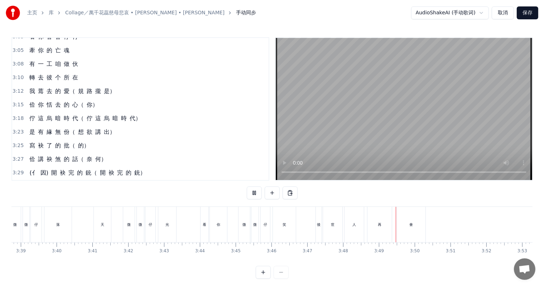
scroll to position [0, 7908]
click at [64, 73] on span "所" at bounding box center [66, 77] width 7 height 8
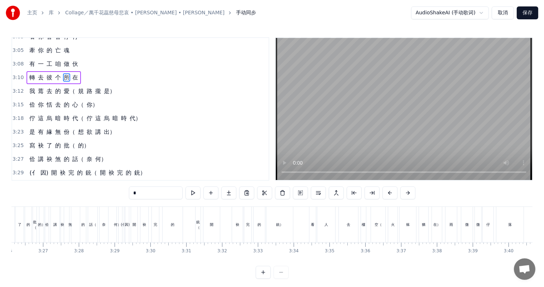
scroll to position [0, 7381]
click at [38, 226] on div "批（" at bounding box center [40, 225] width 4 height 11
type input "**"
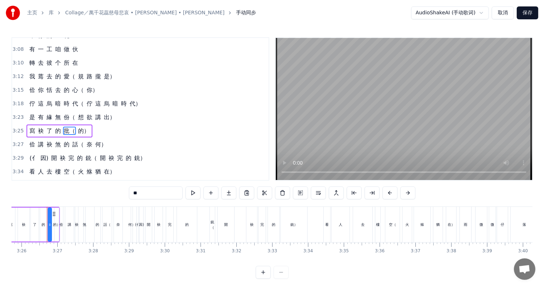
scroll to position [0, 7372]
click at [103, 124] on div "3:25 寫 袂 了 的 批（ 的）" at bounding box center [140, 131] width 257 height 14
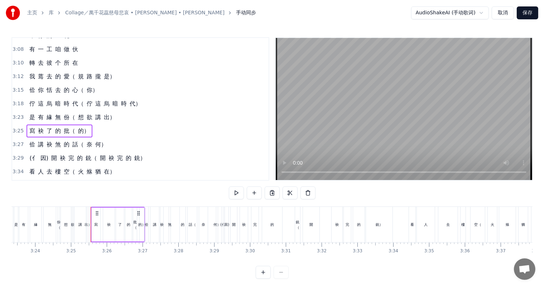
scroll to position [0, 7282]
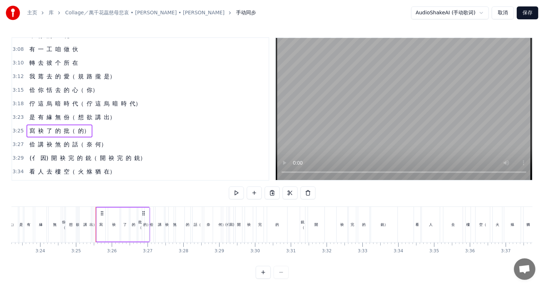
click at [31, 59] on span "轉" at bounding box center [32, 63] width 7 height 8
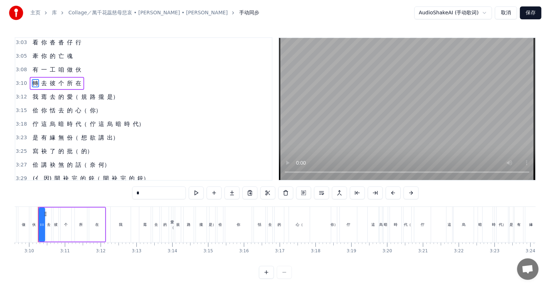
scroll to position [0, 6782]
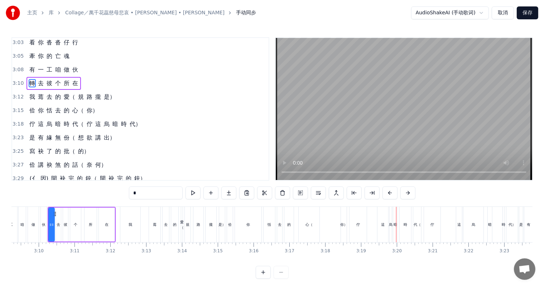
click at [502, 12] on button "取消" at bounding box center [503, 12] width 22 height 13
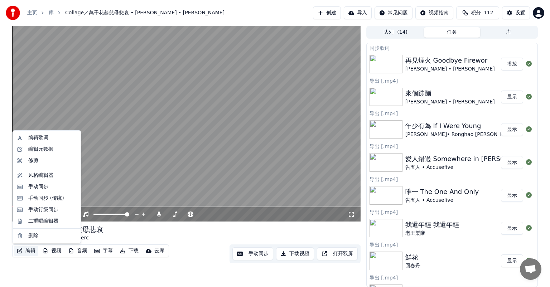
click at [30, 249] on button "编辑" at bounding box center [26, 251] width 24 height 10
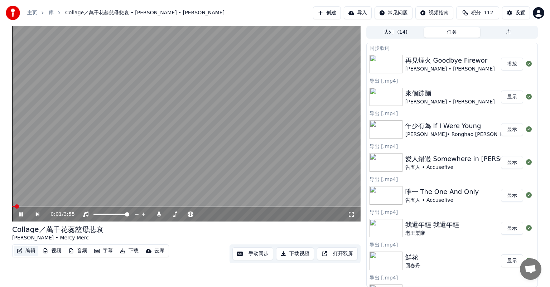
click at [24, 249] on button "编辑" at bounding box center [26, 251] width 24 height 10
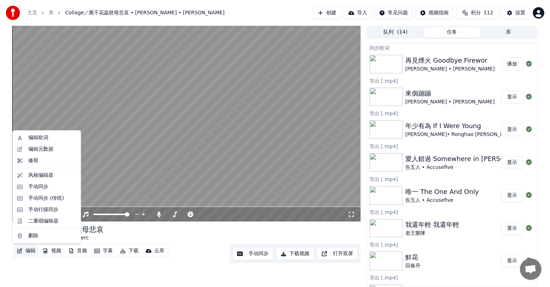
click at [22, 255] on button "编辑" at bounding box center [26, 251] width 24 height 10
click at [47, 138] on div "编辑歌词" at bounding box center [38, 137] width 20 height 7
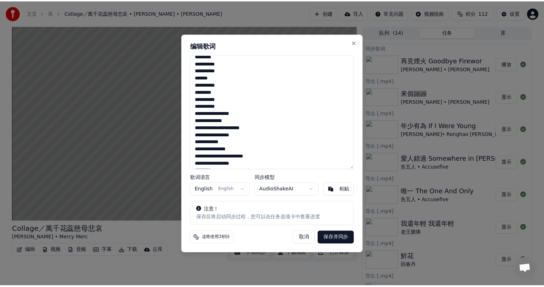
scroll to position [300, 0]
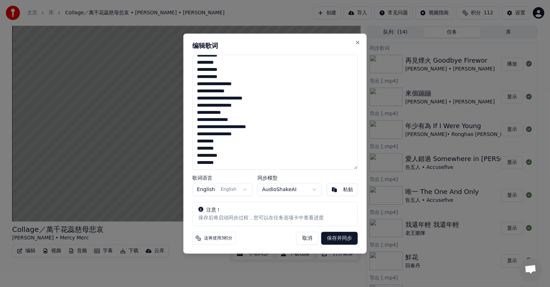
drag, startPoint x: 268, startPoint y: 85, endPoint x: 228, endPoint y: 85, distance: 39.8
click at [228, 85] on textarea "**********" at bounding box center [275, 112] width 166 height 115
click at [255, 90] on textarea "**********" at bounding box center [275, 112] width 166 height 115
drag, startPoint x: 288, startPoint y: 99, endPoint x: 234, endPoint y: 99, distance: 54.5
click at [234, 99] on textarea "**********" at bounding box center [275, 112] width 166 height 115
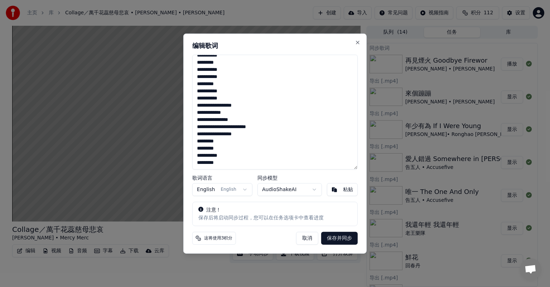
drag, startPoint x: 269, startPoint y: 107, endPoint x: 225, endPoint y: 106, distance: 44.1
click at [225, 106] on textarea "**********" at bounding box center [275, 112] width 166 height 115
drag, startPoint x: 234, startPoint y: 112, endPoint x: 226, endPoint y: 112, distance: 7.5
click at [226, 112] on textarea "**********" at bounding box center [275, 112] width 166 height 115
drag, startPoint x: 261, startPoint y: 118, endPoint x: 234, endPoint y: 118, distance: 26.9
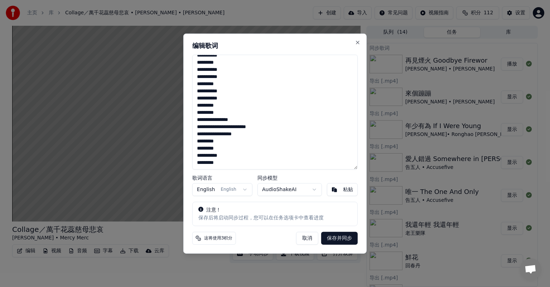
click at [234, 118] on textarea "**********" at bounding box center [275, 112] width 166 height 115
drag, startPoint x: 283, startPoint y: 128, endPoint x: 242, endPoint y: 126, distance: 41.2
click at [242, 126] on textarea "**********" at bounding box center [275, 112] width 166 height 115
drag, startPoint x: 276, startPoint y: 133, endPoint x: 228, endPoint y: 133, distance: 47.7
click at [228, 133] on textarea "**********" at bounding box center [275, 112] width 166 height 115
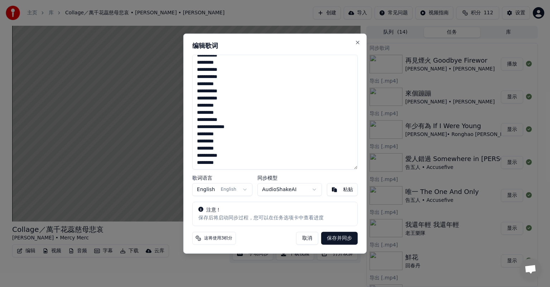
drag, startPoint x: 213, startPoint y: 126, endPoint x: 195, endPoint y: 126, distance: 17.9
click at [195, 126] on textarea "**********" at bounding box center [275, 112] width 166 height 115
type textarea "**********"
click at [340, 241] on button "保存并同步" at bounding box center [339, 238] width 37 height 13
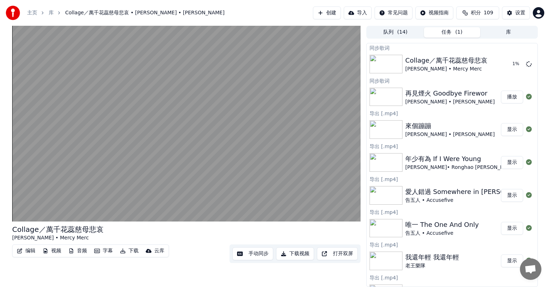
click at [506, 95] on button "播放" at bounding box center [512, 97] width 22 height 13
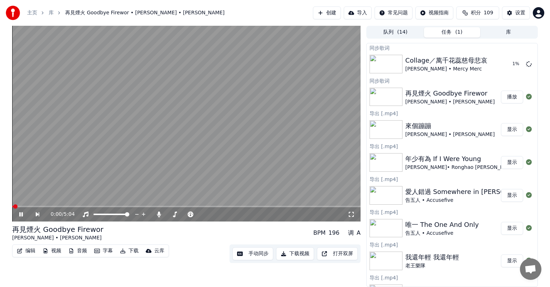
click at [18, 216] on icon at bounding box center [26, 215] width 16 height 6
click at [240, 254] on button "手动同步" at bounding box center [253, 254] width 41 height 13
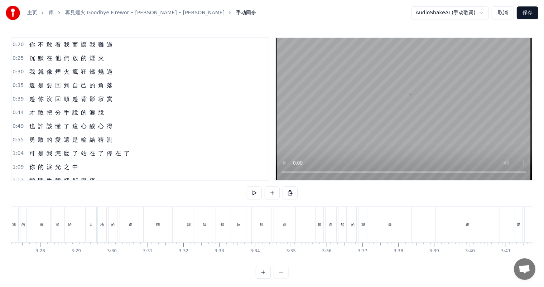
scroll to position [0, 7419]
click at [158, 228] on div "闊" at bounding box center [164, 224] width 29 height 35
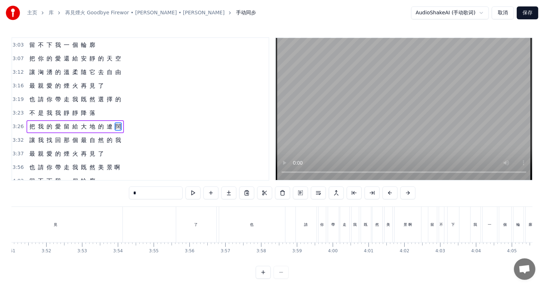
scroll to position [0, 8285]
click at [89, 228] on div "見" at bounding box center [49, 224] width 134 height 35
type input "*"
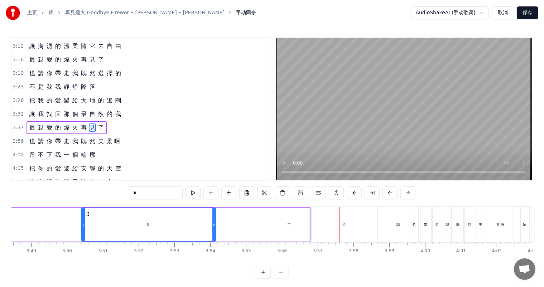
scroll to position [0, 8224]
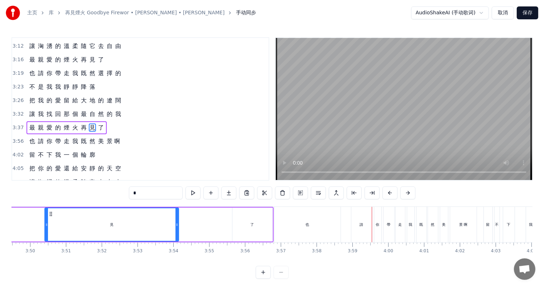
click at [344, 226] on div "也 請 你 帶 走 我 既 然 美 景 啊" at bounding box center [376, 224] width 204 height 35
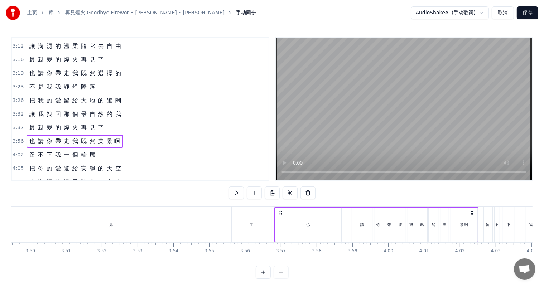
click at [362, 228] on div "請" at bounding box center [362, 225] width 21 height 34
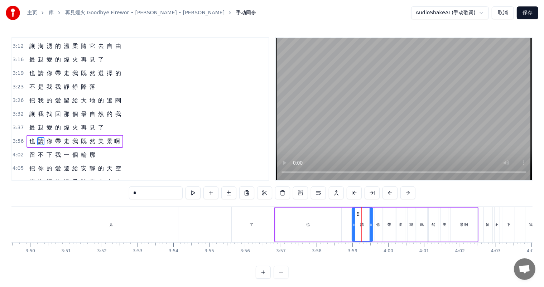
scroll to position [502, 0]
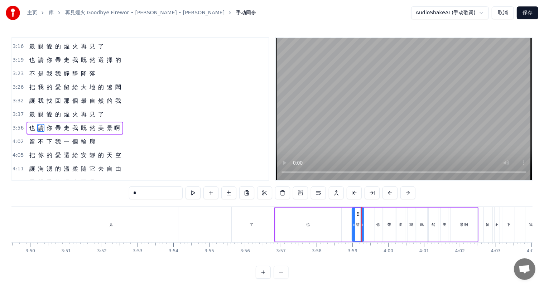
drag, startPoint x: 370, startPoint y: 225, endPoint x: 358, endPoint y: 216, distance: 14.1
click at [361, 224] on icon at bounding box center [362, 225] width 3 height 6
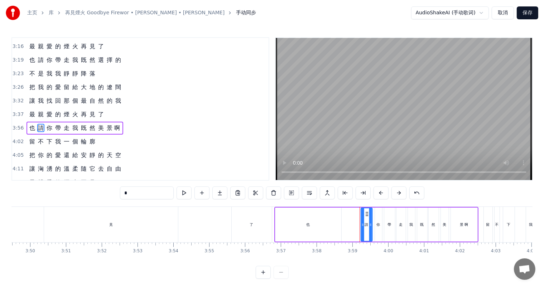
drag, startPoint x: 357, startPoint y: 211, endPoint x: 362, endPoint y: 214, distance: 6.0
click at [366, 213] on icon at bounding box center [367, 214] width 6 height 6
click at [309, 223] on div "也" at bounding box center [309, 224] width 4 height 5
type input "*"
drag, startPoint x: 340, startPoint y: 225, endPoint x: 287, endPoint y: 221, distance: 53.2
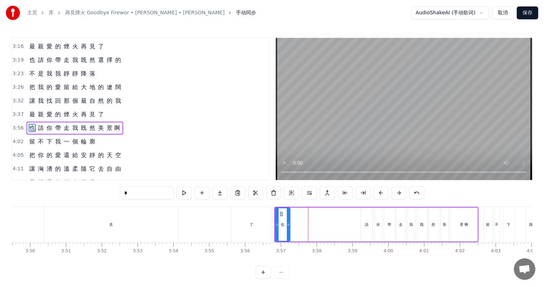
click at [287, 221] on div at bounding box center [288, 225] width 3 height 33
drag, startPoint x: 284, startPoint y: 214, endPoint x: 354, endPoint y: 213, distance: 70.6
click at [354, 213] on icon at bounding box center [355, 214] width 6 height 6
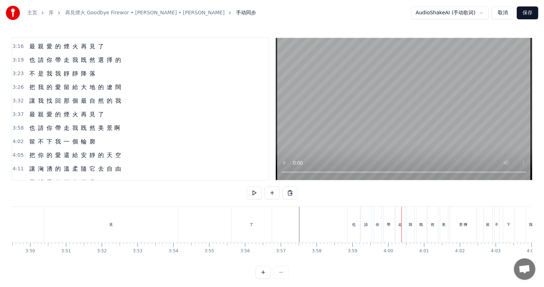
click at [251, 226] on div "了" at bounding box center [252, 224] width 4 height 5
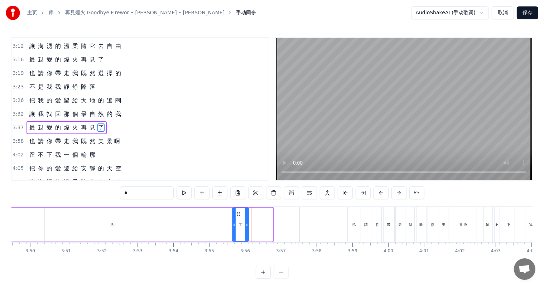
drag, startPoint x: 269, startPoint y: 224, endPoint x: 244, endPoint y: 220, distance: 25.8
click at [247, 223] on icon at bounding box center [246, 225] width 3 height 6
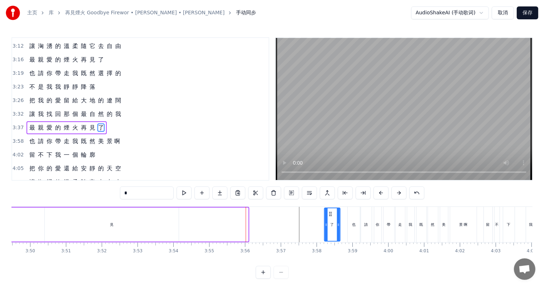
drag, startPoint x: 238, startPoint y: 211, endPoint x: 330, endPoint y: 209, distance: 91.8
click at [330, 209] on div "了" at bounding box center [332, 225] width 15 height 33
click at [113, 223] on div "見" at bounding box center [112, 225] width 134 height 34
type input "*"
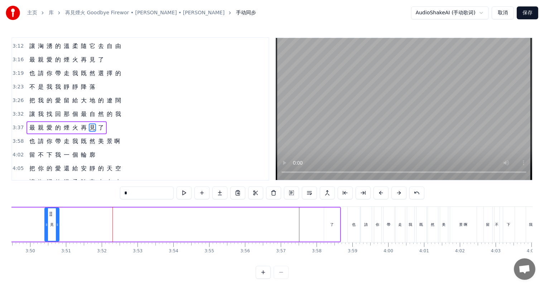
drag, startPoint x: 177, startPoint y: 223, endPoint x: 59, endPoint y: 223, distance: 118.6
click at [59, 223] on icon at bounding box center [57, 225] width 3 height 6
drag, startPoint x: 48, startPoint y: 214, endPoint x: 321, endPoint y: 215, distance: 273.1
click at [321, 215] on icon at bounding box center [324, 214] width 6 height 6
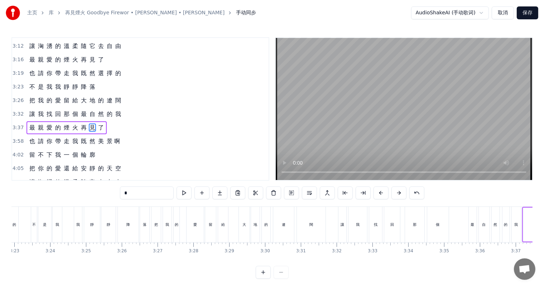
scroll to position [0, 7309]
click at [92, 121] on div "最 親 愛 的 煙 火 再 見 了" at bounding box center [67, 127] width 80 height 13
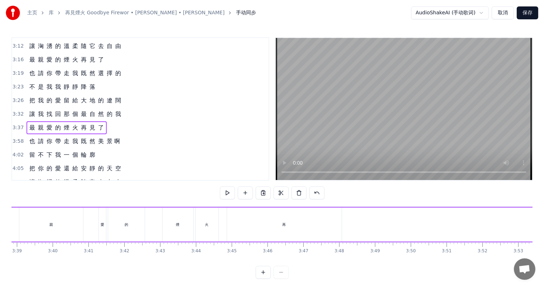
scroll to position [0, 7824]
click at [82, 53] on div "最 親 愛 的 煙 火 再 見 了" at bounding box center [67, 59] width 80 height 13
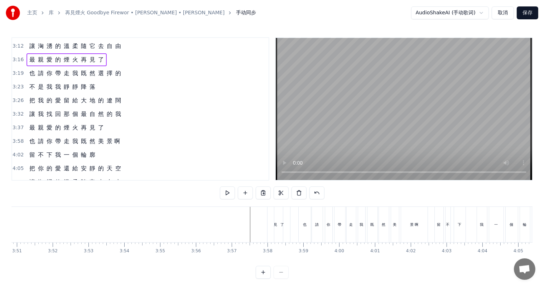
scroll to position [0, 8248]
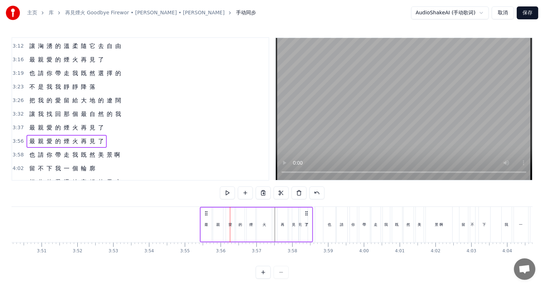
drag, startPoint x: 236, startPoint y: 213, endPoint x: 206, endPoint y: 215, distance: 30.2
click at [206, 215] on icon at bounding box center [207, 214] width 6 height 6
click at [307, 229] on div "了" at bounding box center [306, 225] width 11 height 34
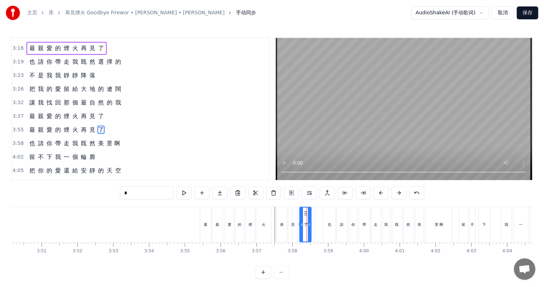
scroll to position [502, 0]
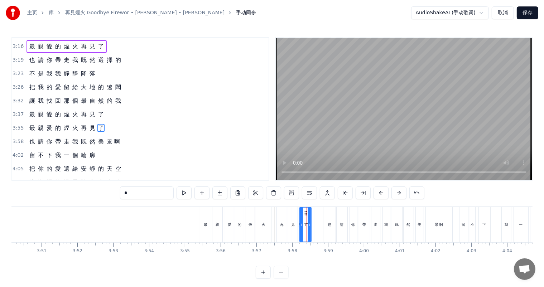
click at [89, 124] on span "見" at bounding box center [92, 128] width 7 height 9
click at [85, 108] on div "最 親 愛 的 煙 火 再 見 了" at bounding box center [67, 114] width 80 height 13
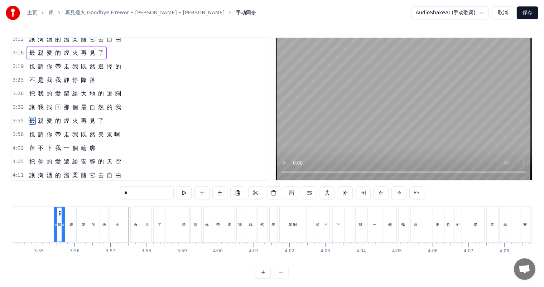
scroll to position [0, 8400]
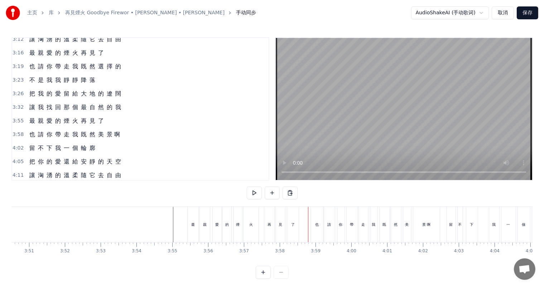
scroll to position [0, 8187]
click at [266, 225] on div "最" at bounding box center [267, 224] width 4 height 5
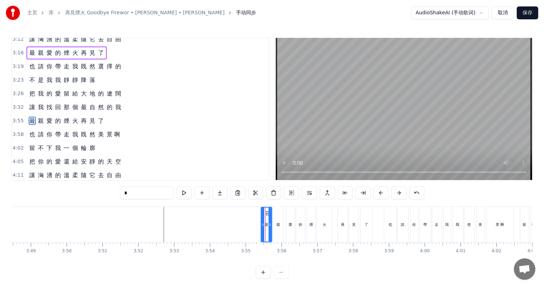
scroll to position [489, 0]
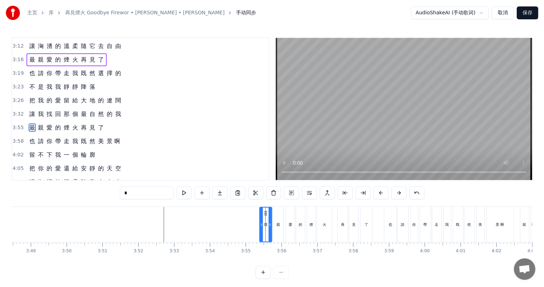
click at [259, 224] on div "最" at bounding box center [265, 224] width 13 height 35
drag, startPoint x: 114, startPoint y: 225, endPoint x: 199, endPoint y: 206, distance: 86.3
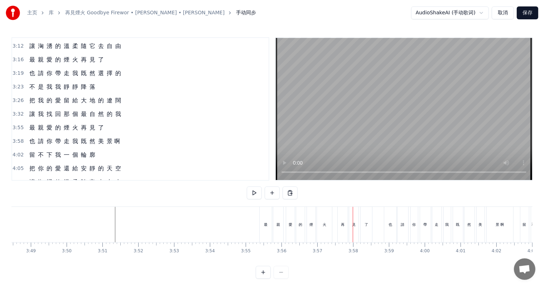
click at [265, 225] on div "最" at bounding box center [266, 224] width 4 height 5
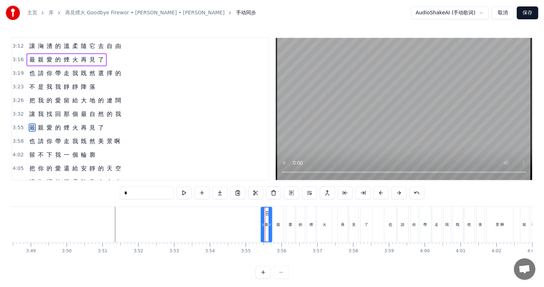
click at [262, 225] on icon at bounding box center [263, 225] width 3 height 6
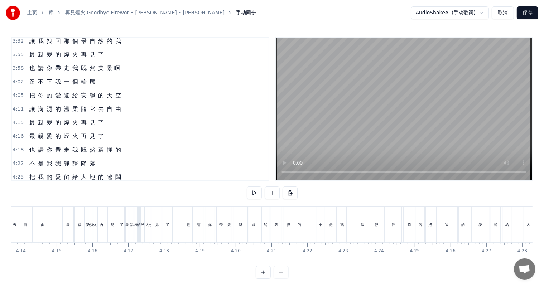
scroll to position [569, 0]
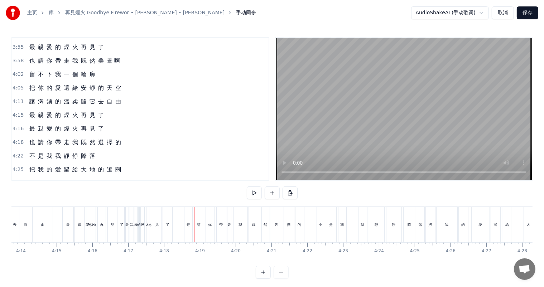
click at [75, 123] on div "最 親 愛 的 煙 火 再 見 了" at bounding box center [67, 129] width 80 height 13
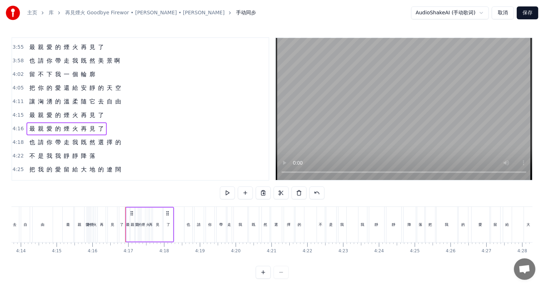
click at [76, 109] on div "最 親 愛 的 煙 火 再 見 了" at bounding box center [67, 115] width 80 height 13
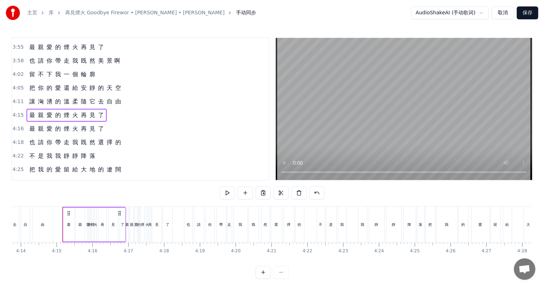
click at [42, 226] on div "由" at bounding box center [43, 224] width 4 height 5
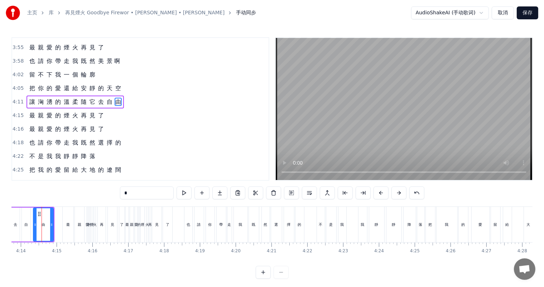
scroll to position [0, 9087]
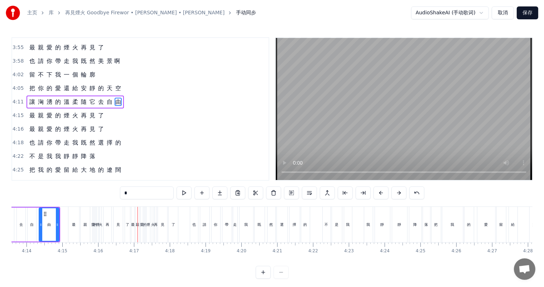
click at [87, 123] on div "最 親 愛 的 煙 火 再 見 了" at bounding box center [67, 129] width 80 height 13
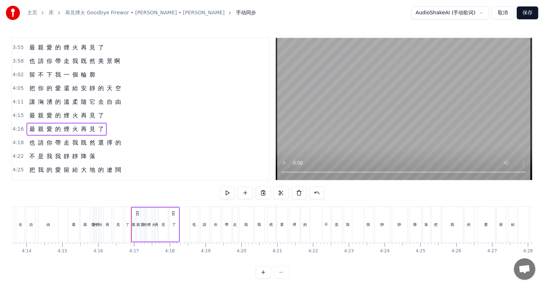
scroll to position [556, 0]
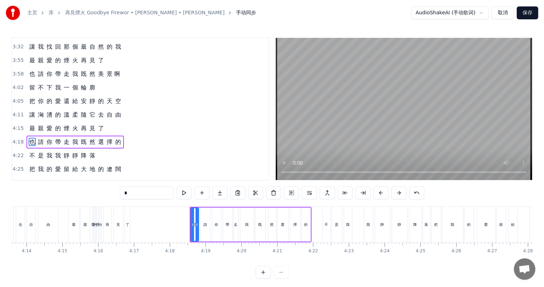
click at [31, 124] on span "最" at bounding box center [32, 128] width 7 height 8
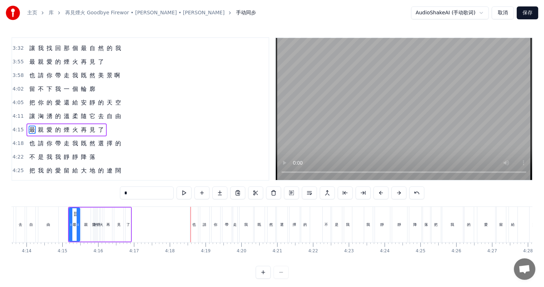
click at [127, 228] on div "了" at bounding box center [128, 225] width 5 height 34
type input "*"
click at [111, 242] on div "最 親 愛 的 煙 火 再 見 了" at bounding box center [100, 224] width 64 height 35
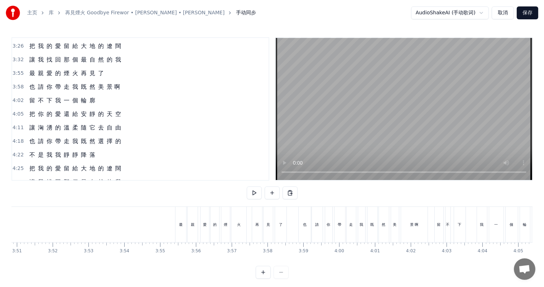
scroll to position [0, 8193]
click at [89, 67] on div "最 親 愛 的 煙 火 再 見 了" at bounding box center [67, 73] width 80 height 13
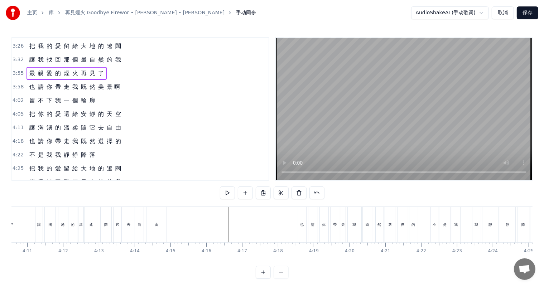
scroll to position [0, 8973]
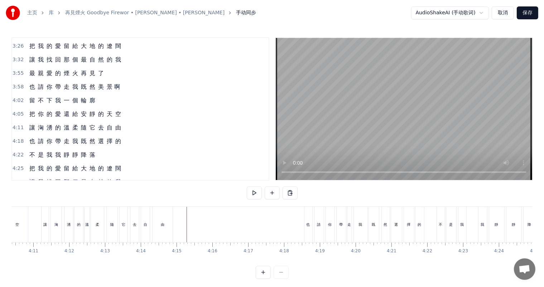
scroll to position [555, 0]
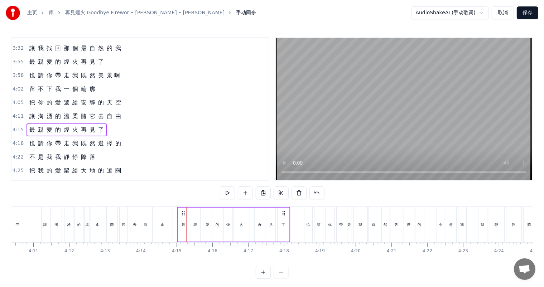
drag, startPoint x: 295, startPoint y: 213, endPoint x: 285, endPoint y: 211, distance: 9.4
click at [285, 211] on icon at bounding box center [284, 214] width 6 height 6
click at [156, 224] on div "由" at bounding box center [163, 224] width 20 height 35
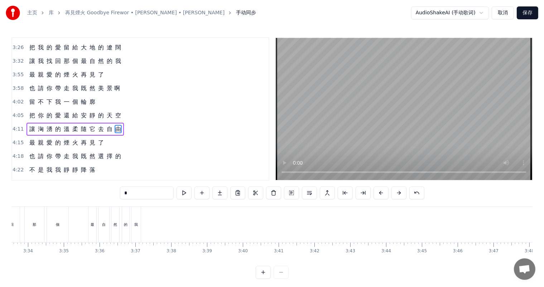
scroll to position [0, 7640]
click at [60, 231] on div "個" at bounding box center [70, 224] width 22 height 35
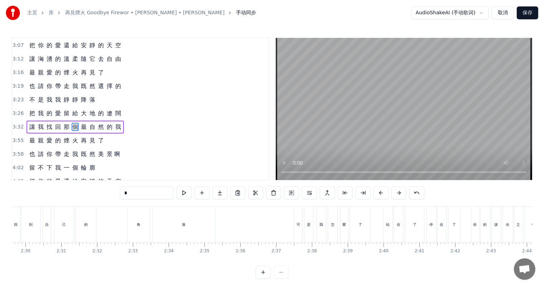
scroll to position [0, 5312]
click at [186, 230] on div "角" at bounding box center [188, 224] width 22 height 35
type input "*"
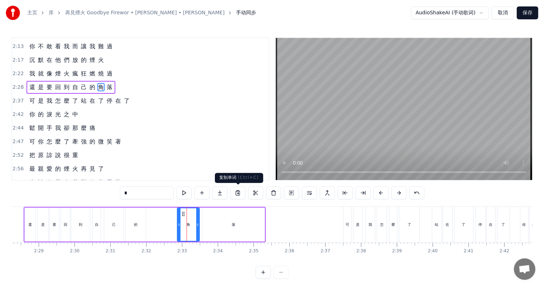
scroll to position [278, 0]
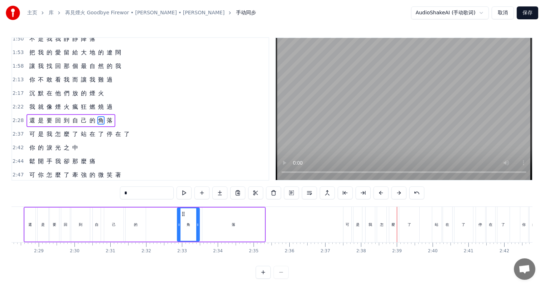
click at [524, 14] on button "保存" at bounding box center [528, 12] width 22 height 13
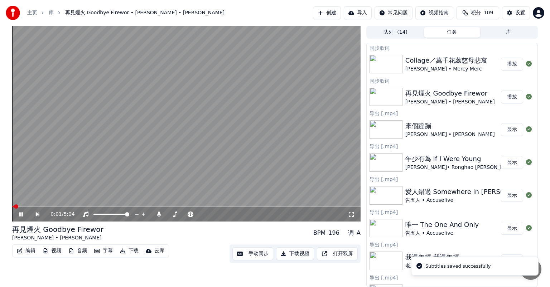
click at [300, 254] on button "下载视频" at bounding box center [295, 254] width 38 height 13
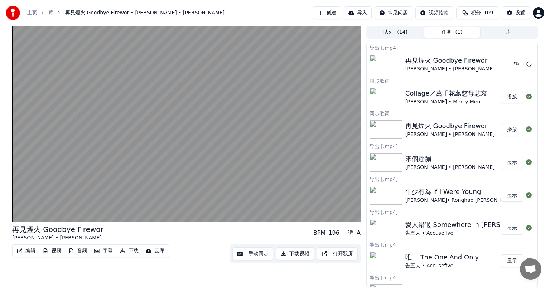
click at [465, 99] on div "[PERSON_NAME] • Mercy Merc" at bounding box center [447, 102] width 82 height 7
click at [502, 98] on button "播放" at bounding box center [512, 97] width 22 height 13
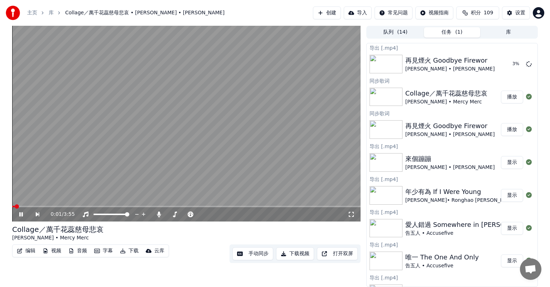
click at [248, 254] on button "手动同步" at bounding box center [253, 254] width 41 height 13
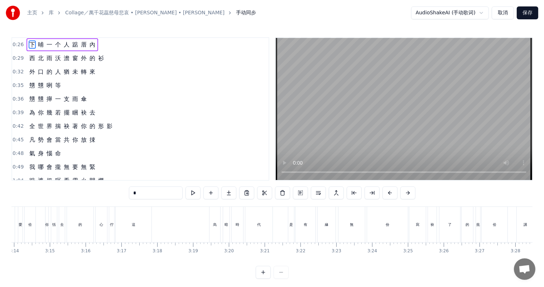
scroll to position [0, 6955]
click at [91, 233] on div "心" at bounding box center [96, 224] width 11 height 35
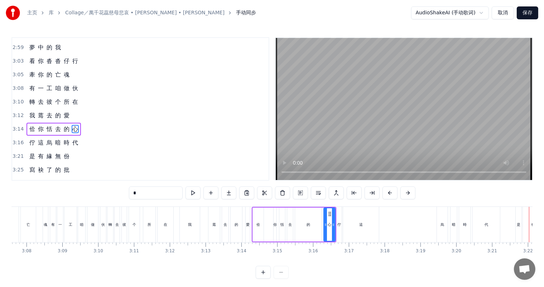
scroll to position [0, 6703]
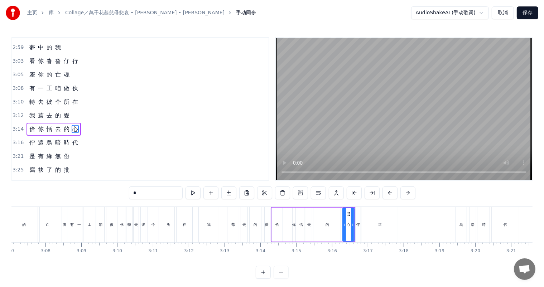
click at [163, 231] on div "所" at bounding box center [168, 224] width 12 height 35
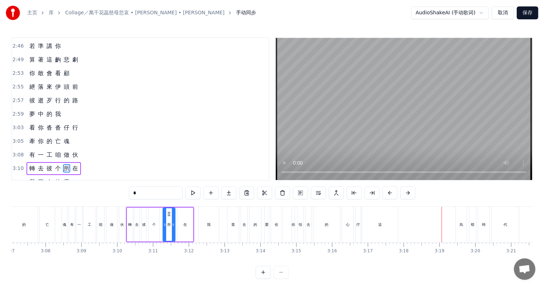
scroll to position [464, 0]
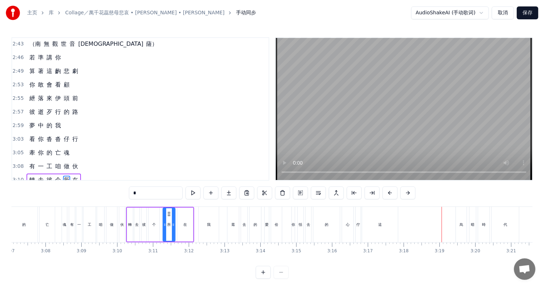
click at [23, 224] on div "的" at bounding box center [24, 224] width 4 height 5
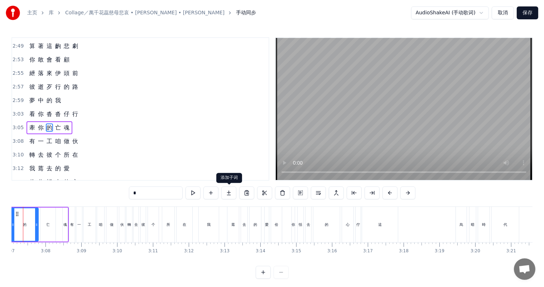
scroll to position [0, 6678]
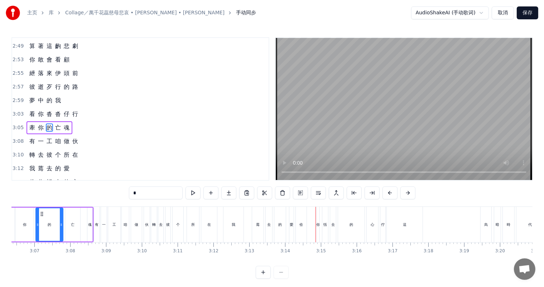
click at [302, 226] on div "佮" at bounding box center [302, 224] width 4 height 5
type input "*"
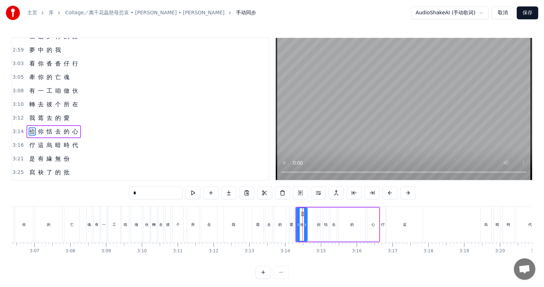
scroll to position [542, 0]
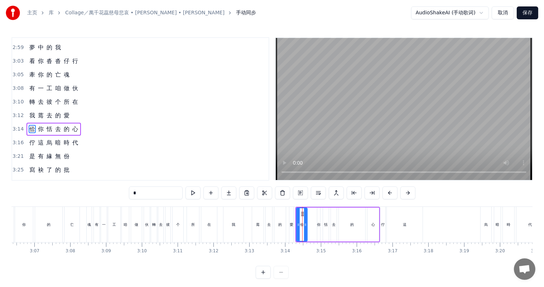
click at [528, 12] on button "保存" at bounding box center [528, 12] width 22 height 13
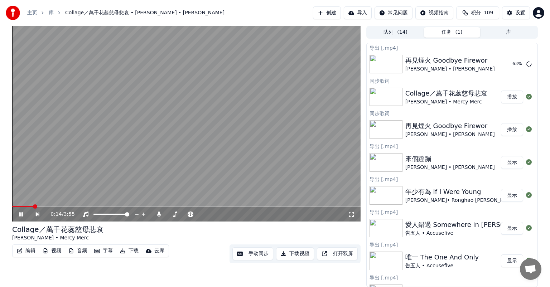
click at [24, 214] on icon at bounding box center [26, 215] width 16 height 6
click at [256, 254] on button "手动同步" at bounding box center [253, 254] width 41 height 13
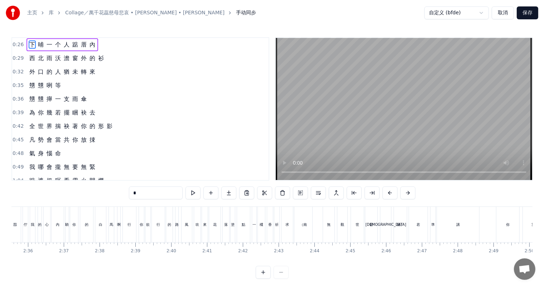
scroll to position [0, 5546]
click at [431, 229] on div "薩）" at bounding box center [428, 224] width 13 height 35
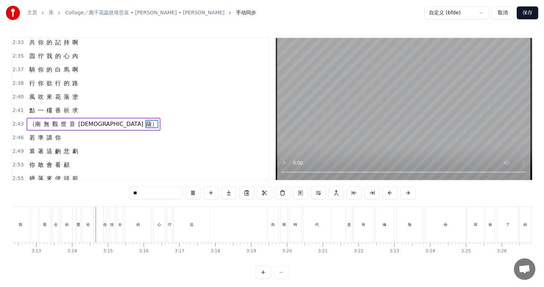
scroll to position [0, 6909]
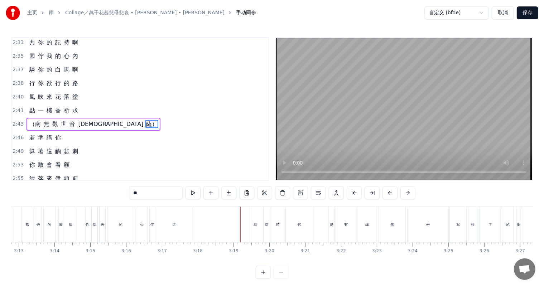
click at [171, 227] on div "這" at bounding box center [174, 224] width 36 height 35
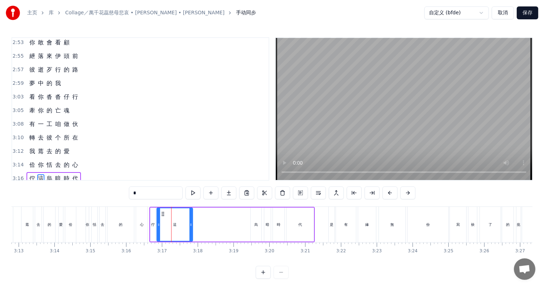
scroll to position [555, 0]
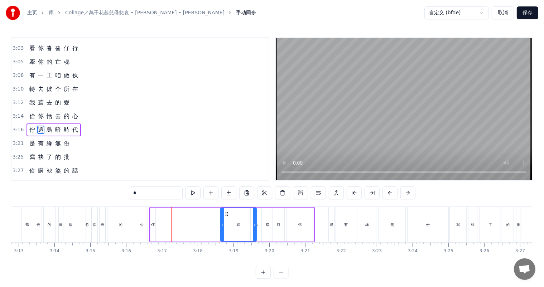
drag, startPoint x: 161, startPoint y: 213, endPoint x: 230, endPoint y: 215, distance: 69.6
click at [224, 211] on icon at bounding box center [227, 214] width 6 height 6
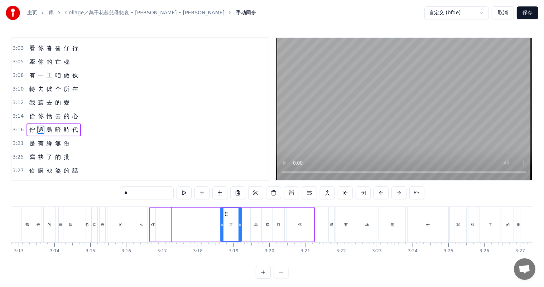
drag, startPoint x: 254, startPoint y: 224, endPoint x: 237, endPoint y: 224, distance: 16.5
click at [239, 224] on icon at bounding box center [240, 225] width 3 height 6
drag, startPoint x: 228, startPoint y: 213, endPoint x: 215, endPoint y: 220, distance: 14.4
click at [232, 214] on icon at bounding box center [233, 214] width 6 height 6
click at [153, 224] on div "佇" at bounding box center [153, 224] width 4 height 5
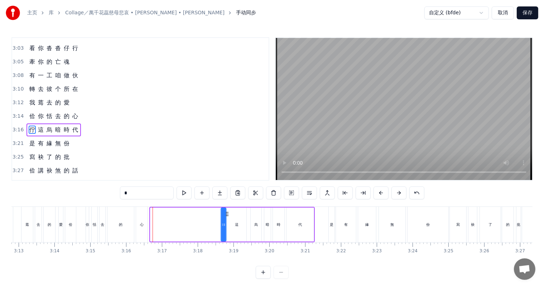
drag, startPoint x: 156, startPoint y: 213, endPoint x: 226, endPoint y: 214, distance: 70.6
click at [226, 214] on icon at bounding box center [227, 214] width 6 height 6
click at [143, 224] on div "心" at bounding box center [142, 224] width 4 height 5
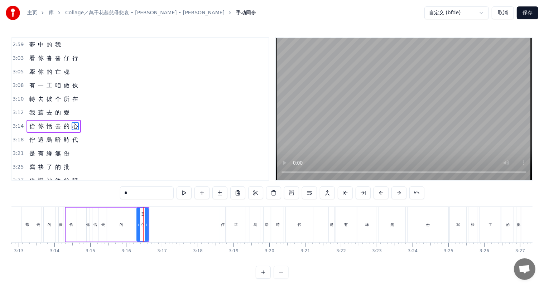
scroll to position [542, 0]
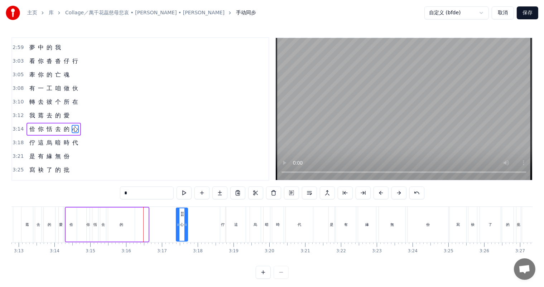
drag, startPoint x: 142, startPoint y: 213, endPoint x: 181, endPoint y: 214, distance: 39.4
click at [181, 214] on icon at bounding box center [183, 214] width 6 height 6
click at [123, 224] on div "的" at bounding box center [121, 225] width 27 height 34
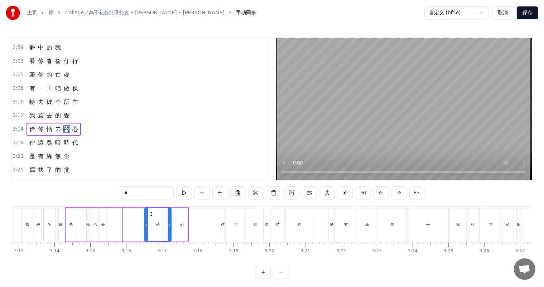
drag, startPoint x: 113, startPoint y: 213, endPoint x: 149, endPoint y: 213, distance: 36.6
click at [149, 213] on icon at bounding box center [151, 214] width 6 height 6
click at [103, 224] on div "去" at bounding box center [103, 224] width 4 height 5
drag, startPoint x: 106, startPoint y: 212, endPoint x: 132, endPoint y: 215, distance: 25.6
click at [140, 214] on icon at bounding box center [141, 214] width 6 height 6
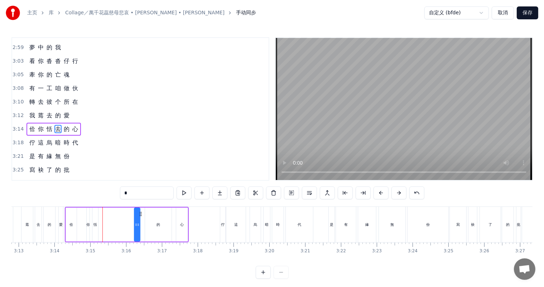
click at [97, 223] on div "恬" at bounding box center [95, 225] width 6 height 34
drag, startPoint x: 98, startPoint y: 214, endPoint x: 120, endPoint y: 217, distance: 22.5
click at [128, 215] on icon at bounding box center [129, 214] width 6 height 6
click at [89, 223] on div "你" at bounding box center [88, 224] width 4 height 5
drag, startPoint x: 93, startPoint y: 214, endPoint x: 105, endPoint y: 217, distance: 12.2
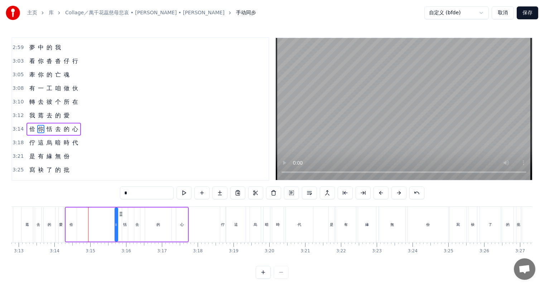
click at [120, 215] on icon at bounding box center [121, 214] width 6 height 6
click at [73, 225] on div "佮" at bounding box center [72, 224] width 4 height 5
drag, startPoint x: 71, startPoint y: 214, endPoint x: 102, endPoint y: 213, distance: 30.8
click at [102, 213] on icon at bounding box center [104, 214] width 6 height 6
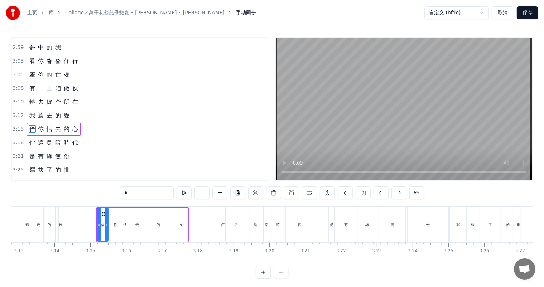
click at [61, 225] on div "愛" at bounding box center [61, 224] width 4 height 5
type input "*"
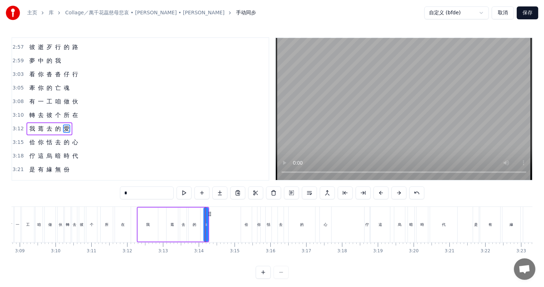
scroll to position [0, 6750]
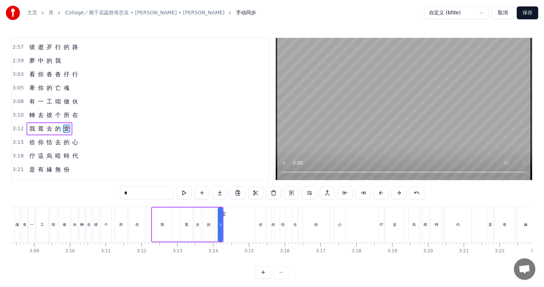
click at [113, 229] on div "轉 去 彼 个 所 在" at bounding box center [113, 224] width 68 height 35
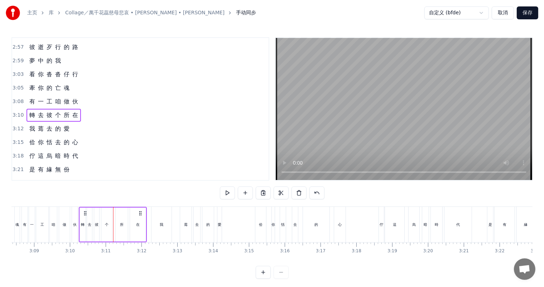
click at [109, 228] on div "个" at bounding box center [106, 225] width 11 height 34
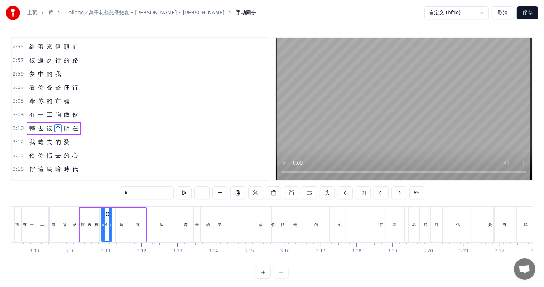
click at [220, 224] on div "愛" at bounding box center [220, 224] width 4 height 5
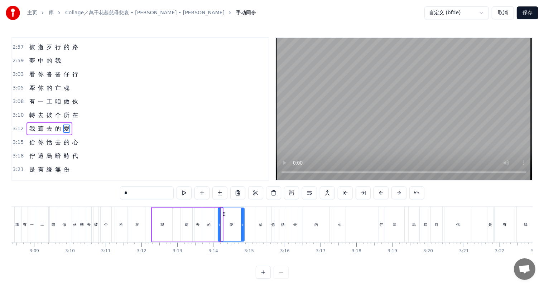
drag, startPoint x: 222, startPoint y: 224, endPoint x: 228, endPoint y: 224, distance: 6.1
click at [244, 223] on icon at bounding box center [242, 225] width 3 height 6
click at [83, 224] on div "轉" at bounding box center [82, 224] width 4 height 5
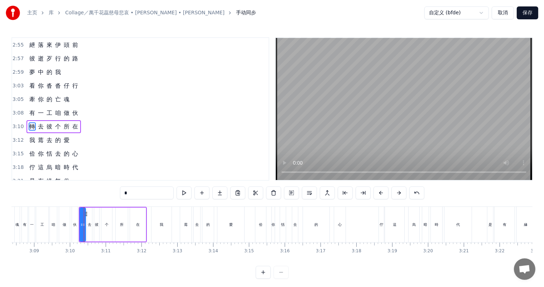
scroll to position [515, 0]
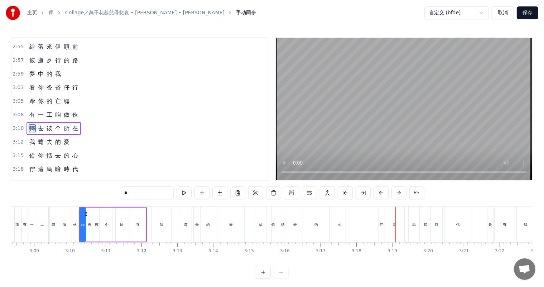
click at [292, 226] on div "去" at bounding box center [295, 224] width 6 height 35
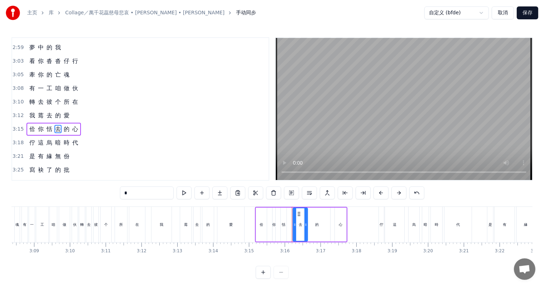
drag, startPoint x: 297, startPoint y: 224, endPoint x: 307, endPoint y: 223, distance: 10.8
click at [307, 223] on icon at bounding box center [306, 225] width 3 height 6
click at [316, 225] on div "的" at bounding box center [317, 224] width 4 height 5
drag, startPoint x: 305, startPoint y: 224, endPoint x: 312, endPoint y: 224, distance: 6.5
click at [312, 224] on icon at bounding box center [312, 225] width 3 height 6
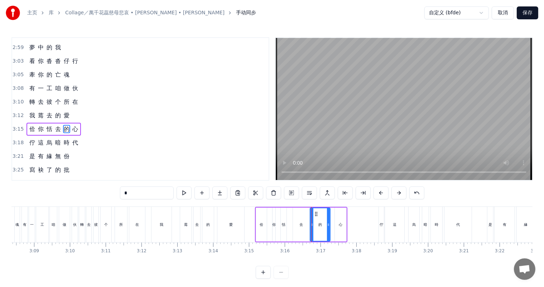
click at [230, 225] on div "愛" at bounding box center [231, 224] width 4 height 5
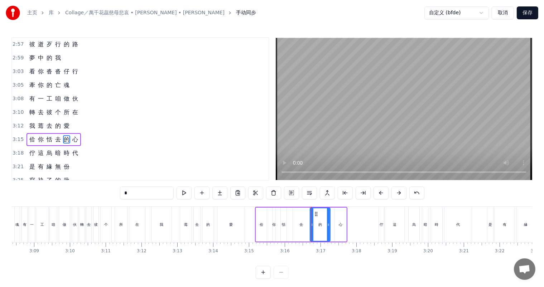
scroll to position [529, 0]
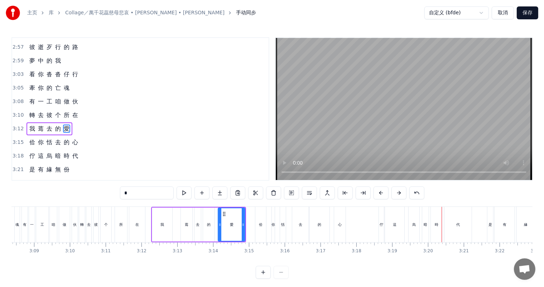
click at [381, 225] on div "佇" at bounding box center [382, 224] width 4 height 5
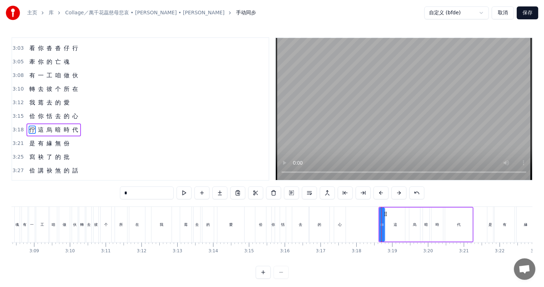
scroll to position [555, 0]
drag, startPoint x: 379, startPoint y: 225, endPoint x: 373, endPoint y: 226, distance: 6.5
click at [374, 226] on icon at bounding box center [375, 225] width 3 height 6
click at [166, 224] on div "我" at bounding box center [162, 224] width 20 height 35
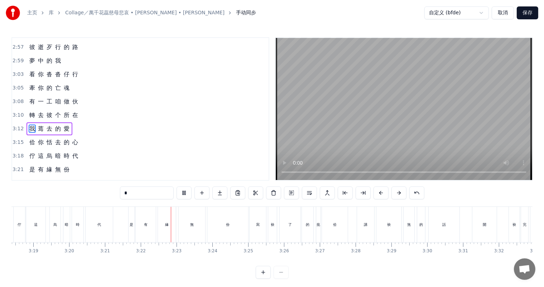
scroll to position [0, 7209]
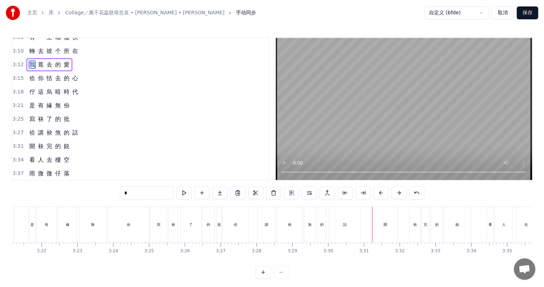
click at [64, 101] on span "份" at bounding box center [66, 105] width 7 height 8
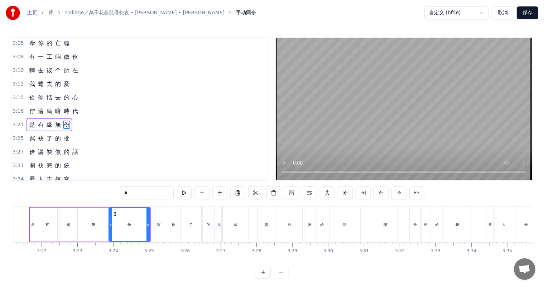
scroll to position [568, 0]
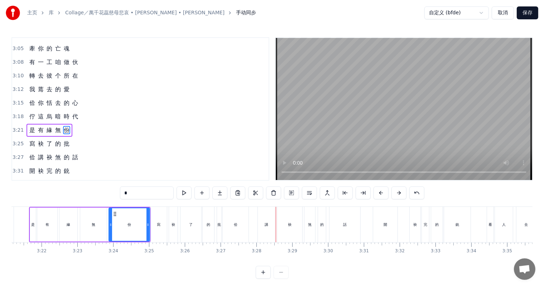
click at [239, 225] on div "佮" at bounding box center [236, 224] width 26 height 35
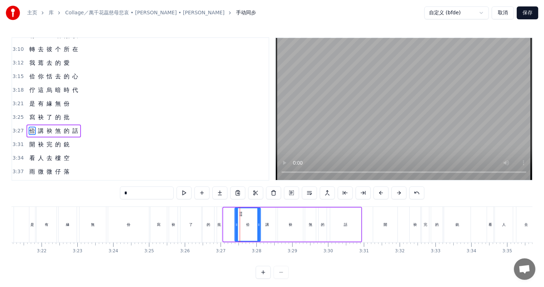
drag, startPoint x: 229, startPoint y: 214, endPoint x: 241, endPoint y: 215, distance: 11.6
click at [241, 215] on icon at bounding box center [241, 214] width 6 height 6
click at [266, 227] on div "講" at bounding box center [268, 224] width 4 height 5
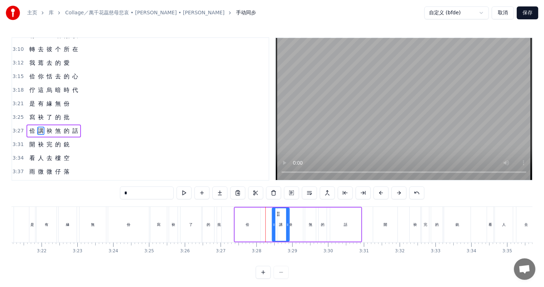
drag, startPoint x: 264, startPoint y: 214, endPoint x: 283, endPoint y: 215, distance: 19.0
click at [279, 214] on icon at bounding box center [279, 214] width 6 height 6
click at [293, 225] on div "袂" at bounding box center [290, 225] width 25 height 34
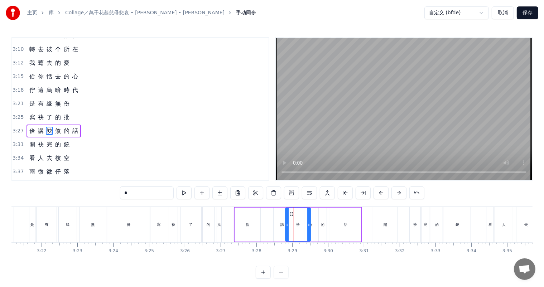
drag, startPoint x: 284, startPoint y: 212, endPoint x: 289, endPoint y: 214, distance: 5.3
click at [291, 213] on icon at bounding box center [292, 214] width 6 height 6
drag, startPoint x: 247, startPoint y: 224, endPoint x: 247, endPoint y: 218, distance: 5.7
click at [247, 223] on div "佮" at bounding box center [248, 224] width 4 height 5
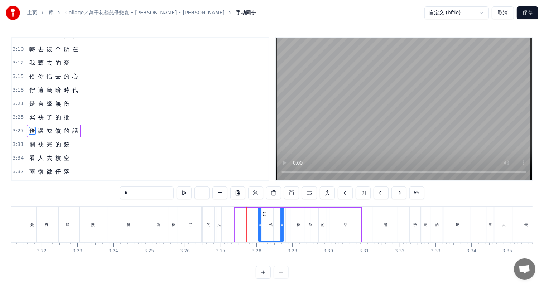
drag, startPoint x: 241, startPoint y: 212, endPoint x: 259, endPoint y: 216, distance: 18.4
click at [264, 213] on icon at bounding box center [264, 214] width 6 height 6
click at [220, 223] on div "批" at bounding box center [220, 224] width 4 height 5
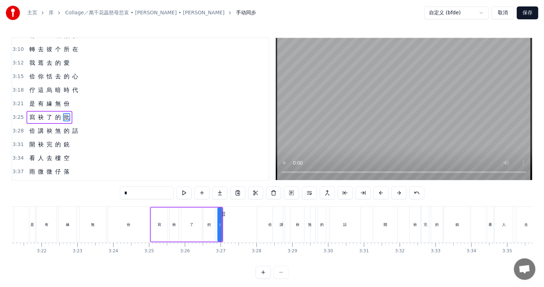
scroll to position [581, 0]
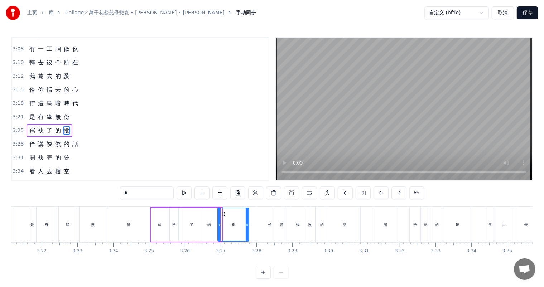
drag, startPoint x: 221, startPoint y: 225, endPoint x: 248, endPoint y: 225, distance: 26.9
click at [248, 225] on icon at bounding box center [247, 225] width 3 height 6
click at [110, 224] on div "份" at bounding box center [128, 224] width 41 height 35
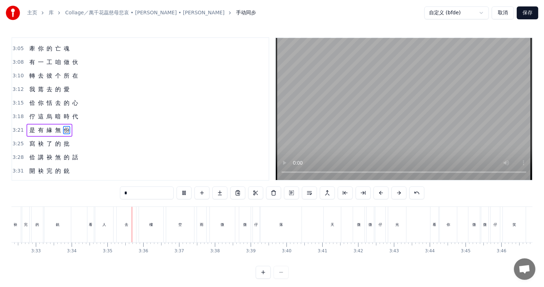
scroll to position [0, 7668]
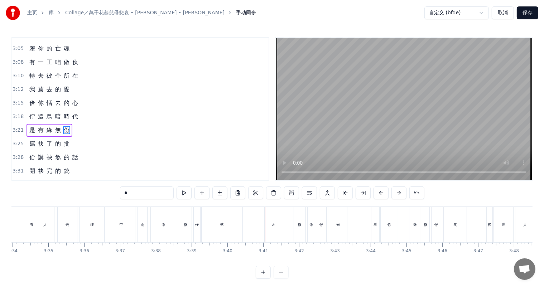
click at [48, 231] on div "人" at bounding box center [45, 224] width 18 height 35
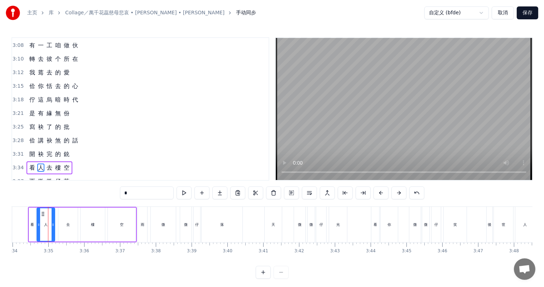
scroll to position [609, 0]
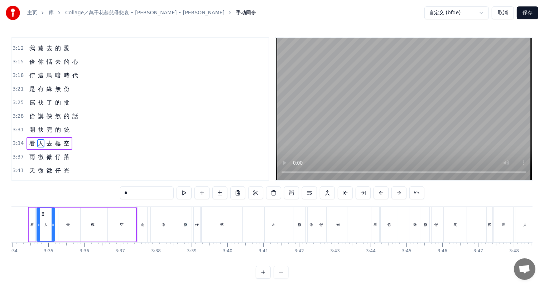
click at [162, 221] on div "微" at bounding box center [163, 224] width 25 height 35
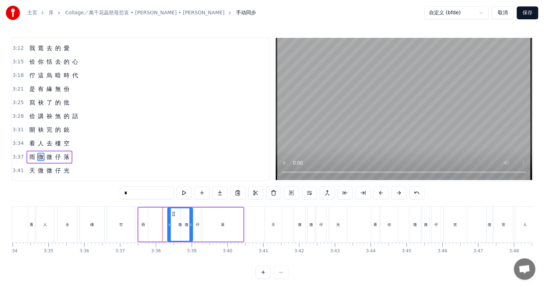
drag, startPoint x: 158, startPoint y: 212, endPoint x: 172, endPoint y: 214, distance: 14.4
click at [174, 214] on icon at bounding box center [174, 214] width 6 height 6
click at [143, 228] on div "雨" at bounding box center [143, 225] width 9 height 34
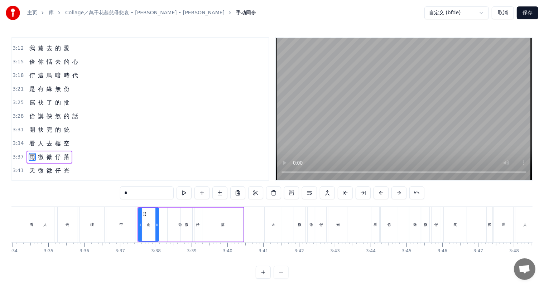
drag, startPoint x: 147, startPoint y: 224, endPoint x: 156, endPoint y: 218, distance: 10.9
click at [158, 223] on icon at bounding box center [157, 225] width 3 height 6
drag, startPoint x: 143, startPoint y: 213, endPoint x: 153, endPoint y: 215, distance: 9.6
click at [153, 215] on icon at bounding box center [154, 214] width 6 height 6
drag, startPoint x: 166, startPoint y: 224, endPoint x: 151, endPoint y: 226, distance: 15.3
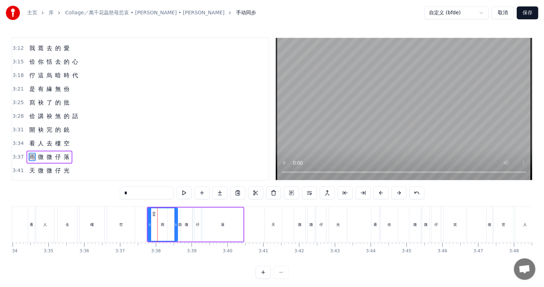
click at [175, 225] on icon at bounding box center [176, 225] width 3 height 6
click at [42, 225] on div "人" at bounding box center [45, 224] width 18 height 35
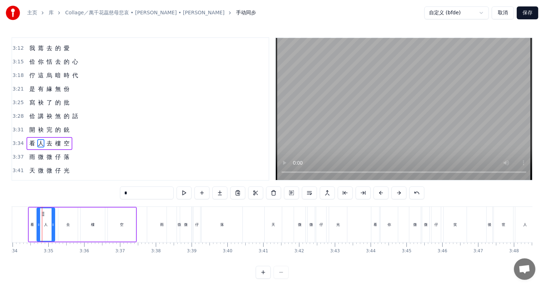
scroll to position [0, 7662]
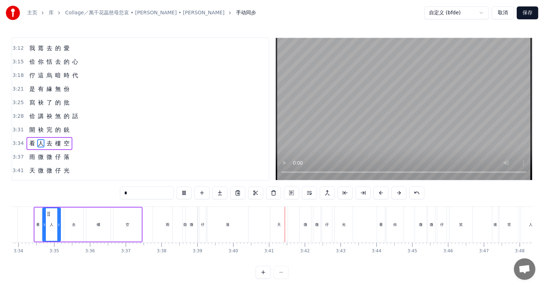
drag, startPoint x: 93, startPoint y: 229, endPoint x: 211, endPoint y: 178, distance: 127.9
click at [94, 229] on div "樓" at bounding box center [98, 225] width 24 height 34
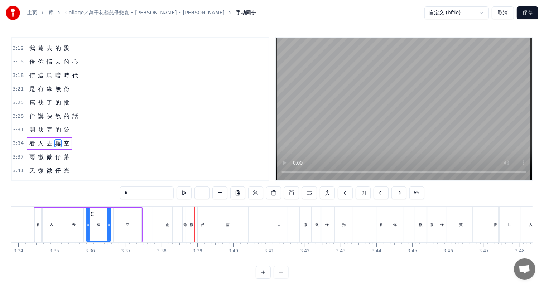
click at [168, 225] on div "雨" at bounding box center [168, 224] width 4 height 5
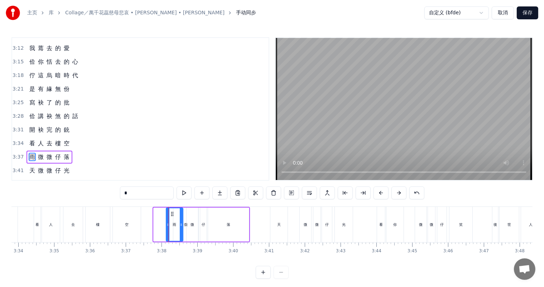
drag, startPoint x: 155, startPoint y: 226, endPoint x: 164, endPoint y: 226, distance: 9.7
click at [167, 226] on icon at bounding box center [168, 225] width 3 height 6
drag, startPoint x: 102, startPoint y: 228, endPoint x: 106, endPoint y: 226, distance: 4.3
click at [103, 228] on div "樓" at bounding box center [98, 224] width 24 height 35
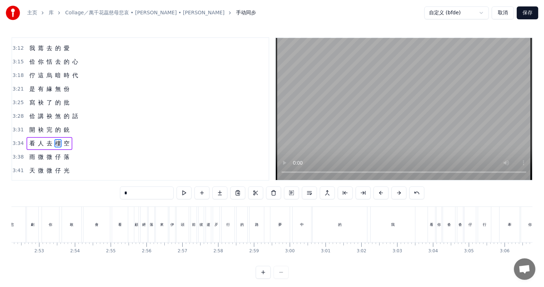
scroll to position [0, 6139]
click at [225, 233] on div "前" at bounding box center [227, 224] width 6 height 35
type input "*"
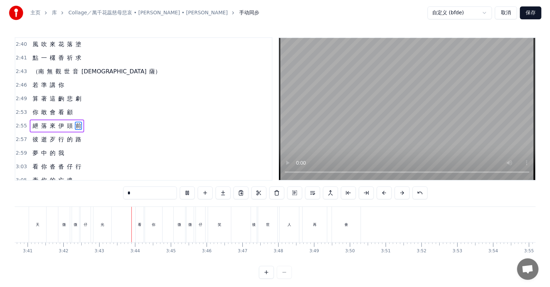
scroll to position [0, 7908]
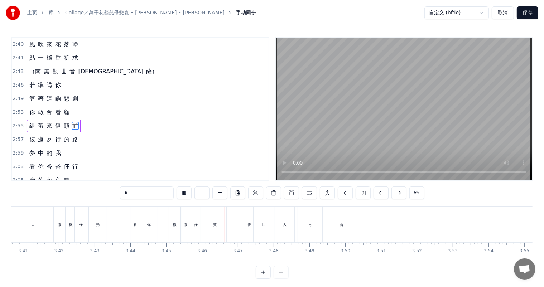
click at [531, 9] on button "保存" at bounding box center [528, 12] width 22 height 13
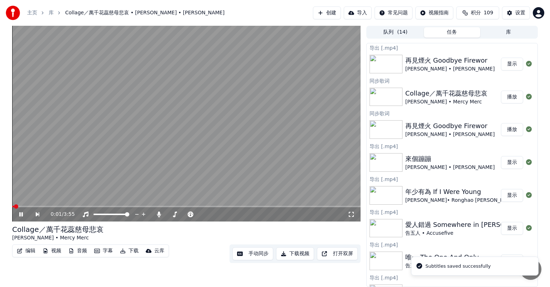
click at [297, 256] on button "下载视频" at bounding box center [295, 254] width 38 height 13
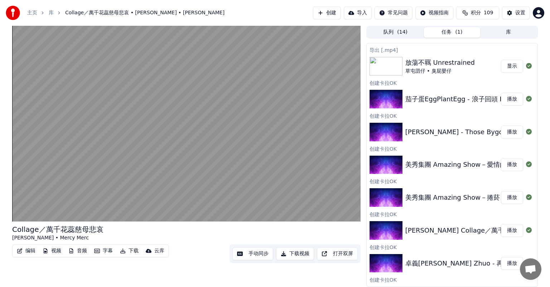
scroll to position [325, 0]
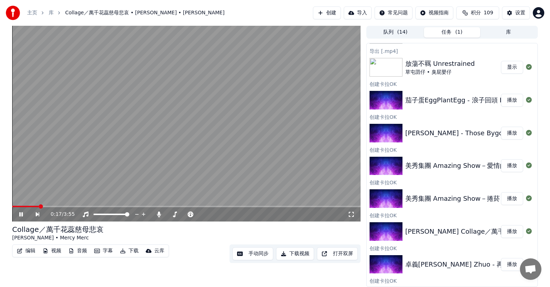
click at [20, 214] on icon at bounding box center [21, 215] width 4 height 4
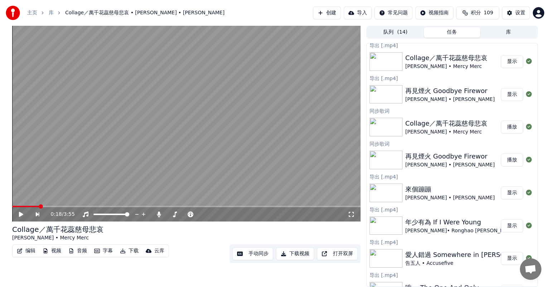
scroll to position [0, 0]
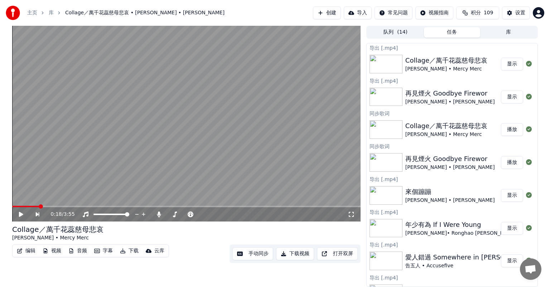
click at [502, 62] on button "显示" at bounding box center [512, 64] width 22 height 13
